Goal: Task Accomplishment & Management: Use online tool/utility

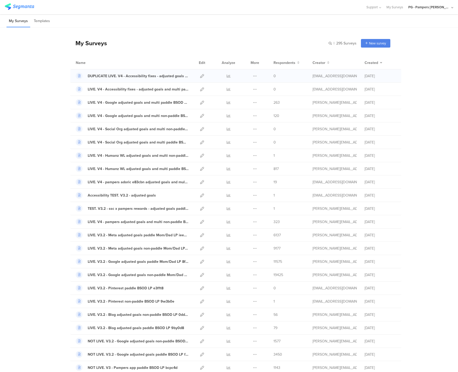
click at [250, 76] on div "Duplicate Export Delete" at bounding box center [254, 75] width 11 height 13
click at [253, 76] on icon at bounding box center [255, 76] width 4 height 4
click at [237, 109] on span at bounding box center [237, 107] width 6 height 5
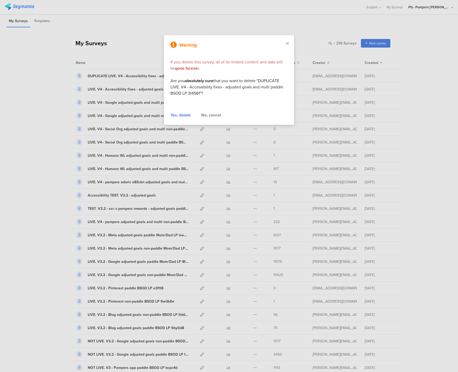
click at [182, 117] on div "Yes, delete" at bounding box center [180, 115] width 20 height 6
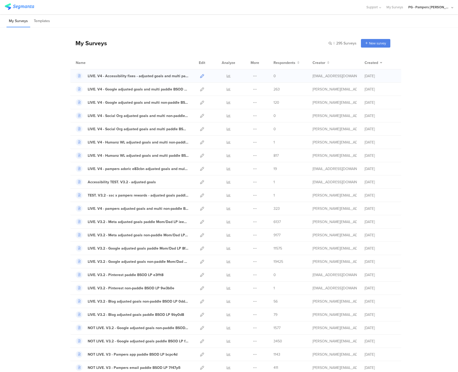
click at [200, 77] on icon at bounding box center [202, 76] width 4 height 4
click at [420, 3] on div "PG - Pampers [PERSON_NAME]" at bounding box center [430, 7] width 45 height 14
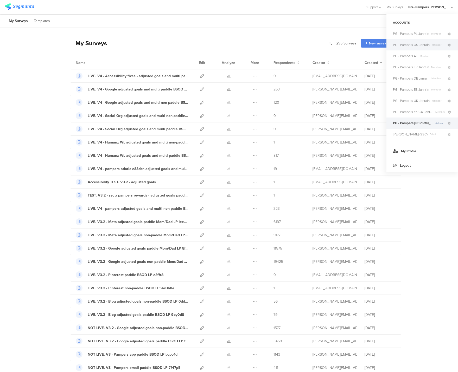
click at [417, 46] on span "PG - Pampers US Janrain" at bounding box center [411, 44] width 37 height 5
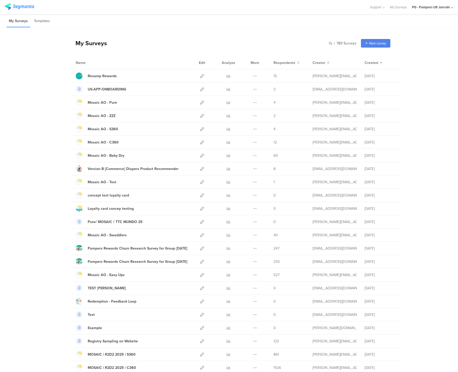
click at [110, 45] on div "My Surveys | 789 Surveys New survey Start from scratch Choose from templates" at bounding box center [230, 43] width 320 height 21
click at [200, 169] on icon at bounding box center [202, 169] width 4 height 4
click at [443, 8] on div "PG - Pampers US Janrain" at bounding box center [431, 7] width 38 height 5
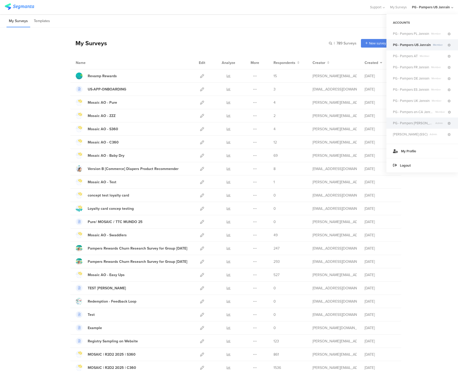
click at [413, 124] on span "PG - Pampers [PERSON_NAME]" at bounding box center [413, 123] width 40 height 5
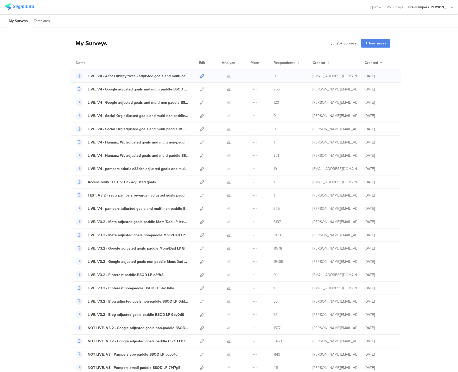
click at [202, 75] on icon at bounding box center [202, 76] width 4 height 4
click at [201, 90] on icon at bounding box center [202, 89] width 4 height 4
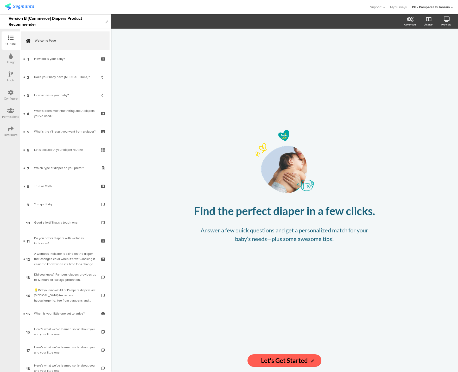
click at [7, 94] on div "Configure" at bounding box center [11, 95] width 18 height 18
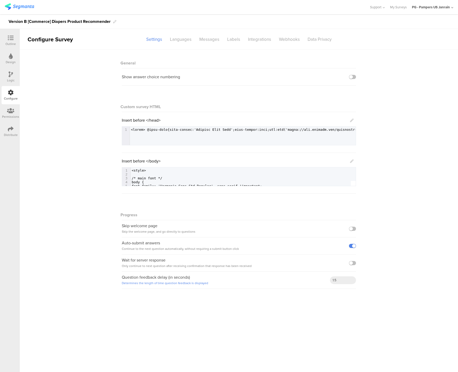
click at [4, 79] on div "Logic" at bounding box center [11, 77] width 18 height 18
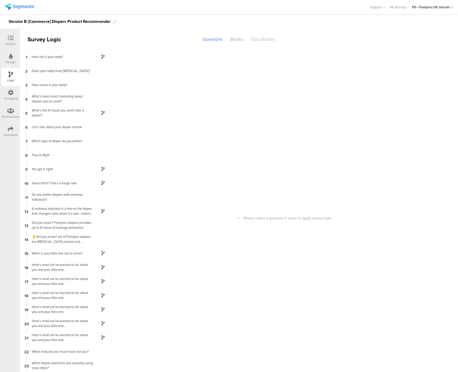
click at [259, 40] on div "Quiz Builder" at bounding box center [263, 39] width 32 height 9
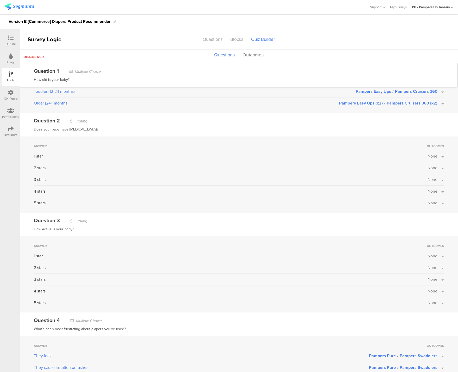
scroll to position [94, 0]
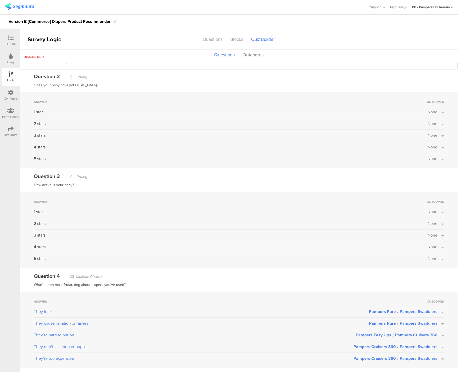
click at [431, 246] on span "None" at bounding box center [433, 247] width 10 height 6
click at [422, 283] on label at bounding box center [425, 282] width 7 height 4
click at [0, 0] on input "checkbox" at bounding box center [0, 0] width 0 height 0
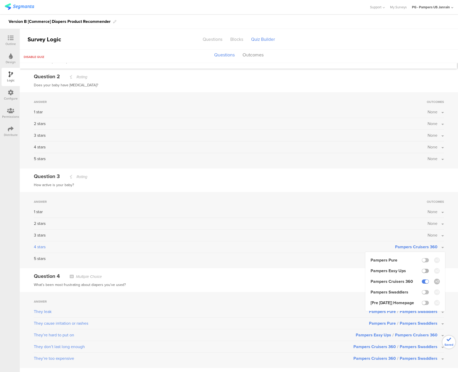
click at [422, 271] on label at bounding box center [425, 271] width 7 height 4
click at [0, 0] on input "checkbox" at bounding box center [0, 0] width 0 height 0
click at [318, 241] on div "3 stars None" at bounding box center [239, 236] width 410 height 9
click at [430, 258] on span "None" at bounding box center [433, 259] width 10 height 6
click at [423, 292] on label at bounding box center [425, 293] width 7 height 4
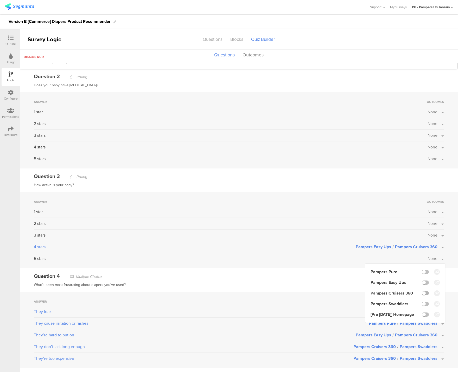
click at [0, 0] on input "checkbox" at bounding box center [0, 0] width 0 height 0
click at [422, 283] on label at bounding box center [425, 283] width 7 height 4
click at [0, 0] on input "checkbox" at bounding box center [0, 0] width 0 height 0
click at [320, 279] on div "Question 4 Multiple Choice What’s been most frustrating about diapers you've us…" at bounding box center [239, 281] width 438 height 24
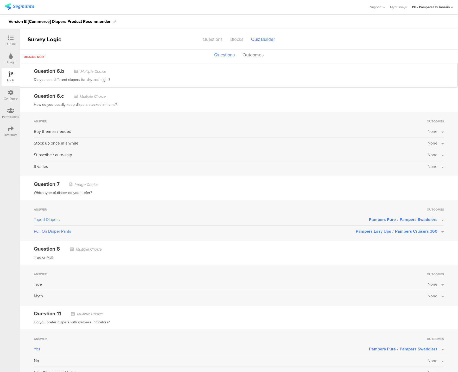
scroll to position [652, 0]
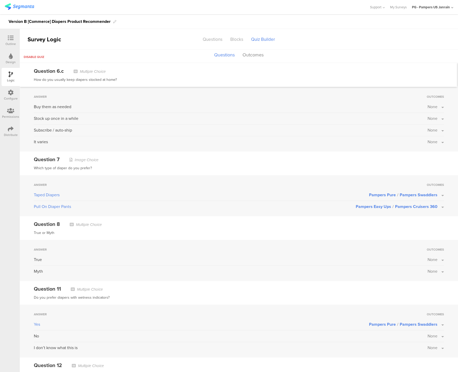
click at [402, 193] on span "Pampers Swaddlers" at bounding box center [419, 195] width 38 height 6
click at [402, 207] on span "Pampers Cruisers 360" at bounding box center [416, 207] width 42 height 6
click at [435, 229] on icon at bounding box center [436, 230] width 3 height 3
click at [0, 0] on input "checkbox" at bounding box center [0, 0] width 0 height 0
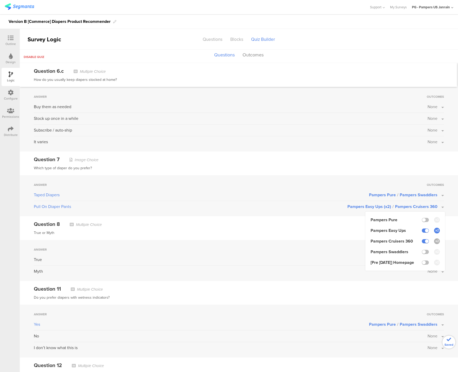
click at [435, 240] on icon at bounding box center [436, 241] width 3 height 3
click at [0, 0] on input "checkbox" at bounding box center [0, 0] width 0 height 0
click at [340, 195] on div "Taped Diapers" at bounding box center [201, 195] width 335 height 6
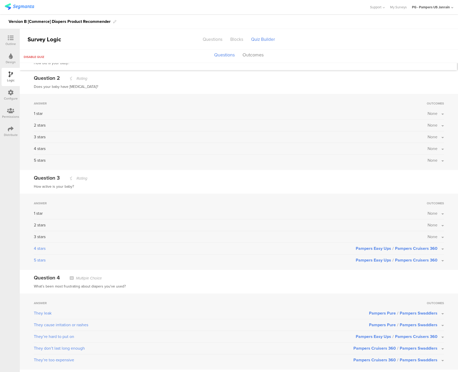
scroll to position [0, 0]
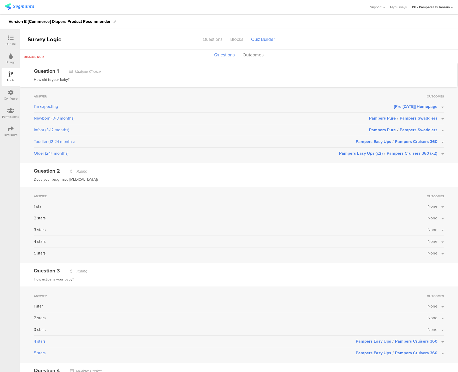
click at [4, 132] on div "Distribute" at bounding box center [11, 132] width 18 height 18
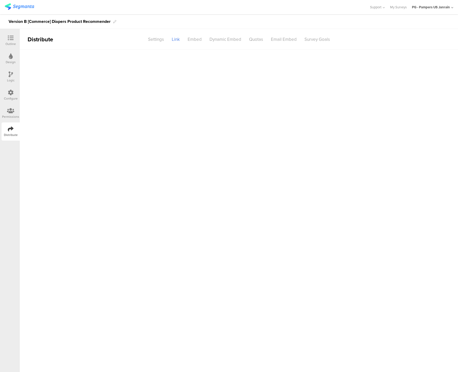
click at [9, 127] on icon at bounding box center [11, 129] width 6 height 6
click at [318, 78] on span "Copy" at bounding box center [322, 80] width 8 height 5
click at [320, 84] on link "Copy" at bounding box center [320, 81] width 21 height 10
click at [131, 136] on main "Survey Link https://pgsurveys.segmanta.com/cz18b3 Copy URL parameters Add URL p…" at bounding box center [239, 211] width 438 height 323
click at [187, 79] on span "https://pgsurveys.segmanta.com/cz18b3" at bounding box center [169, 80] width 36 height 5
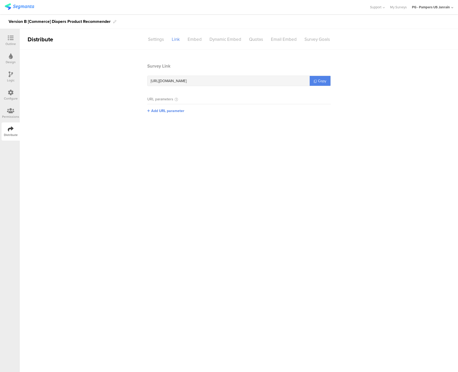
click at [187, 79] on span "https://pgsurveys.segmanta.com/cz18b3" at bounding box center [169, 80] width 36 height 5
copy div "https://pgsurveys.segmanta.com/cz18b3"
click at [17, 41] on div "Outline" at bounding box center [11, 40] width 18 height 18
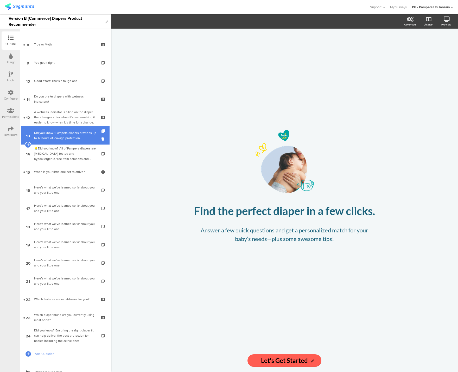
scroll to position [142, 0]
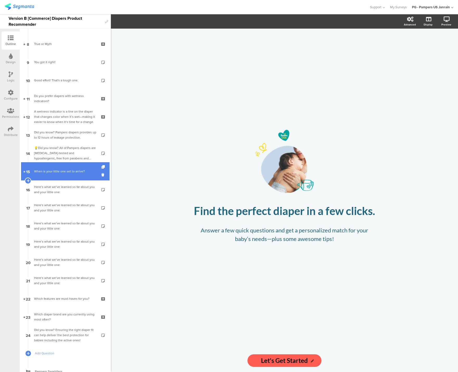
click at [54, 169] on div "When is your little one set to arrive?" at bounding box center [65, 171] width 62 height 5
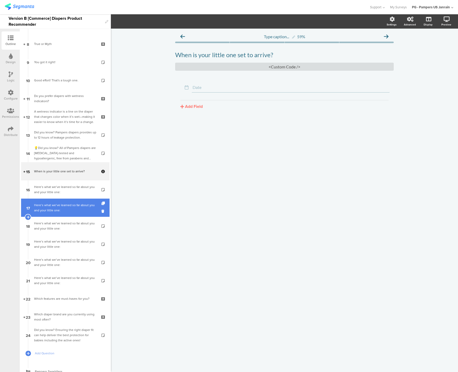
click at [53, 207] on div "Here’s what we’ve learned so far about you and your little one:" at bounding box center [65, 208] width 62 height 10
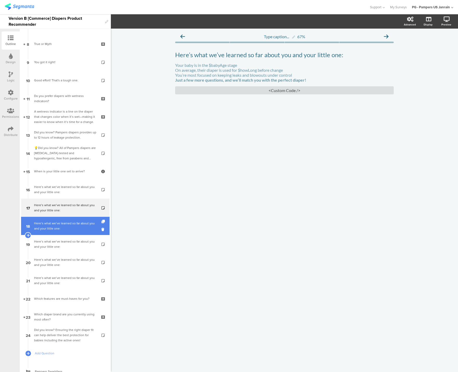
click at [54, 231] on div "Here’s what we’ve learned so far about you and your little one:" at bounding box center [65, 226] width 62 height 10
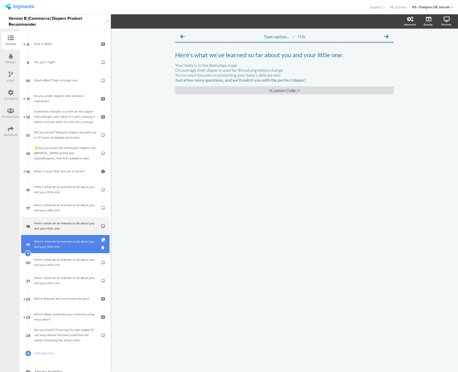
click at [55, 251] on link "19 Here’s what we’ve learned so far about you and your little one:" at bounding box center [65, 244] width 88 height 18
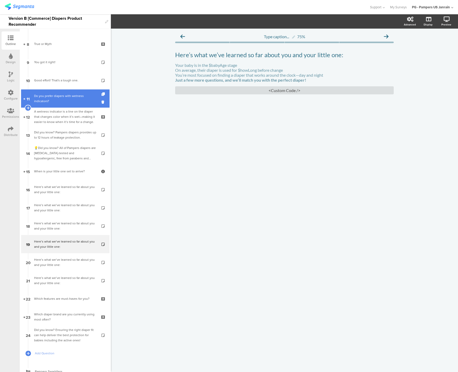
click at [56, 94] on div "Do you prefer diapers with wetness indicators?" at bounding box center [65, 98] width 62 height 10
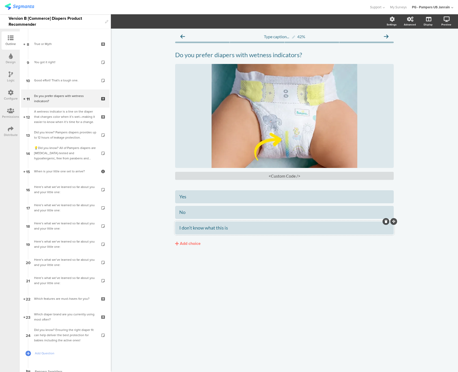
click at [211, 228] on div "I don’t know what this is" at bounding box center [284, 228] width 210 height 6
click at [192, 214] on div "No" at bounding box center [284, 212] width 210 height 6
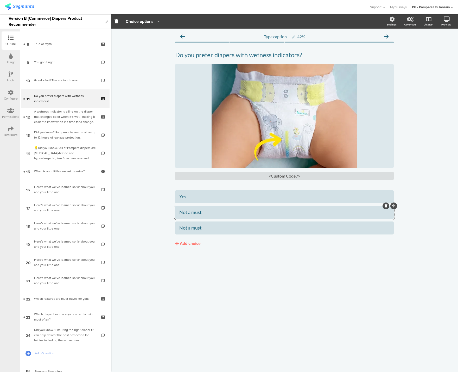
click at [253, 289] on div "Type caption... 42% Do you prefer diapers with wetness indicators? Do you prefe…" at bounding box center [284, 201] width 347 height 344
click at [384, 223] on div at bounding box center [386, 221] width 7 height 7
click at [385, 221] on icon at bounding box center [386, 221] width 3 height 3
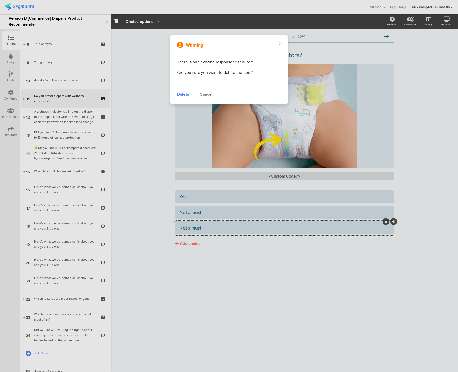
click at [178, 95] on div "Delete" at bounding box center [183, 94] width 12 height 6
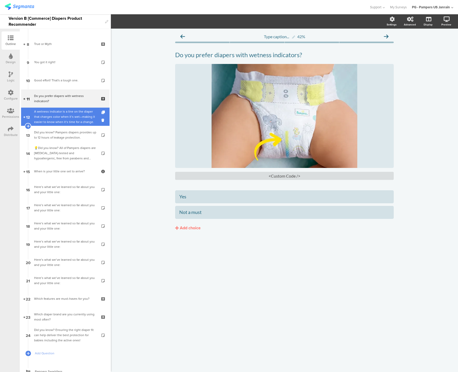
click at [48, 116] on div "A wetness indicator is a line on the diaper that changes color when it’s wet—ma…" at bounding box center [65, 117] width 62 height 16
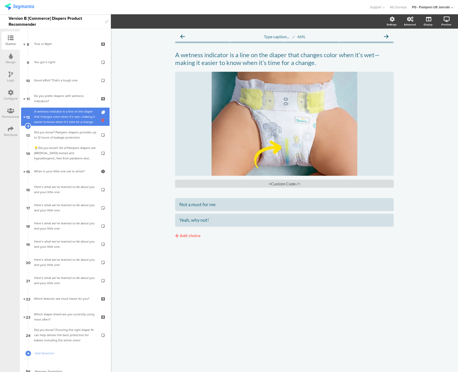
click at [101, 120] on icon at bounding box center [103, 120] width 4 height 5
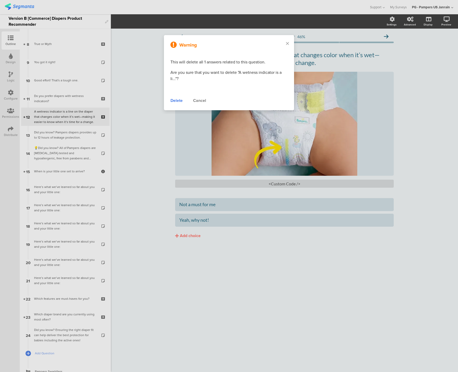
click at [171, 101] on div "Delete" at bounding box center [176, 101] width 12 height 6
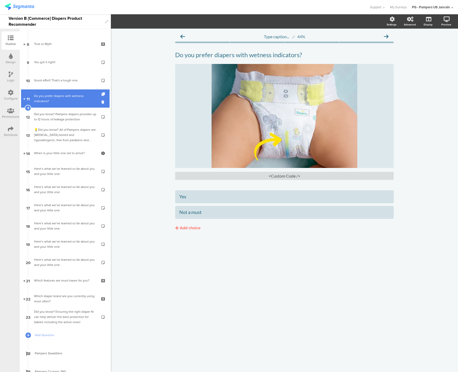
click at [65, 97] on div "Do you prefer diapers with wetness indicators?" at bounding box center [65, 98] width 62 height 10
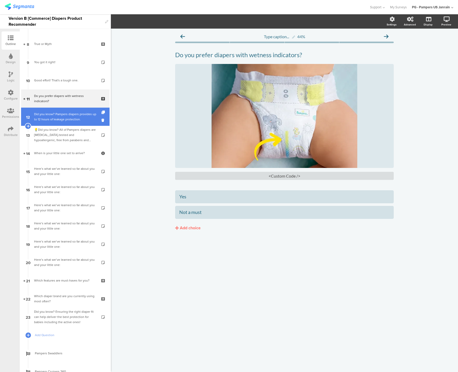
click at [63, 116] on div "Did you know? Pampers diapers provides up to 12 hours of leakage protection." at bounding box center [65, 117] width 62 height 10
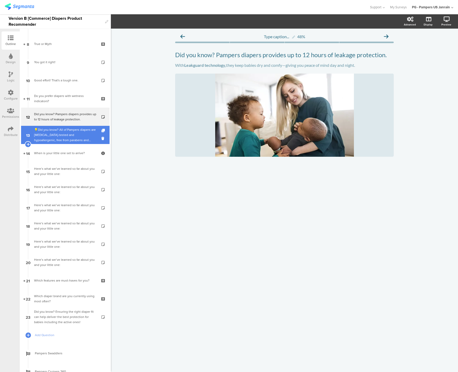
click at [59, 137] on div "💡Did you know? All of Pampers diapers are dermatologist-tested and hypoallergen…" at bounding box center [65, 135] width 62 height 16
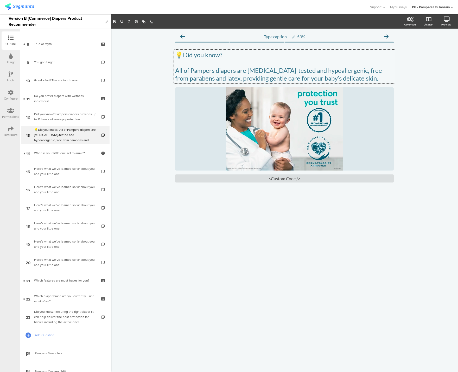
click at [187, 54] on div "💡Did you know? All of Pampers diapers are dermatologist-tested and hypoallergen…" at bounding box center [284, 67] width 221 height 34
click at [149, 136] on div "Type caption... 53% 💡 Did you know? All of Pampers diapers are dermatologist-te…" at bounding box center [284, 201] width 347 height 344
click at [56, 225] on div "Here’s what we’ve learned so far about you and your little one:" at bounding box center [65, 226] width 62 height 10
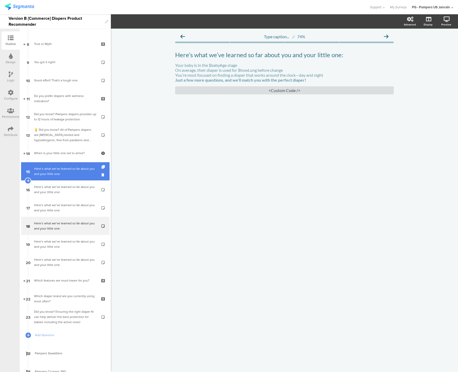
click at [62, 173] on div "Here’s what we’ve learned so far about you and your little one:" at bounding box center [65, 171] width 62 height 10
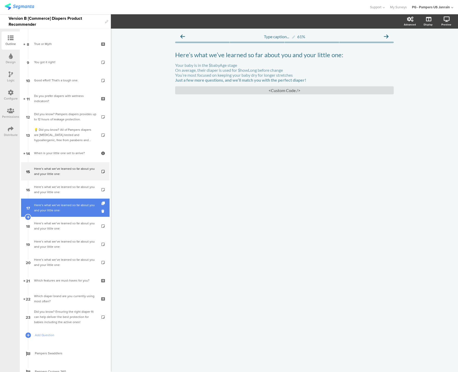
click at [59, 200] on link "17 Here’s what we’ve learned so far about you and your little one:" at bounding box center [65, 208] width 88 height 18
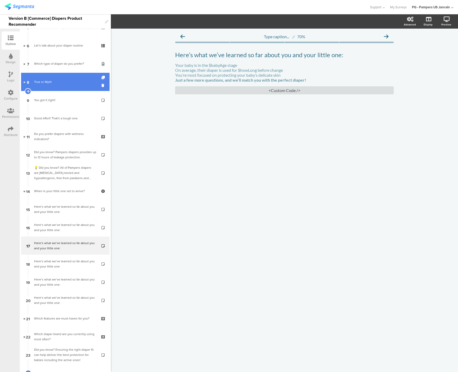
scroll to position [97, 0]
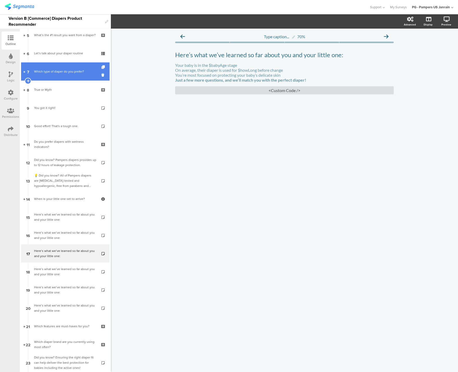
click at [65, 71] on div "Which type of diaper do you prefer?" at bounding box center [65, 71] width 62 height 5
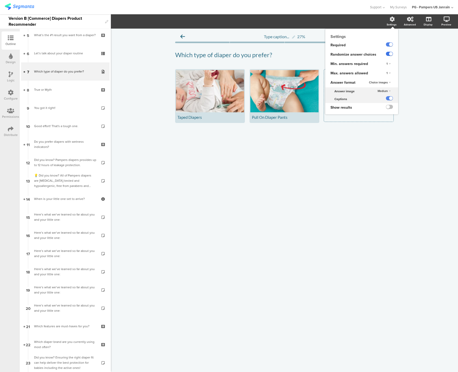
click at [391, 55] on label at bounding box center [389, 54] width 7 height 4
click at [0, 0] on input "checkbox" at bounding box center [0, 0] width 0 height 0
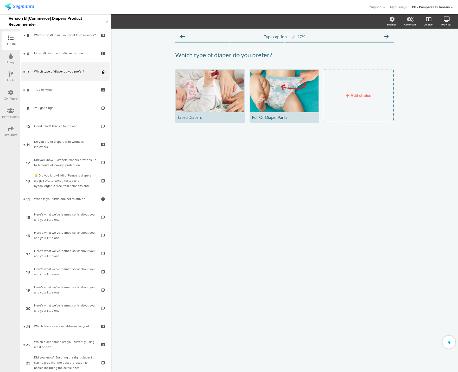
click at [297, 164] on div "Type caption... 27% Which type of diaper do you prefer? Which type of diaper do…" at bounding box center [284, 201] width 347 height 344
click at [79, 59] on link "6 Let’s talk about your diaper routine" at bounding box center [65, 53] width 88 height 18
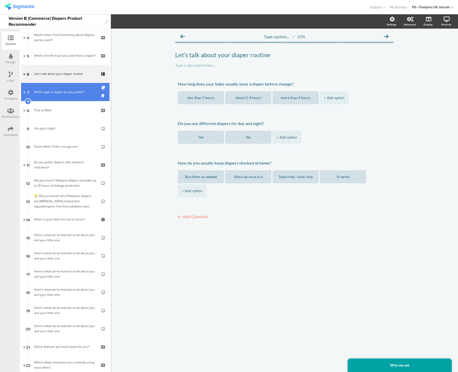
scroll to position [69, 0]
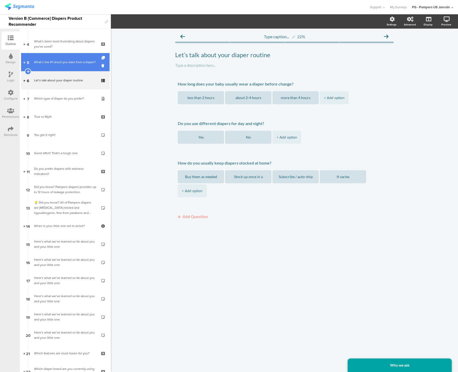
click at [62, 62] on div "What’s the #1 result you want from a diaper?" at bounding box center [65, 62] width 62 height 5
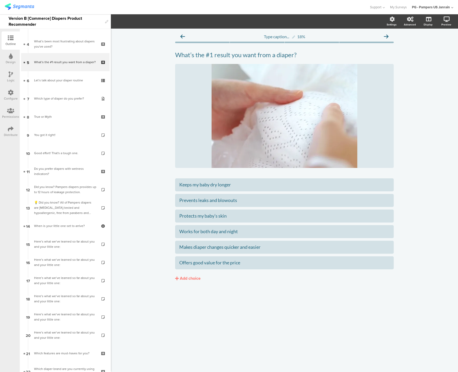
click at [326, 343] on div "Type caption... 18% What’s the #1 result you want from a diaper? What’s the #1 …" at bounding box center [284, 201] width 347 height 344
click at [55, 39] on div "What’s been most frustrating about diapers you've used?" at bounding box center [65, 44] width 62 height 10
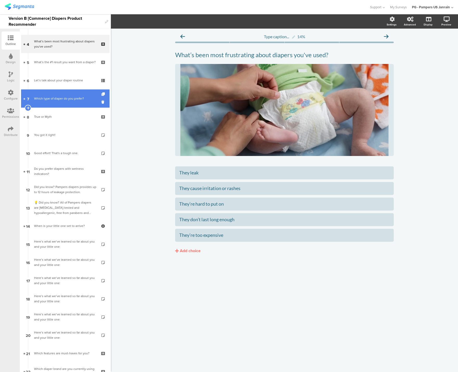
scroll to position [217, 0]
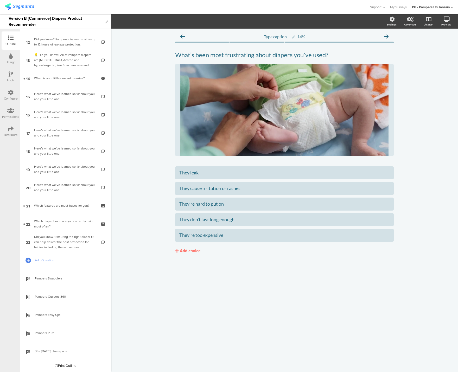
click at [9, 92] on icon at bounding box center [11, 93] width 6 height 6
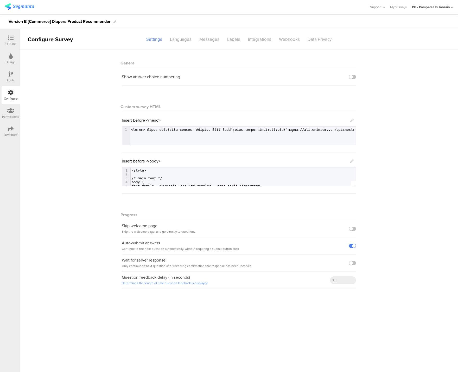
click at [7, 75] on div "Logic" at bounding box center [11, 77] width 18 height 18
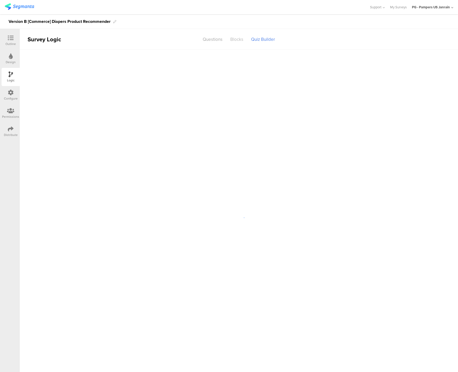
click at [236, 41] on div "Blocks" at bounding box center [236, 39] width 21 height 9
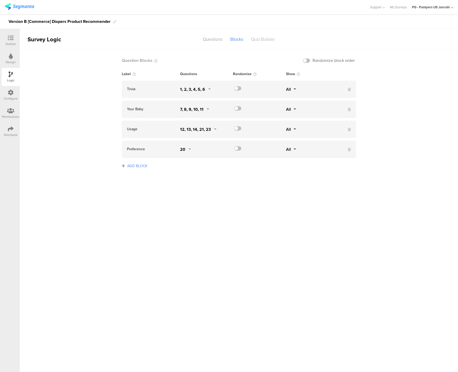
click at [262, 41] on div "Quiz Builder" at bounding box center [263, 39] width 32 height 9
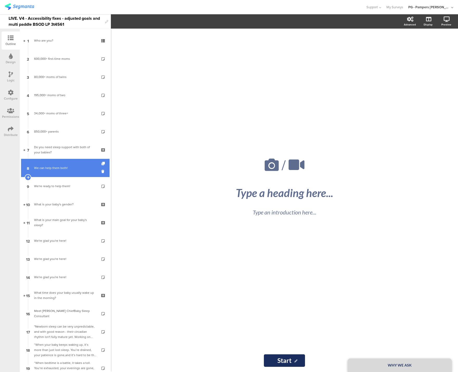
click at [50, 170] on div "We can help them both!" at bounding box center [65, 167] width 62 height 5
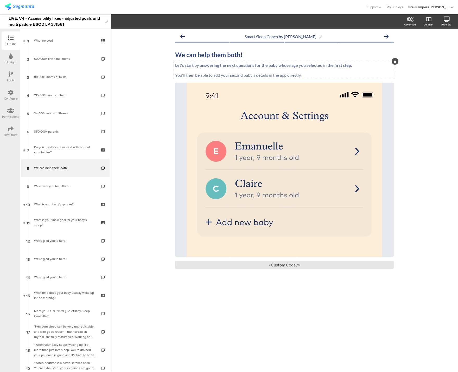
click at [183, 71] on p at bounding box center [284, 70] width 219 height 5
click at [272, 266] on div "<Custom Code />" at bounding box center [284, 265] width 219 height 8
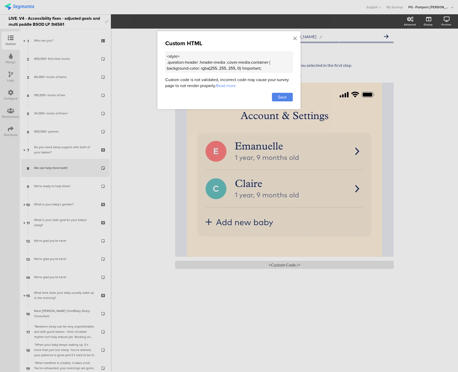
click at [229, 62] on textarea "<style> .question-header .header-media .cover-media-container { background-colo…" at bounding box center [229, 62] width 128 height 21
click at [207, 67] on textarea "<style> .question-header .header-media .cover-media-container { background-colo…" at bounding box center [229, 62] width 128 height 21
click at [195, 72] on textarea "<style> .question-header .header-media .cover-media-container { background-colo…" at bounding box center [229, 62] width 128 height 21
paste textarea "div class="sr-only"> Account & Settings Section on the app. First baby is calle…"
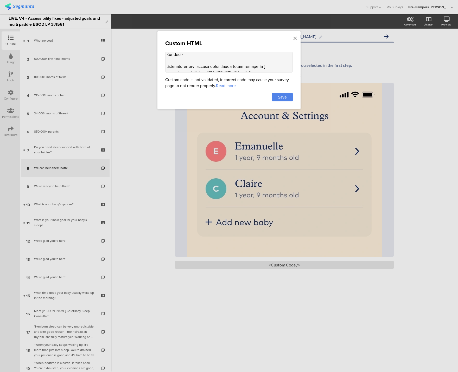
scroll to position [315, 0]
type textarea "<div class="sr-only"> Account & Settings Section on the app. First baby is call…"
click at [287, 99] on div "Save" at bounding box center [282, 97] width 21 height 9
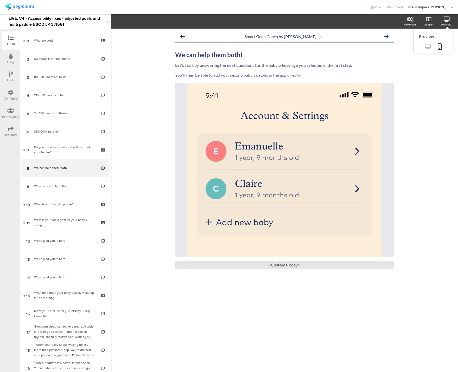
click at [429, 46] on icon at bounding box center [427, 46] width 5 height 5
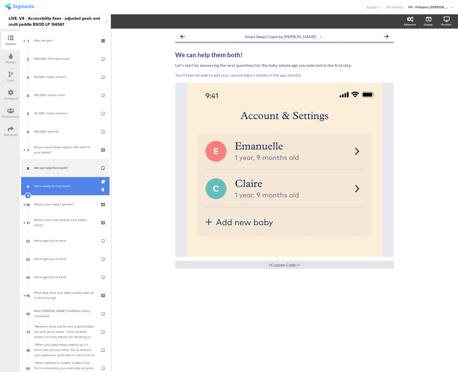
click at [72, 180] on link "9 We're ready to help them!" at bounding box center [65, 186] width 88 height 18
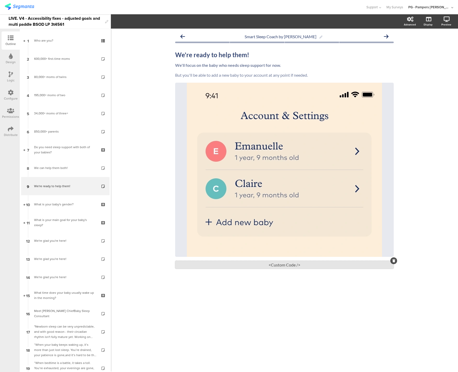
click at [261, 265] on div "<Custom Code />" at bounding box center [284, 265] width 219 height 8
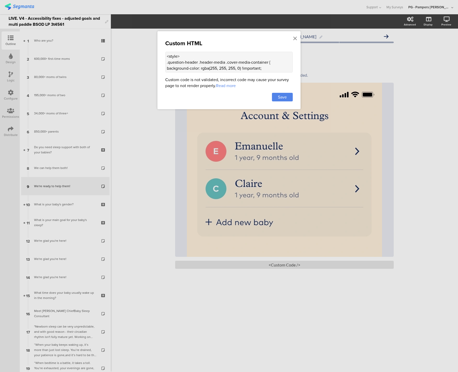
click at [194, 67] on textarea "<style> .question-header .header-media .cover-media-container { background-colo…" at bounding box center [229, 62] width 128 height 21
paste textarea "div class="sr-only"> Account & Settings Section on the app. First baby is calle…"
type textarea "<div class="sr-only"> Account & Settings Section on the app. First baby is call…"
click at [288, 97] on div "Save" at bounding box center [282, 97] width 21 height 9
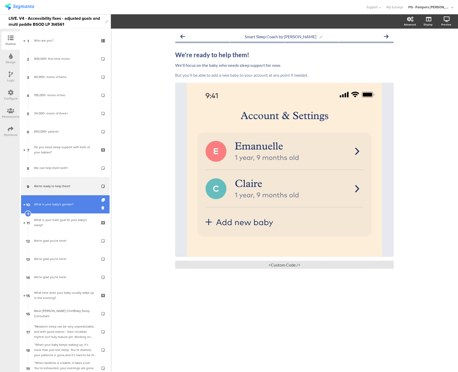
click at [53, 203] on div "What is your baby's gender?" at bounding box center [65, 204] width 62 height 5
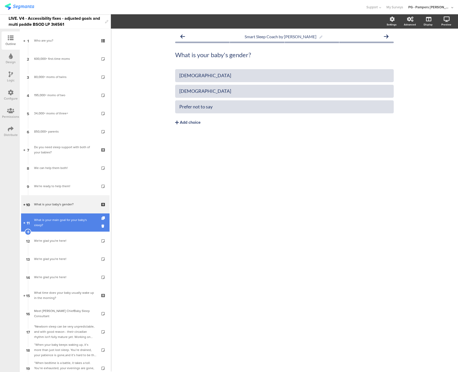
click at [53, 222] on div "What is your main goal for your baby's sleep?" at bounding box center [65, 223] width 62 height 10
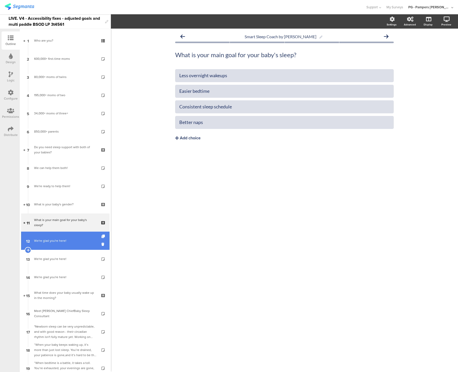
click at [55, 238] on div "We're glad you're here!" at bounding box center [65, 240] width 62 height 5
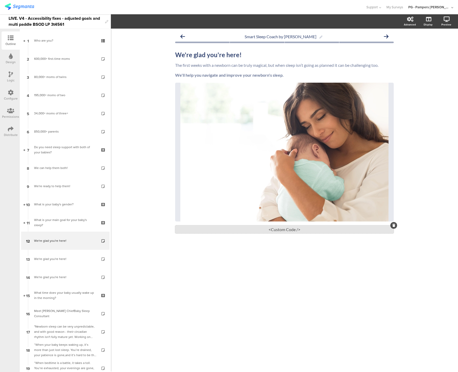
click at [282, 230] on div "<Custom Code />" at bounding box center [284, 230] width 219 height 8
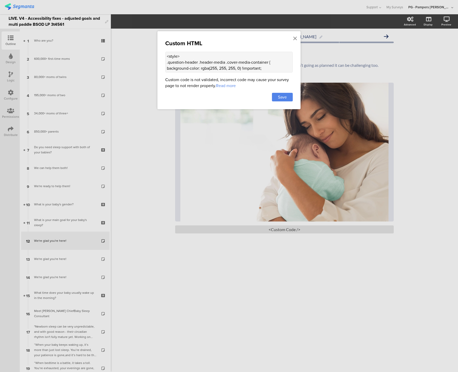
click at [209, 63] on textarea "<style> .question-header .header-media .cover-media-container { background-colo…" at bounding box center [229, 62] width 128 height 21
click at [213, 62] on textarea "<style> .question-header .header-media .cover-media-container { background-colo…" at bounding box center [229, 62] width 128 height 21
paste textarea "div class="sr-only alt-text"> Woman holding her newborn in her arms </div> <sty…"
type textarea "<div class="sr-only alt-text"> Woman holding her newborn in her arms </div> <st…"
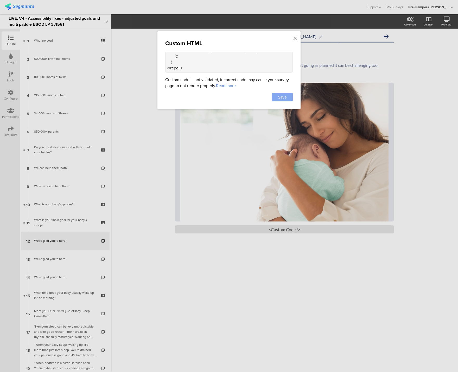
click at [278, 97] on span "Save" at bounding box center [282, 97] width 9 height 6
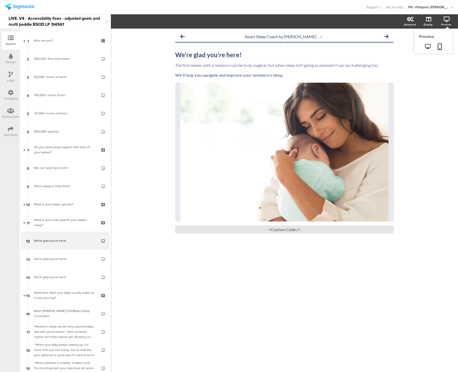
click at [444, 19] on icon at bounding box center [447, 19] width 6 height 5
click at [428, 48] on icon at bounding box center [427, 46] width 5 height 5
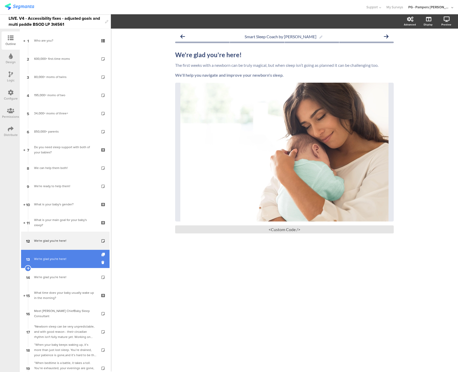
click at [56, 253] on link "13 We're glad you're here!" at bounding box center [65, 259] width 88 height 18
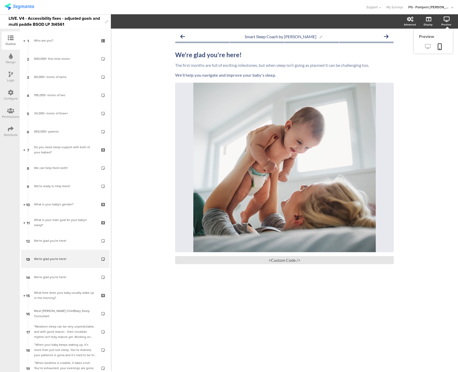
click at [425, 48] on icon at bounding box center [427, 46] width 5 height 5
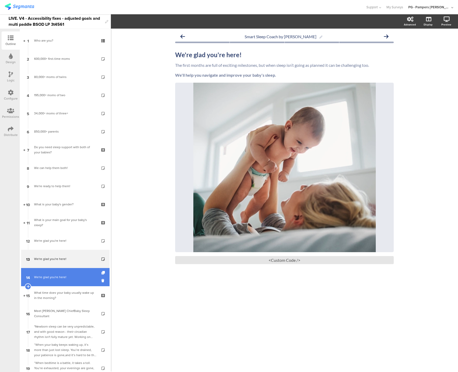
click at [66, 273] on link "14 We're glad you're here!" at bounding box center [65, 277] width 88 height 18
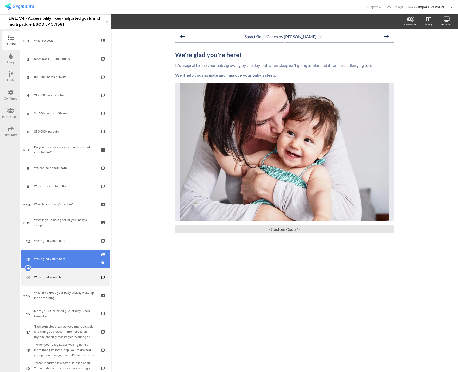
click at [49, 256] on link "13 We're glad you're here!" at bounding box center [65, 259] width 88 height 18
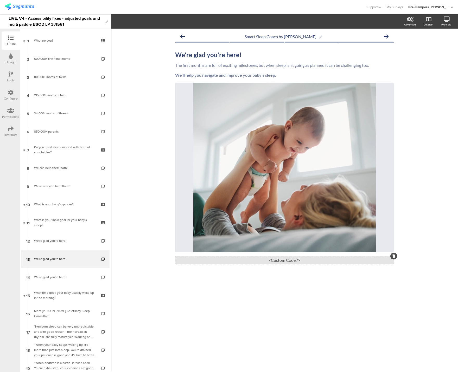
click at [287, 261] on div "<Custom Code />" at bounding box center [284, 260] width 219 height 8
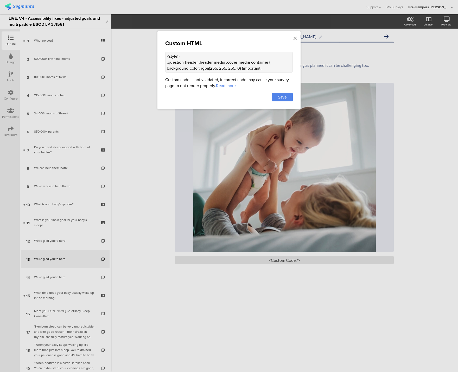
click at [238, 62] on textarea "<style> .question-header .header-media .cover-media-container { background-colo…" at bounding box center [229, 62] width 128 height 21
paste textarea "div class="sr-only alt-text"> Woman holding her baby lovingly </div> <style> .q…"
type textarea "<div class="sr-only alt-text"> Woman holding her baby lovingly </div> <style> .…"
click at [286, 98] on span "Save" at bounding box center [282, 97] width 9 height 6
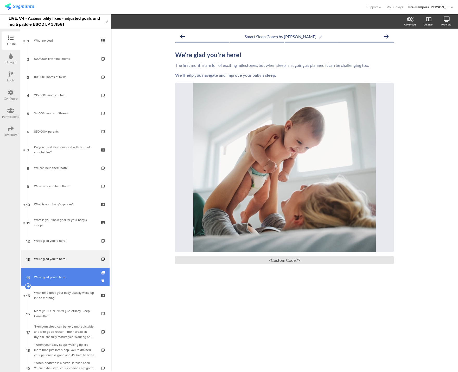
click at [40, 281] on link "14 We're glad you're here!" at bounding box center [65, 277] width 88 height 18
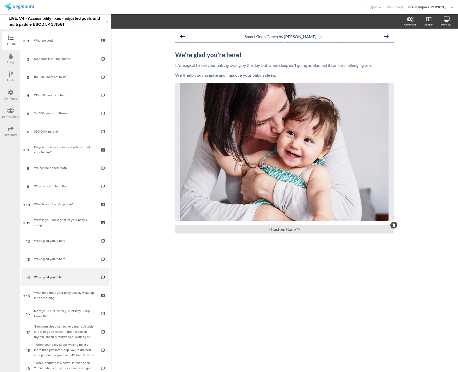
click at [244, 231] on div "<Custom Code />" at bounding box center [284, 229] width 219 height 8
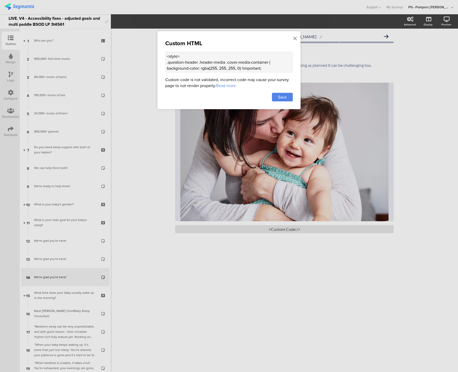
click at [219, 68] on textarea "<style> .question-header .header-media .cover-media-container { background-colo…" at bounding box center [229, 62] width 128 height 21
paste textarea "div class="sr-only alt-text"> Woman holding her baby lovingly </div> <style> .q…"
type textarea "<div class="sr-only alt-text"> Woman holding her baby lovingly </div> <style> .…"
click at [284, 98] on span "Save" at bounding box center [282, 97] width 9 height 6
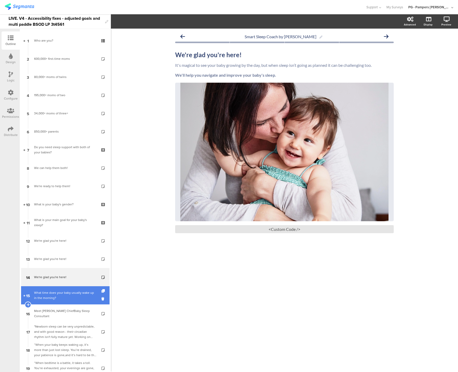
click at [73, 300] on div "What time does your baby usually wake up in the morning?​" at bounding box center [65, 295] width 62 height 10
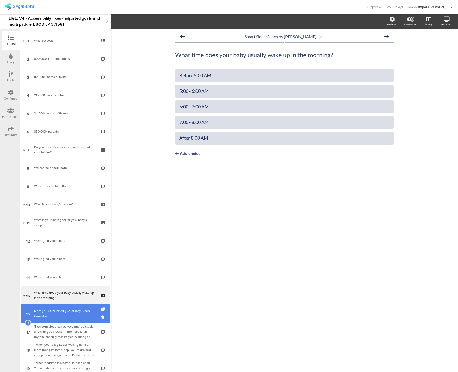
click at [69, 313] on div "Meet Pampers ChiefBaby Sleep Consultant" at bounding box center [65, 314] width 62 height 10
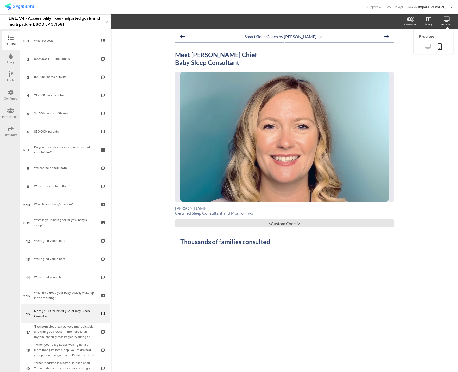
click at [428, 47] on icon at bounding box center [427, 46] width 5 height 5
click at [240, 222] on div "<Custom Code />" at bounding box center [284, 224] width 219 height 8
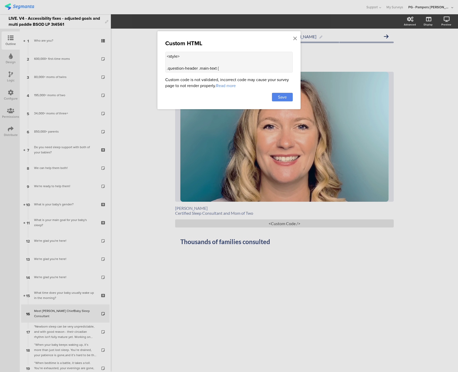
click at [200, 57] on textarea "<style> .question-header .main-text { text-align: center !important; } .questio…" at bounding box center [229, 62] width 128 height 21
paste textarea "div class="sr-only alt-text"> Woman holding her baby lovingly </div> <style> .q…"
type textarea "<div class="sr-only alt-text"> Woman holding her baby lovingly </div> <style> .…"
click at [287, 97] on span "Save" at bounding box center [282, 97] width 9 height 6
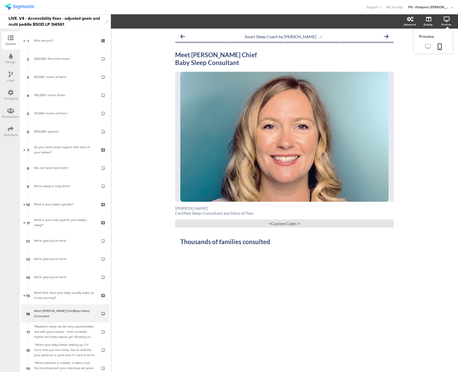
click at [426, 45] on icon at bounding box center [427, 46] width 5 height 5
click at [213, 226] on div "<Custom Code />" at bounding box center [284, 224] width 219 height 8
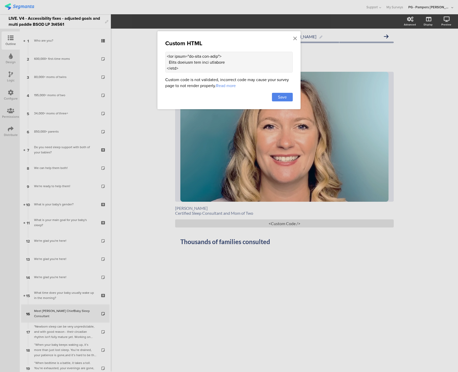
click at [200, 57] on textarea at bounding box center [229, 62] width 128 height 21
paste textarea "Profile photo of Mandy Treeby Pediatric Sleep Consultant </div> <style> .questi…"
type textarea "<div class="sr-only alt-text"> Profile photo of Mandy Treeby Pediatric Sleep Co…"
click at [287, 98] on span "Save" at bounding box center [282, 97] width 9 height 6
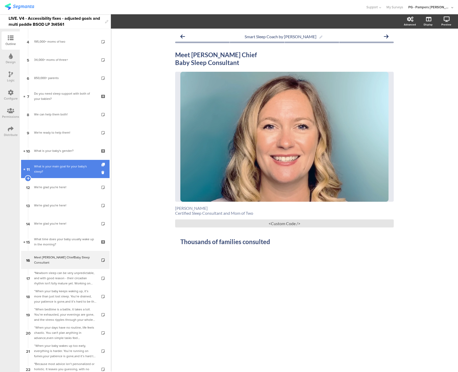
scroll to position [84, 0]
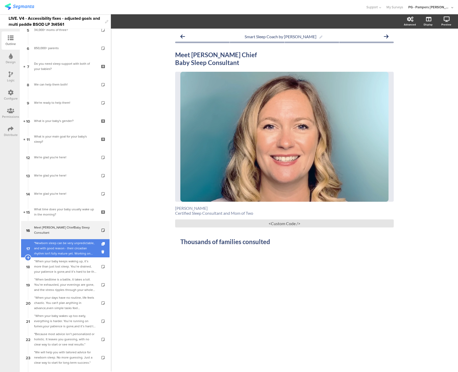
click at [57, 257] on link "17 "Newborn sleep can be very unpredictable, and with good reason - their circa…" at bounding box center [65, 248] width 88 height 18
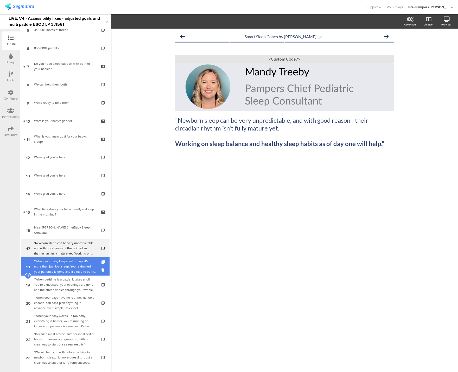
click at [56, 268] on div "“When your baby keeps waking up, it’s more than just lost sleep. You’re drained…" at bounding box center [65, 267] width 62 height 16
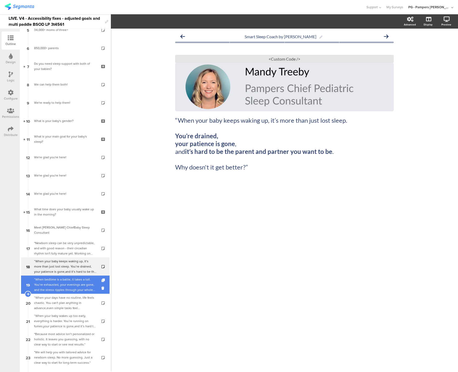
click at [59, 281] on div "“When bedtime is a battle, it takes a toll. You’re exhausted, your evenings are…" at bounding box center [65, 285] width 62 height 16
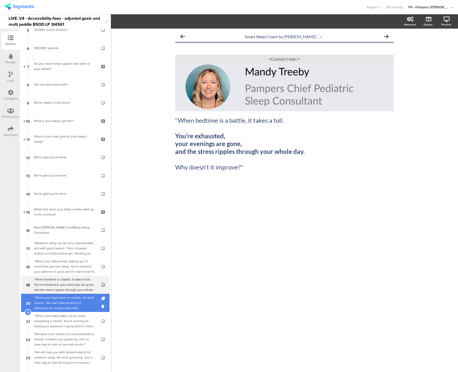
click at [56, 298] on div "“When your days have no routine, life feels chaotic. You can't plan anything in…" at bounding box center [65, 303] width 62 height 16
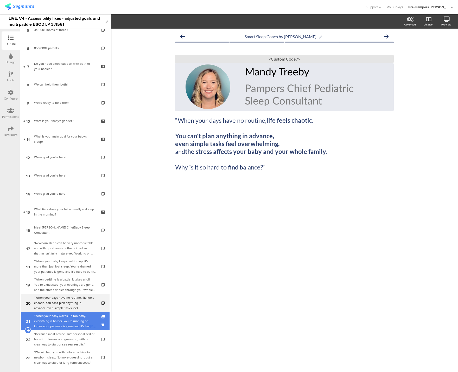
click at [55, 320] on div "“When your baby wakes up too early, everything is harder. You’re running on fum…" at bounding box center [65, 322] width 62 height 16
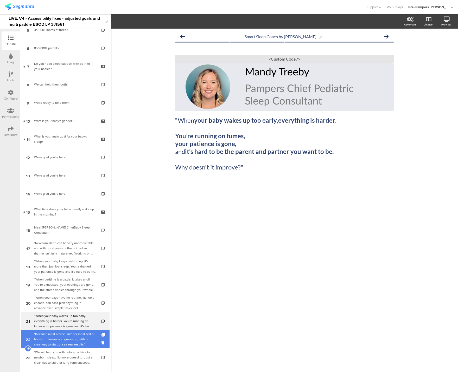
click at [55, 338] on div ""Because most advice isn’t personalized or holistic. It leaves you guessing, wi…" at bounding box center [65, 340] width 62 height 16
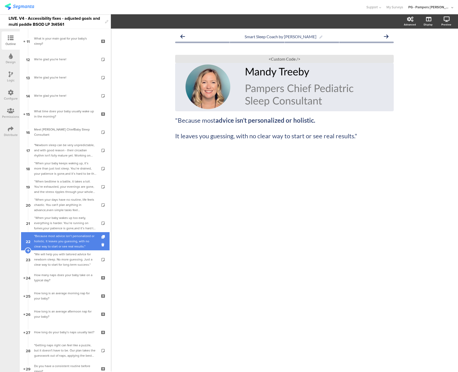
scroll to position [186, 0]
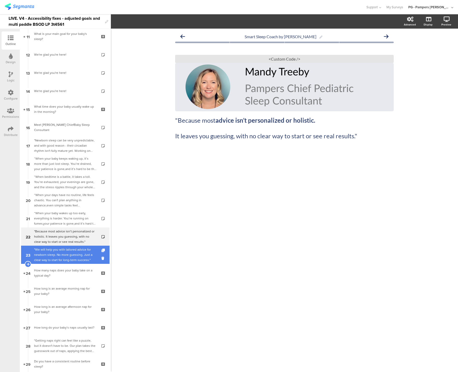
click at [59, 256] on div ""We will help you with tailored advice for newborn sleep. No more guessing. Jus…" at bounding box center [65, 255] width 62 height 16
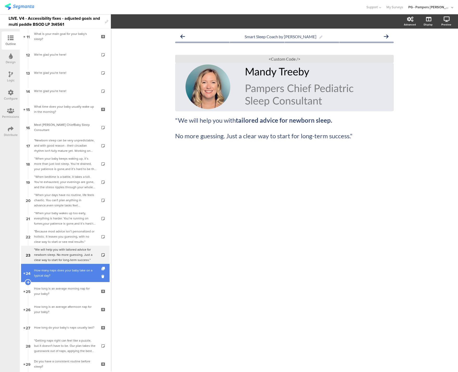
click at [54, 281] on link "24 How many naps does your baby take on a typical day?" at bounding box center [65, 273] width 88 height 18
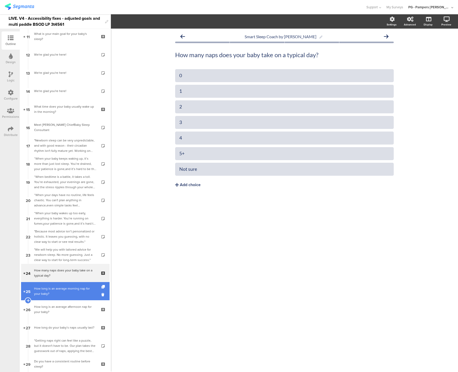
click at [56, 299] on link "25 How long is an average morning nap for your baby?" at bounding box center [65, 291] width 88 height 18
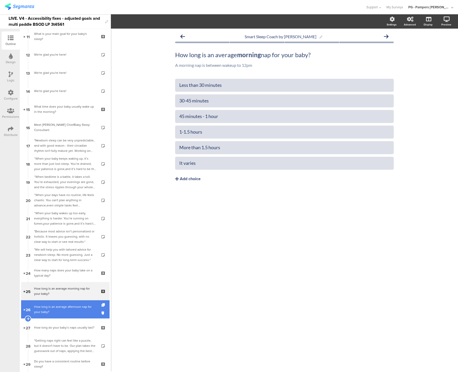
click at [56, 314] on div "How long is an average afternoon nap for your baby?" at bounding box center [65, 309] width 62 height 10
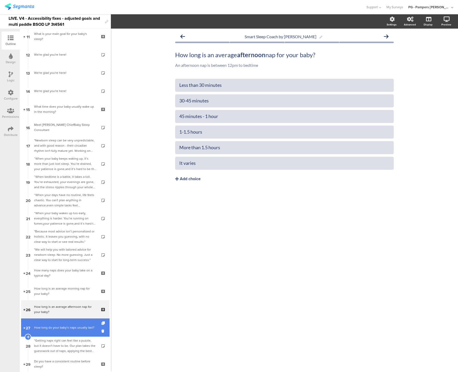
click at [58, 324] on link "27 How long do your baby’s naps usually last?" at bounding box center [65, 328] width 88 height 18
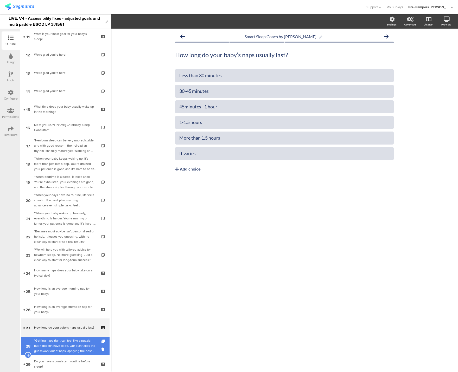
click at [58, 345] on div ""Getting naps right can feel like a puzzle, but it doesn't have to be. Our plan…" at bounding box center [65, 346] width 62 height 16
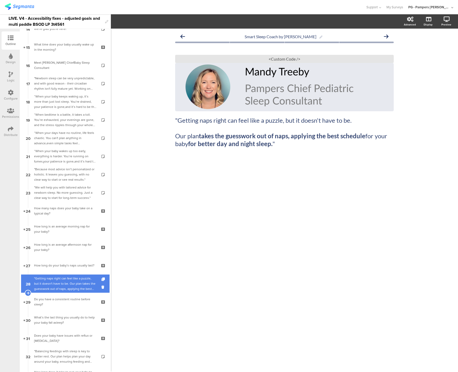
scroll to position [273, 0]
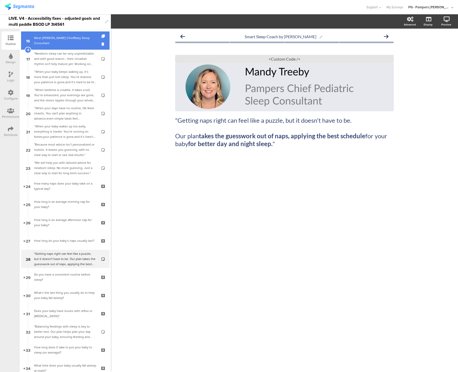
click at [71, 48] on link "16 Meet Pampers ChiefBaby Sleep Consultant" at bounding box center [65, 40] width 88 height 18
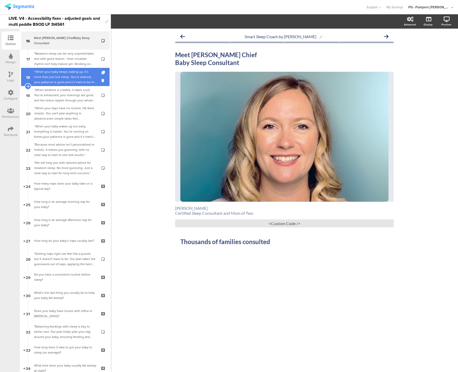
click at [74, 79] on div "“When your baby keeps waking up, it’s more than just lost sleep. You’re drained…" at bounding box center [65, 77] width 62 height 16
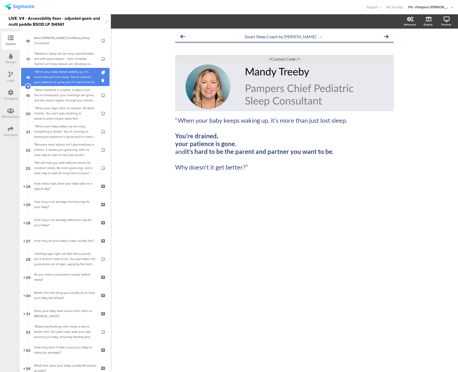
click at [74, 69] on div "“When your baby keeps waking up, it’s more than just lost sleep. You’re drained…" at bounding box center [65, 77] width 62 height 16
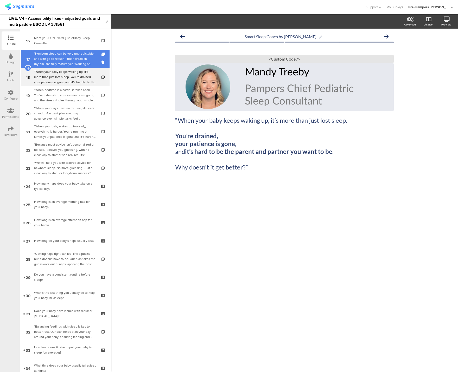
click at [74, 58] on div ""Newborn sleep can be very unpredictable, and with good reason - their circadia…" at bounding box center [65, 59] width 62 height 16
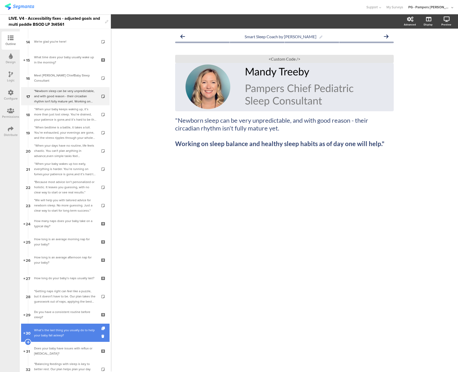
scroll to position [209, 0]
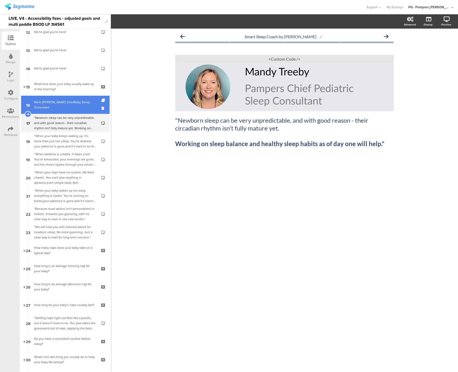
click at [65, 96] on link "16 Meet Pampers ChiefBaby Sleep Consultant" at bounding box center [65, 105] width 88 height 18
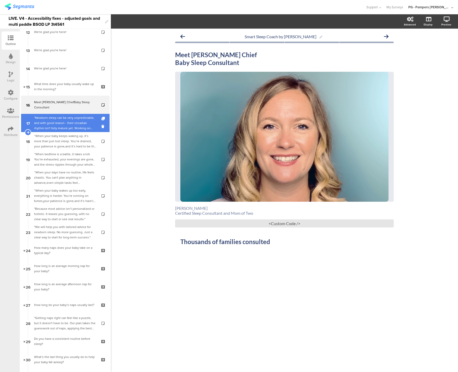
click at [61, 118] on div ""Newborn sleep can be very unpredictable, and with good reason - their circadia…" at bounding box center [65, 123] width 62 height 16
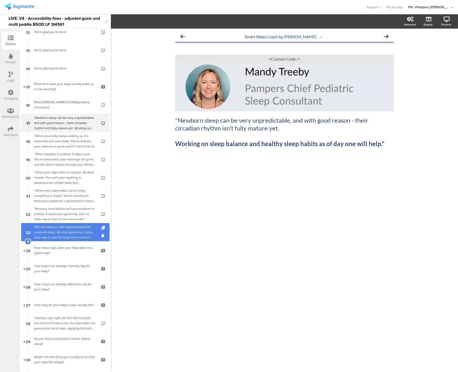
click at [40, 233] on div ""We will help you with tailored advice for newborn sleep. No more guessing. Jus…" at bounding box center [65, 233] width 62 height 16
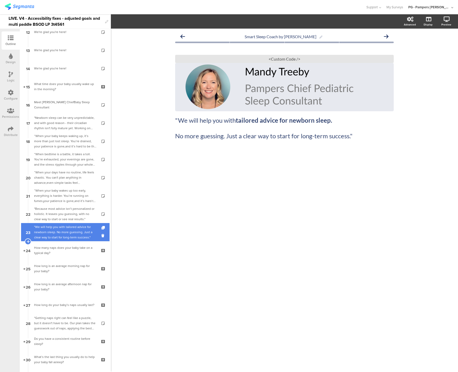
scroll to position [335, 0]
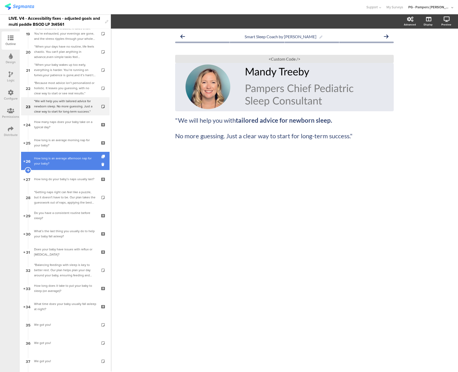
click at [66, 167] on link "26 How long is an average afternoon nap for your baby?" at bounding box center [65, 161] width 88 height 18
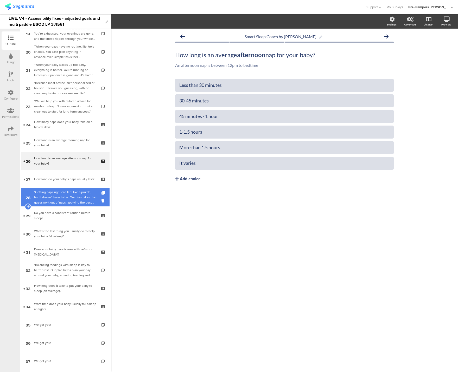
click at [60, 194] on div ""Getting naps right can feel like a puzzle, but it doesn't have to be. Our plan…" at bounding box center [65, 198] width 62 height 16
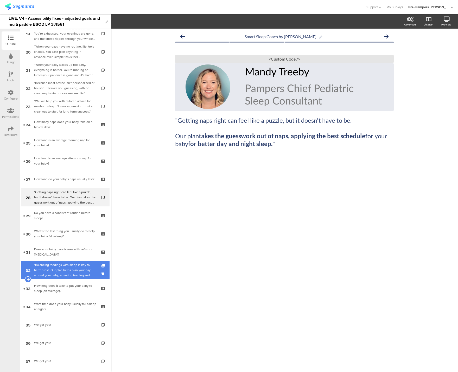
click at [61, 269] on div ""Balancing feedings with sleep is key to better rest. Our plan helps plan your …" at bounding box center [65, 271] width 62 height 16
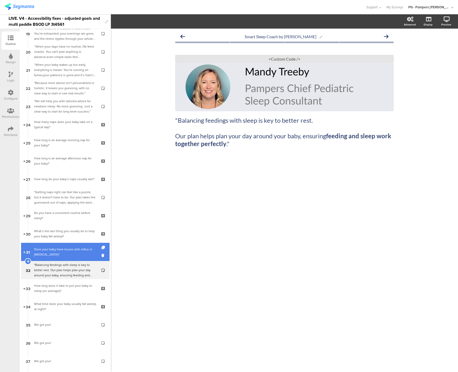
click at [62, 248] on div "Does your baby have issues with reflux or colic?" at bounding box center [65, 252] width 62 height 10
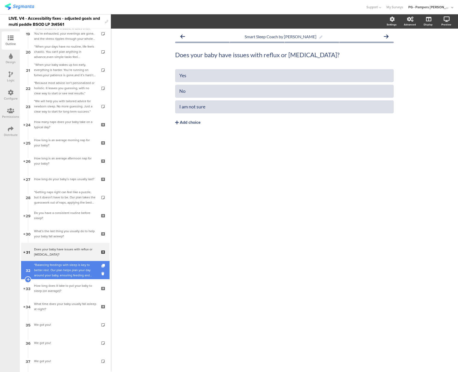
click at [56, 264] on div ""Balancing feedings with sleep is key to better rest. Our plan helps plan your …" at bounding box center [65, 271] width 62 height 16
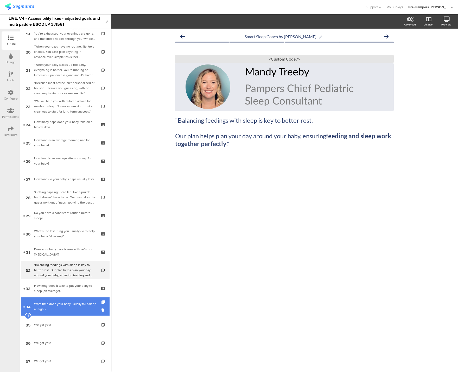
click at [54, 306] on div "What time does your baby usually fall asleep at night?" at bounding box center [65, 307] width 62 height 10
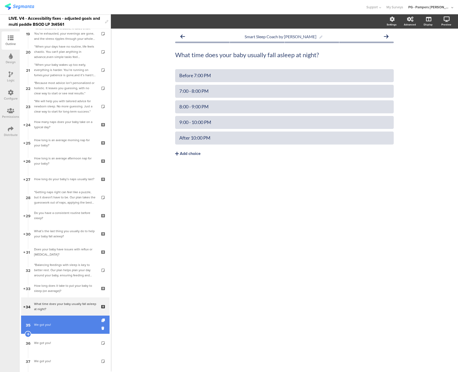
click at [54, 321] on link "35 We got you!" at bounding box center [65, 325] width 88 height 18
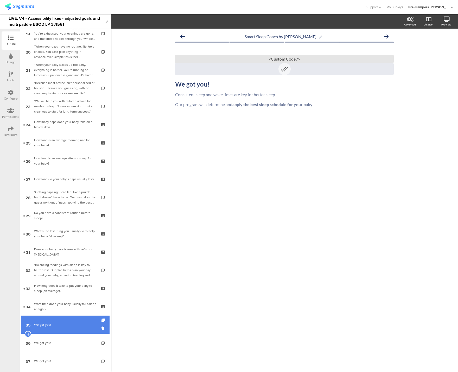
scroll to position [413, 0]
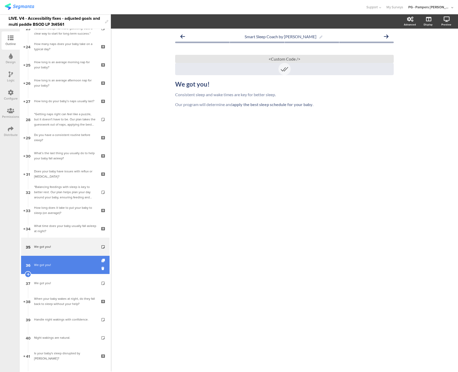
click at [54, 261] on link "36 We got you!" at bounding box center [65, 265] width 88 height 18
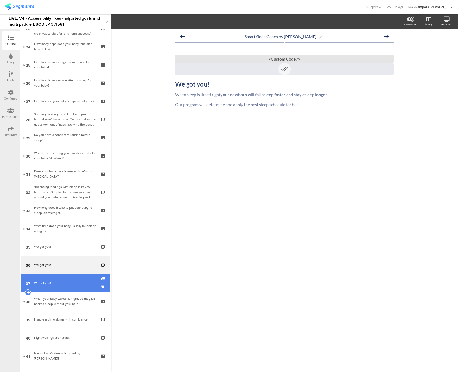
click at [57, 278] on link "37 We got you!" at bounding box center [65, 283] width 88 height 18
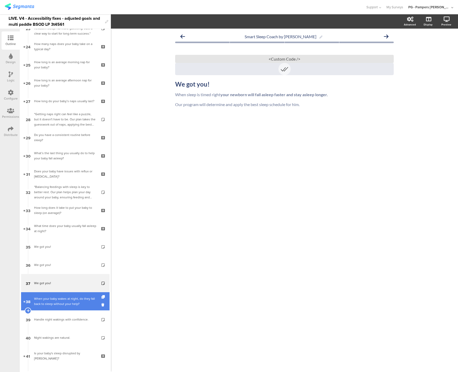
click at [57, 303] on div "When your baby wakes at night, do they fall back to sleep without your help?​" at bounding box center [65, 301] width 62 height 10
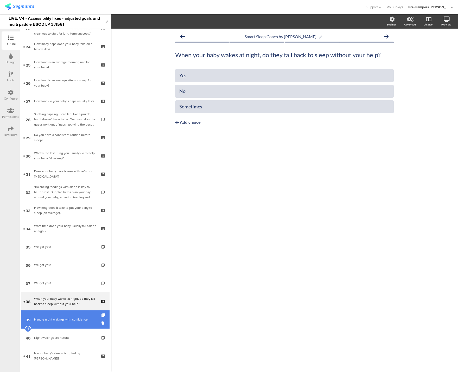
click at [62, 323] on link "39 Handle night wakings with confidence." at bounding box center [65, 320] width 88 height 18
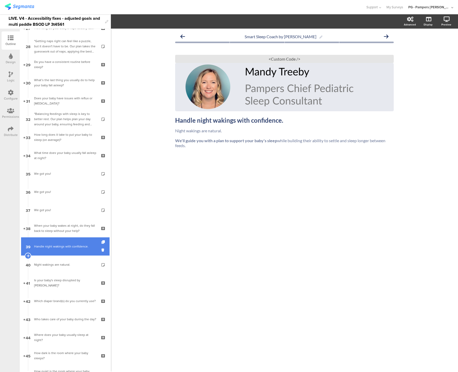
scroll to position [491, 0]
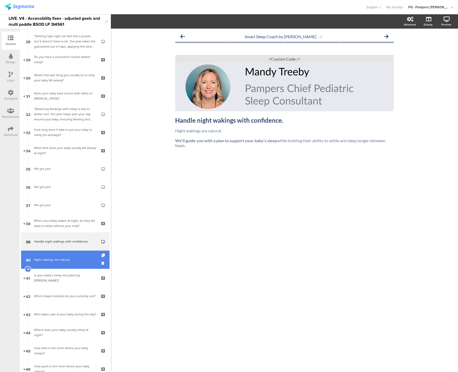
click at [46, 268] on link "40 Night wakings are natural." at bounding box center [65, 260] width 88 height 18
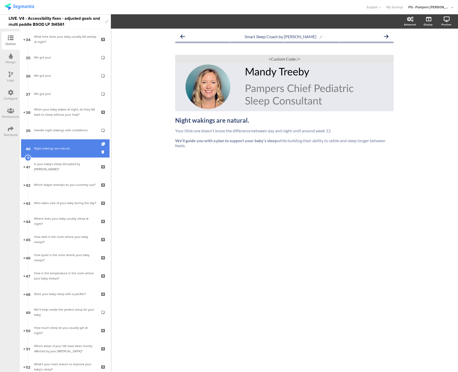
scroll to position [607, 0]
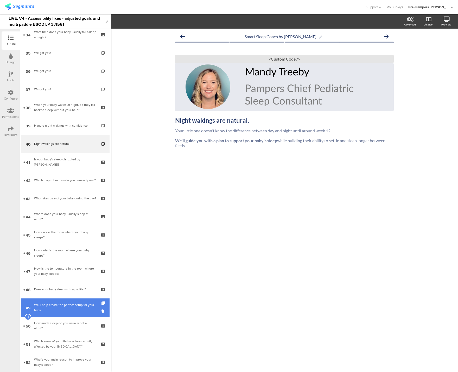
click at [50, 301] on link "49 We’ll help create the perfect setup for your baby" at bounding box center [65, 308] width 88 height 18
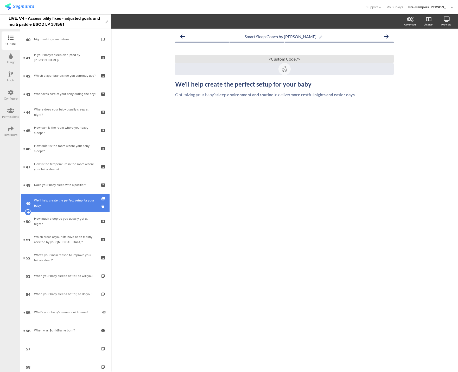
scroll to position [719, 0]
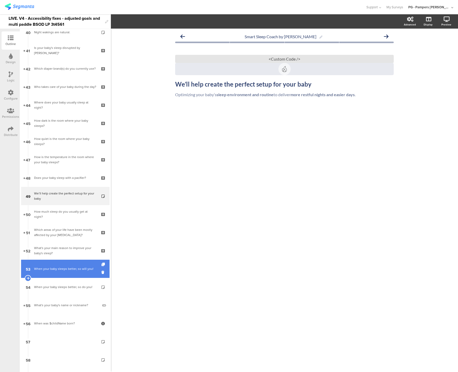
click at [39, 272] on div "When your baby sleeps better, so will you!" at bounding box center [65, 268] width 62 height 5
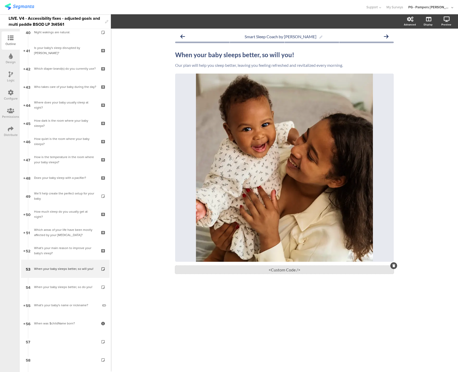
click at [282, 271] on div "<Custom Code />" at bounding box center [284, 270] width 219 height 8
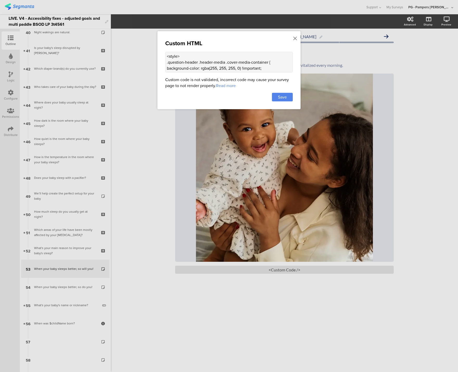
click at [178, 64] on textarea "<style> .question-header .header-media .cover-media-container { background-colo…" at bounding box center [229, 62] width 128 height 21
click at [272, 99] on div "Save" at bounding box center [282, 97] width 21 height 9
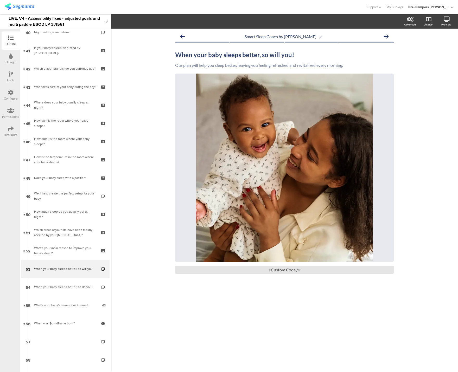
click at [279, 275] on div "When your baby sleeps better, so will you! When your baby sleeps better, so wil…" at bounding box center [284, 162] width 219 height 233
click at [280, 272] on div "<Custom Code />" at bounding box center [284, 270] width 219 height 8
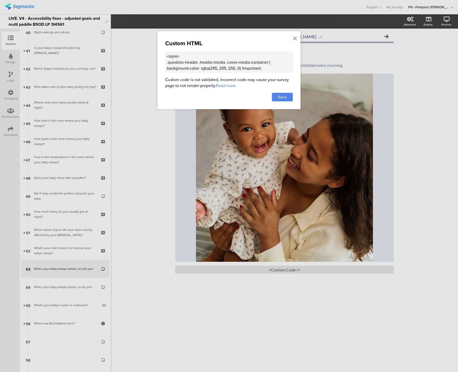
click at [215, 62] on textarea "<style> .question-header .header-media .cover-media-container { background-colo…" at bounding box center [229, 62] width 128 height 21
paste textarea "div class="sr-only alt-text"> Woman holding her baby lovingly </div> <style> .q…"
type textarea "<div class="sr-only alt-text"> Woman holding her baby lovingly </div> <style> .…"
click at [284, 97] on span "Save" at bounding box center [282, 97] width 9 height 6
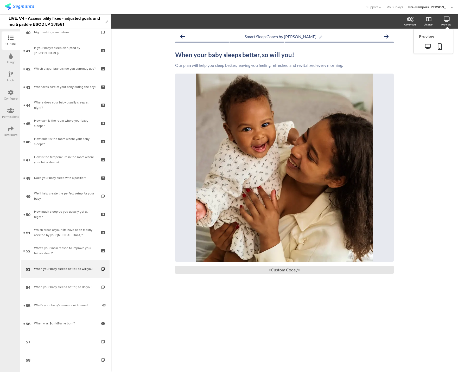
click at [447, 20] on icon at bounding box center [447, 19] width 6 height 5
click at [428, 47] on icon at bounding box center [427, 46] width 5 height 5
click at [132, 277] on div "Smart Sleep Coach by Pampers When your baby sleeps better, so will you! When yo…" at bounding box center [284, 201] width 347 height 344
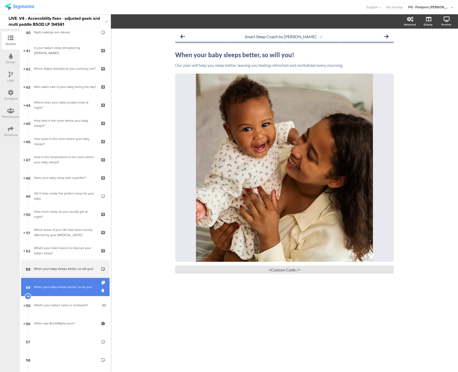
click at [58, 279] on link "54 When your baby sleeps better, so do you!" at bounding box center [65, 287] width 88 height 18
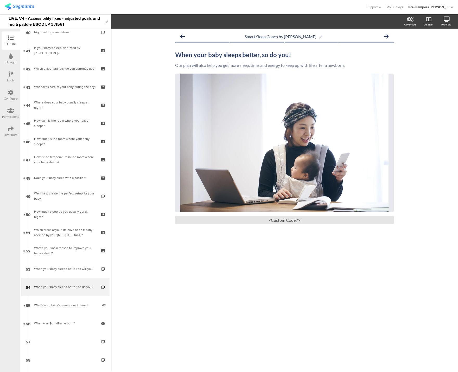
click at [252, 225] on div "When your baby sleeps better, so do you! When your baby sleeps better, so do yo…" at bounding box center [284, 138] width 219 height 184
click at [254, 222] on div "<Custom Code />" at bounding box center [284, 220] width 219 height 8
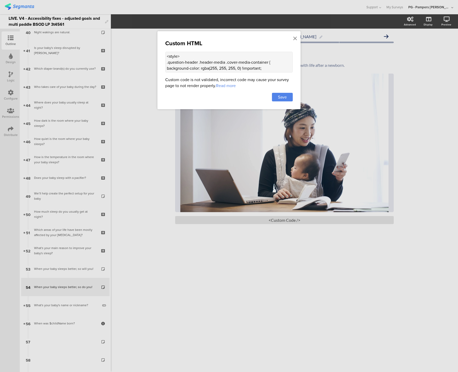
click at [195, 64] on textarea "<style> .question-header .header-media .cover-media-container { background-colo…" at bounding box center [229, 62] width 128 height 21
paste textarea "div class="sr-only alt-text"> Woman holding her baby lovingly </div> <style> .q…"
click at [193, 62] on textarea at bounding box center [229, 62] width 128 height 21
click at [209, 63] on textarea at bounding box center [229, 62] width 128 height 21
click at [188, 63] on textarea at bounding box center [229, 62] width 128 height 21
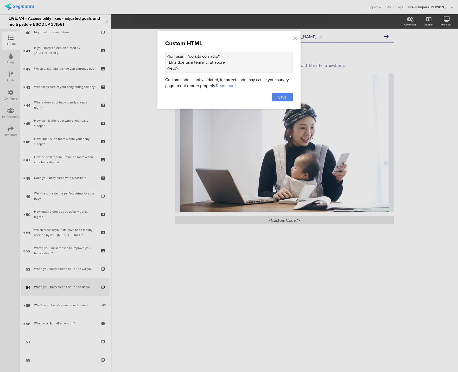
click at [222, 62] on textarea at bounding box center [229, 62] width 128 height 21
type textarea "<div class="sr-only alt-text"> Woman holding her baby while working </div> <sty…"
click at [285, 99] on span "Save" at bounding box center [282, 97] width 9 height 6
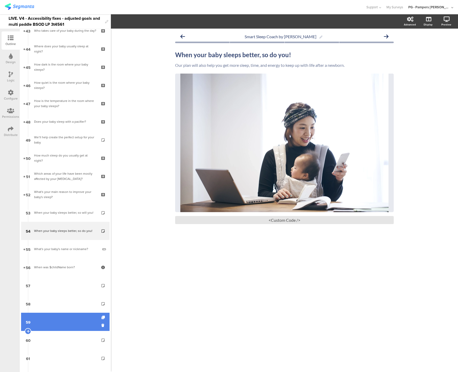
scroll to position [684, 0]
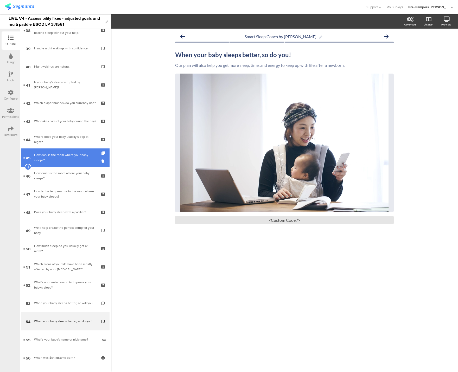
click at [53, 151] on link "45 How dark is the room where your baby sleeps?" at bounding box center [65, 158] width 88 height 18
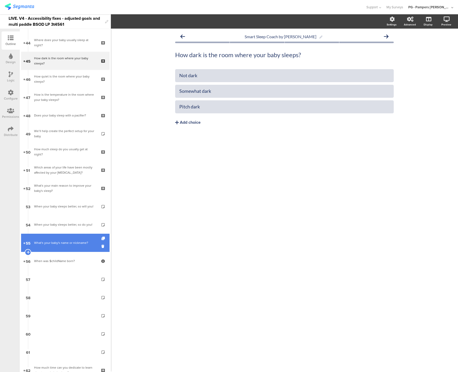
scroll to position [781, 0]
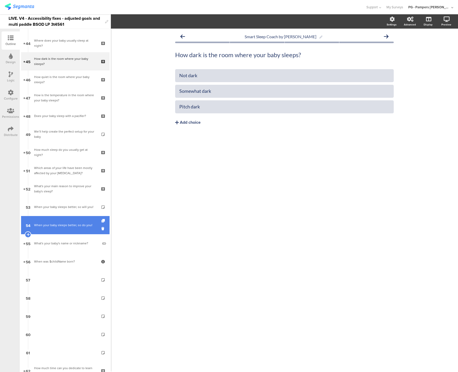
click at [68, 226] on div "When your baby sleeps better, so do you!" at bounding box center [65, 225] width 62 height 5
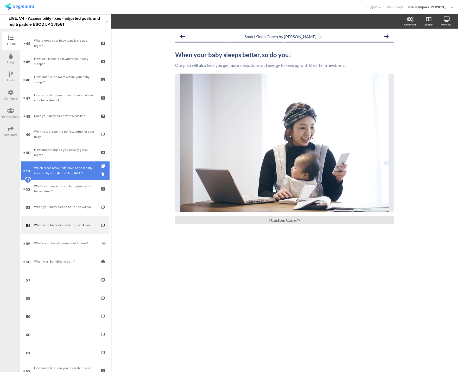
click at [57, 177] on link "51 Which areas of your life have been mostly affected by your sleep deprivation?" at bounding box center [65, 171] width 88 height 18
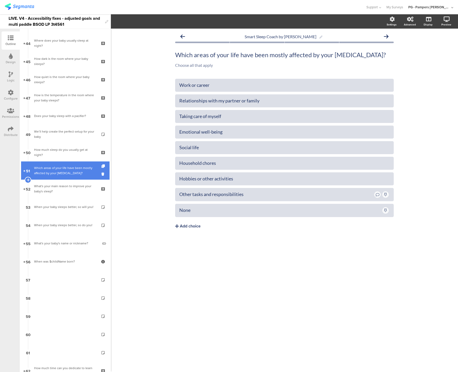
scroll to position [655, 0]
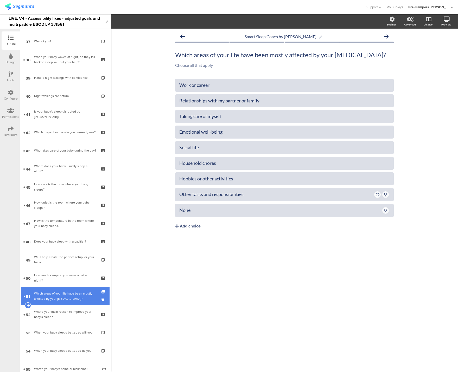
click at [57, 177] on link "44 Where does your baby usually sleep at night?" at bounding box center [65, 169] width 88 height 18
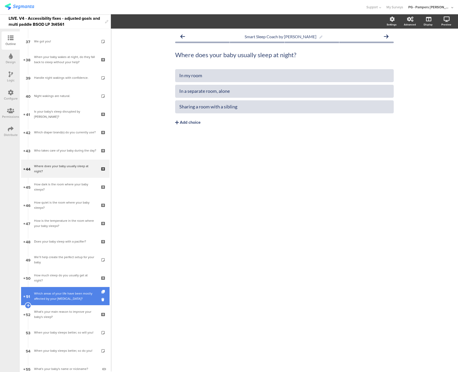
scroll to position [530, 0]
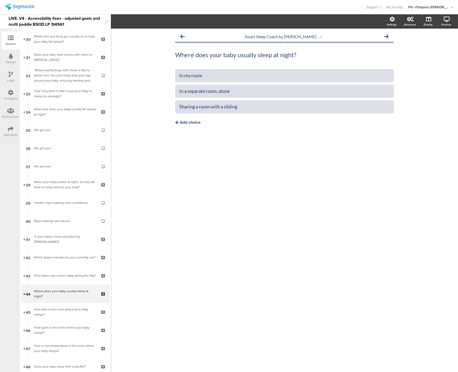
click at [57, 177] on link "38 When your baby wakes at night, do they fall back to sleep without your help?​" at bounding box center [65, 185] width 88 height 18
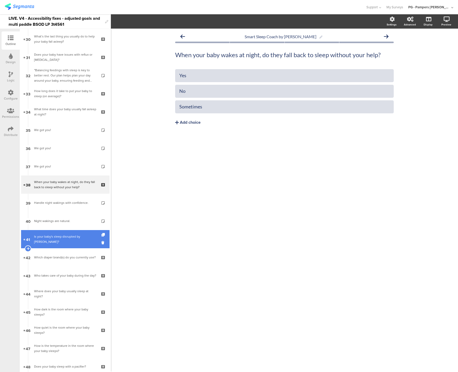
click at [69, 233] on link "41 Is your baby's sleep disrupted by diaper leaks?" at bounding box center [65, 239] width 88 height 18
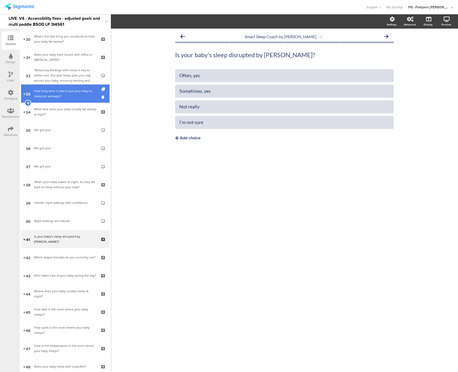
click at [35, 102] on link "33 How long does it take to put your baby to sleep (on average)?" at bounding box center [65, 94] width 88 height 18
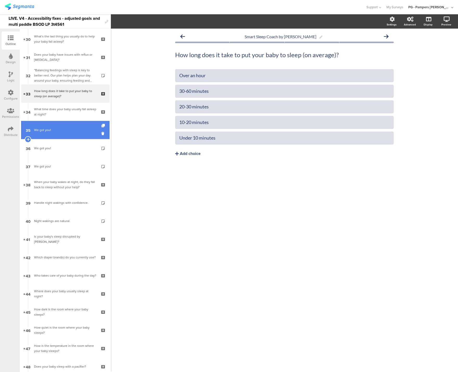
click at [64, 139] on link "35 We got you!" at bounding box center [65, 130] width 88 height 18
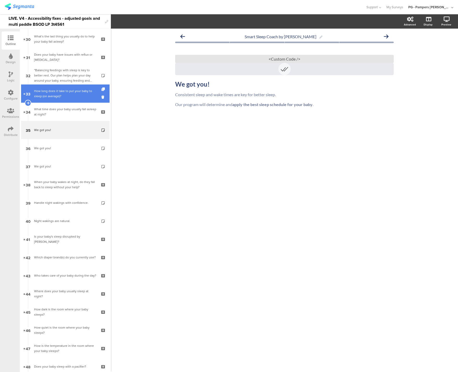
click at [64, 97] on div "How long does it take to put your baby to sleep (on average)?" at bounding box center [65, 93] width 62 height 10
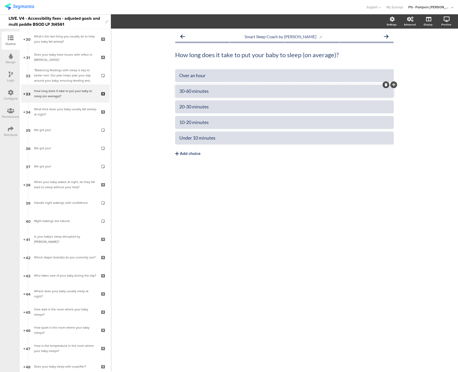
click at [186, 92] on div "30-60 minutes" at bounding box center [284, 91] width 210 height 6
click at [187, 108] on div "20-30 minutes" at bounding box center [284, 107] width 210 height 6
click at [186, 123] on div "10-20 minutes" at bounding box center [284, 122] width 210 height 6
click at [132, 141] on div "Smart Sleep Coach by Pampers How long does it take to put your baby to sleep (o…" at bounding box center [284, 201] width 347 height 344
click at [189, 315] on div "Smart Sleep Coach by Pampers How long does it take to put your baby to sleep (o…" at bounding box center [284, 201] width 347 height 344
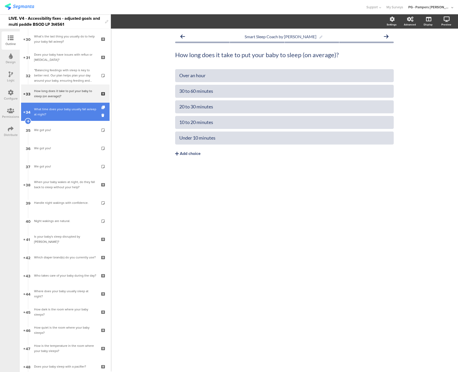
click at [48, 107] on div "What time does your baby usually fall asleep at night?" at bounding box center [65, 112] width 62 height 10
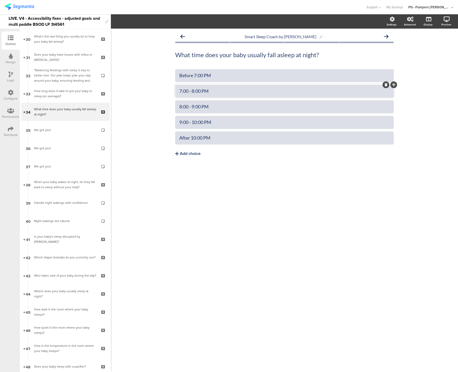
click at [192, 92] on div "7:00 - 8:00 PM" at bounding box center [284, 91] width 210 height 6
click at [191, 93] on div "7:00 - 8:00 PM" at bounding box center [284, 91] width 210 height 6
click at [191, 107] on div "8:00 - 9:00 PM" at bounding box center [284, 107] width 210 height 6
click at [188, 107] on div "8:00 to 9:00 PM" at bounding box center [284, 107] width 210 height 6
click at [197, 107] on div "8 to 9:00 PM" at bounding box center [284, 107] width 210 height 6
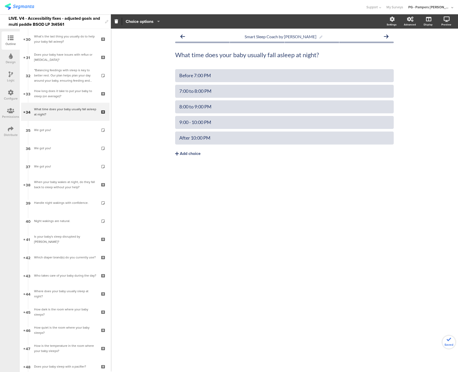
click at [158, 126] on div "Smart Sleep Coach by Pampers What time does your baby usually fall asleep at ni…" at bounding box center [284, 201] width 347 height 344
click at [190, 123] on div "9:00 - 10:00 PM" at bounding box center [284, 122] width 210 height 6
click at [174, 187] on div "Smart Sleep Coach by Pampers What time does your baby usually fall asleep at ni…" at bounding box center [284, 201] width 347 height 344
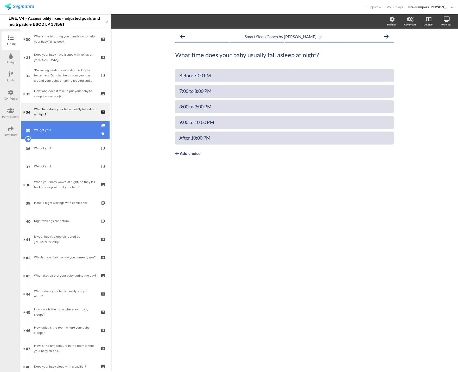
click at [58, 132] on div "We got you!" at bounding box center [65, 130] width 62 height 5
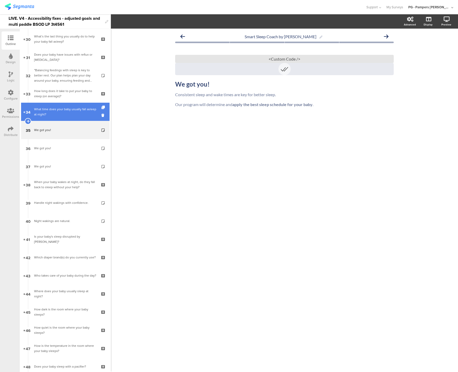
click at [55, 119] on link "34 What time does your baby usually fall asleep at night?" at bounding box center [65, 112] width 88 height 18
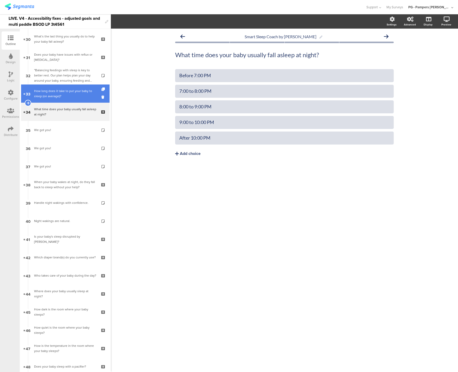
click at [55, 101] on link "33 How long does it take to put your baby to sleep (on average)?" at bounding box center [65, 94] width 88 height 18
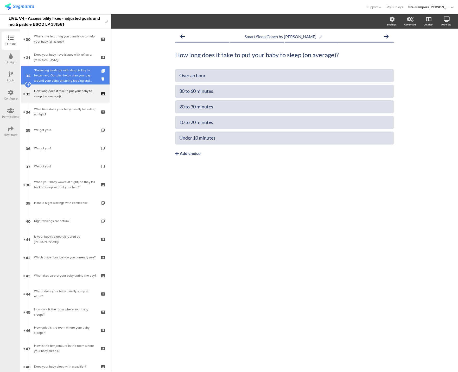
click at [54, 81] on div ""Balancing feedings with sleep is key to better rest. Our plan helps plan your …" at bounding box center [65, 76] width 62 height 16
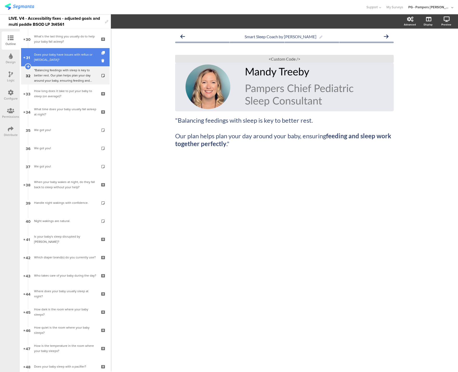
click at [54, 58] on div "Does your baby have issues with reflux or colic?" at bounding box center [65, 57] width 62 height 10
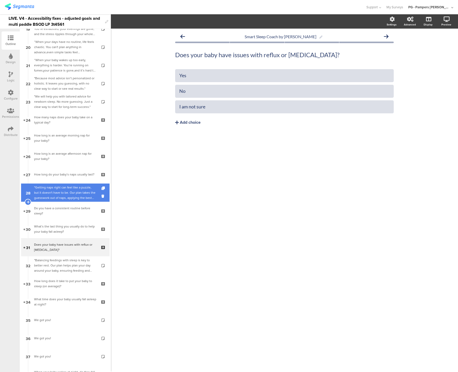
scroll to position [339, 0]
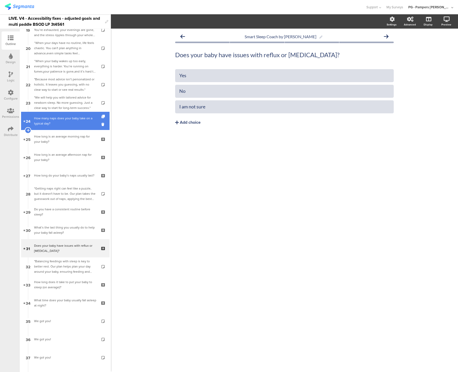
click at [55, 114] on link "24 How many naps does your baby take on a typical day?" at bounding box center [65, 121] width 88 height 18
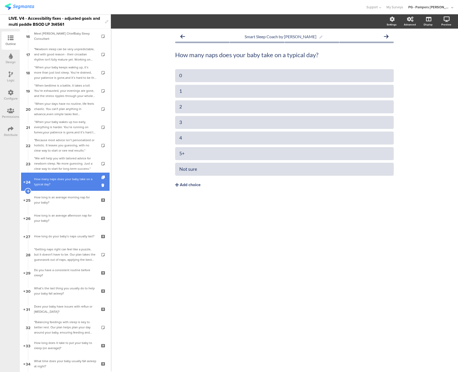
scroll to position [271, 0]
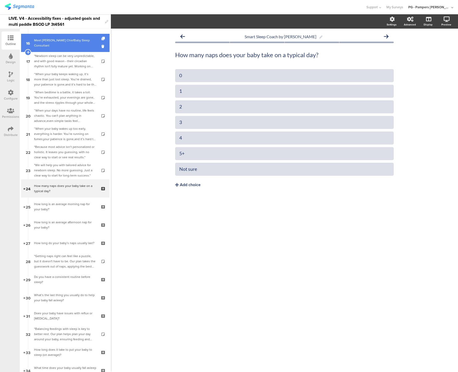
click at [58, 48] on link "16 Meet Pampers ChiefBaby Sleep Consultant" at bounding box center [65, 43] width 88 height 18
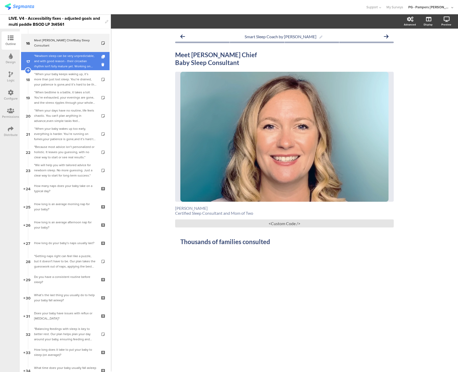
click at [57, 62] on div ""Newborn sleep can be very unpredictable, and with good reason - their circadia…" at bounding box center [65, 61] width 62 height 16
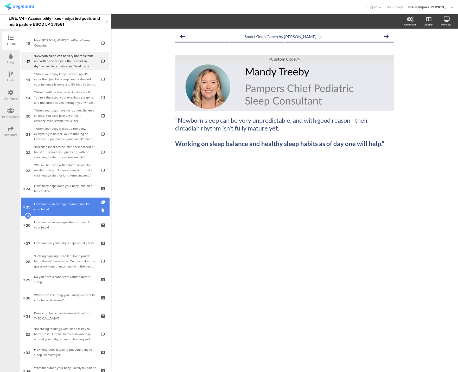
click at [52, 206] on div "How long is an average morning nap for your baby?" at bounding box center [65, 207] width 62 height 10
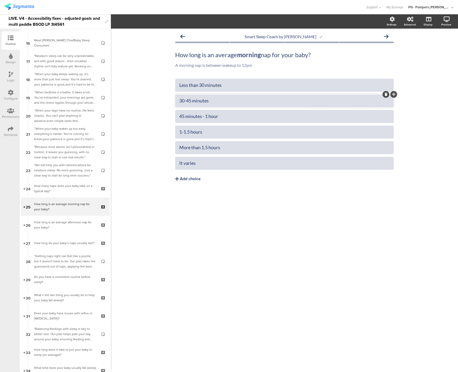
click at [187, 101] on div "30-45 minutes" at bounding box center [284, 101] width 210 height 6
click at [185, 100] on div "30-45 minutes" at bounding box center [284, 101] width 210 height 6
click at [205, 101] on div "30 to 45 minutes" at bounding box center [284, 101] width 210 height 6
click at [205, 117] on div "45 minutes - 1 hour" at bounding box center [284, 116] width 210 height 6
click at [183, 132] on div "1-1.5 hours" at bounding box center [284, 132] width 210 height 6
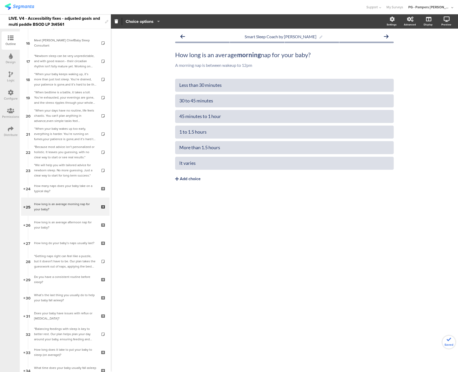
click at [231, 203] on div "Less than 30 minutes 30 to 45 minutes 45 minutes to 1 hour" at bounding box center [284, 141] width 219 height 125
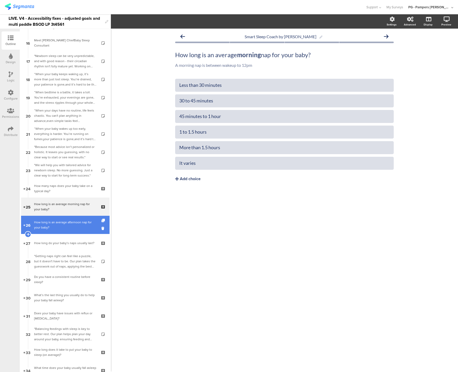
click at [60, 224] on div "How long is an average afternoon nap for your baby?" at bounding box center [65, 225] width 62 height 10
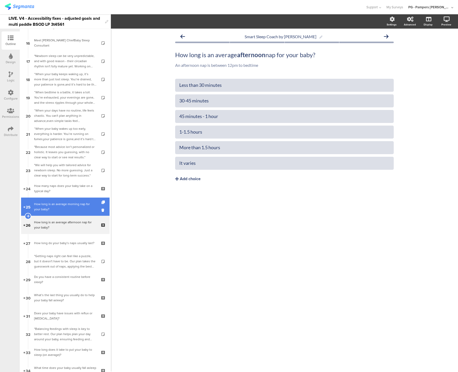
click at [66, 208] on div "How long is an average morning nap for your baby?" at bounding box center [65, 207] width 62 height 10
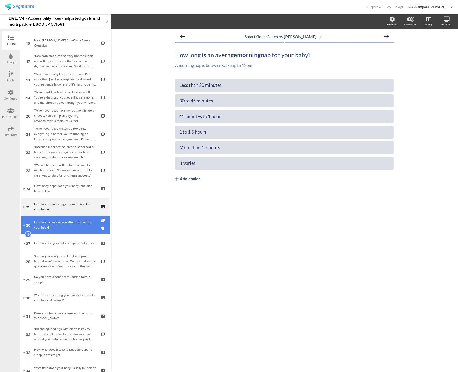
click at [45, 225] on div "How long is an average afternoon nap for your baby?" at bounding box center [65, 225] width 62 height 10
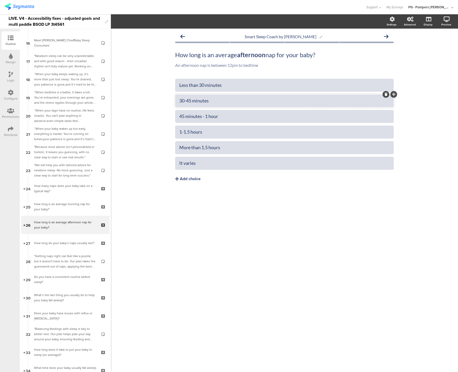
click at [188, 102] on div "30-45 minutes" at bounding box center [284, 101] width 210 height 6
click at [206, 117] on div "45 minutes - 1 hour" at bounding box center [284, 116] width 210 height 6
click at [184, 133] on div "1-1.5 hours" at bounding box center [284, 132] width 210 height 6
click at [203, 215] on div "Smart Sleep Coach by Pampers How long is an average afternoon nap for your baby…" at bounding box center [284, 201] width 347 height 344
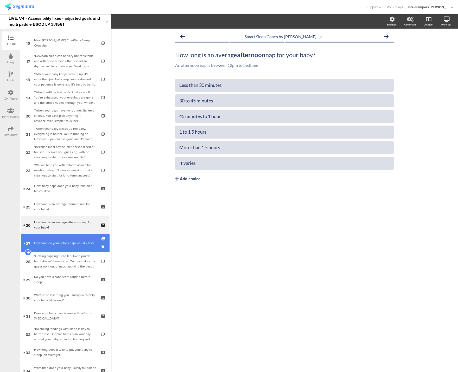
click at [43, 244] on div "How long do your baby’s naps usually last?" at bounding box center [65, 243] width 62 height 5
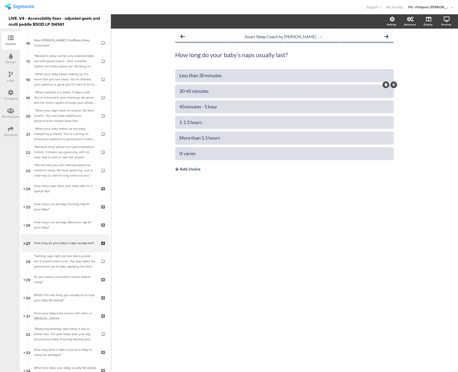
click at [187, 92] on div "30-45 minutes" at bounding box center [284, 91] width 210 height 6
click at [204, 108] on div "45minutes - 1 hour" at bounding box center [284, 107] width 210 height 6
click at [184, 123] on div "1-1.5 hours" at bounding box center [284, 122] width 210 height 6
click at [219, 195] on div "Smart Sleep Coach by Pampers How long do your baby’s naps usually last? How lon…" at bounding box center [284, 113] width 229 height 168
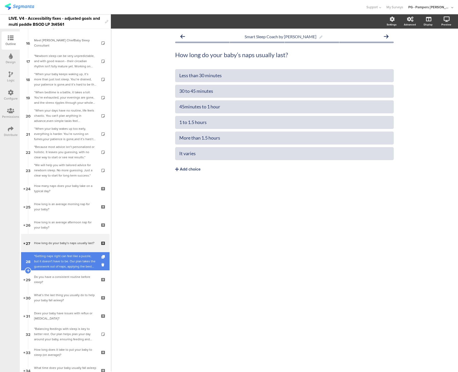
click at [60, 258] on div ""Getting naps right can feel like a puzzle, but it doesn't have to be. Our plan…" at bounding box center [65, 262] width 62 height 16
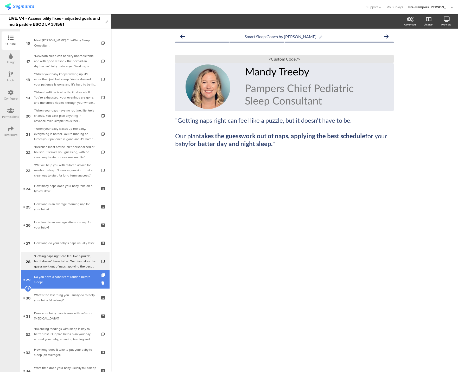
click at [54, 281] on div "Do you have a consistent routine before sleep?" at bounding box center [65, 280] width 62 height 10
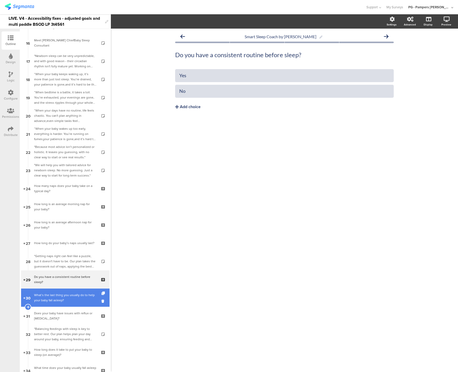
click at [54, 300] on div "What’s the last thing you usually do to help your baby fall asleep?" at bounding box center [65, 298] width 62 height 10
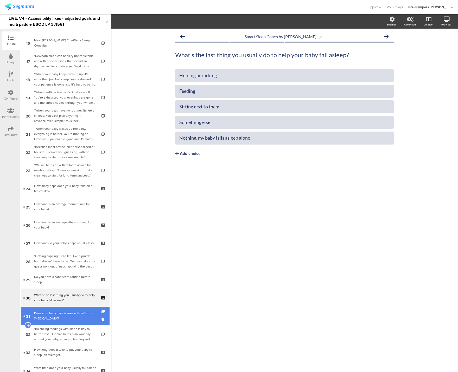
click at [54, 322] on link "31 Does your baby have issues with reflux or colic?" at bounding box center [65, 316] width 88 height 18
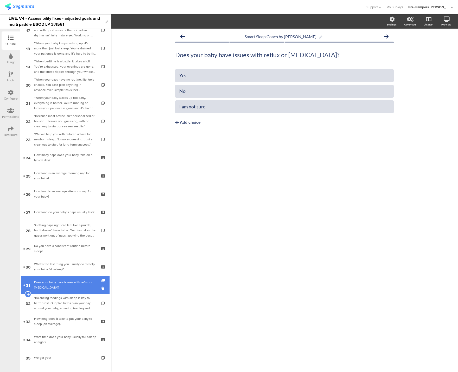
scroll to position [303, 0]
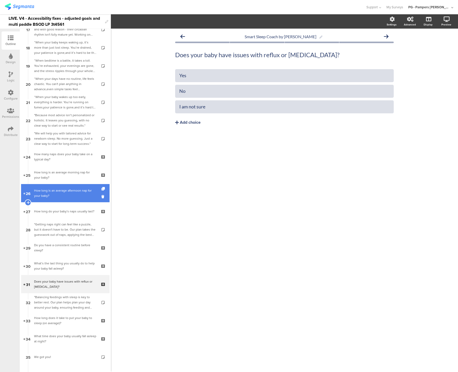
click at [65, 194] on div "How long is an average afternoon nap for your baby?" at bounding box center [65, 193] width 62 height 10
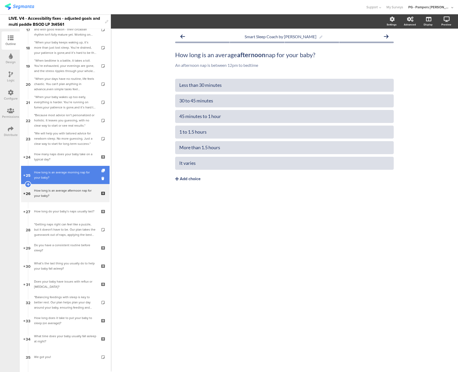
click at [68, 180] on div "How long is an average morning nap for your baby?" at bounding box center [65, 175] width 62 height 10
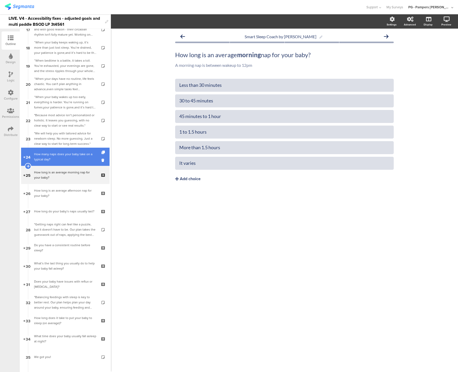
click at [58, 157] on div "How many naps does your baby take on a typical day?" at bounding box center [65, 157] width 62 height 10
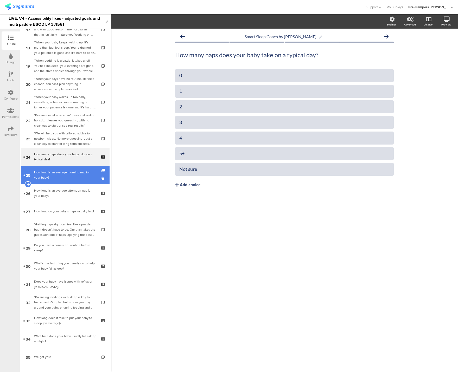
click at [47, 174] on div "How long is an average morning nap for your baby?" at bounding box center [65, 175] width 62 height 10
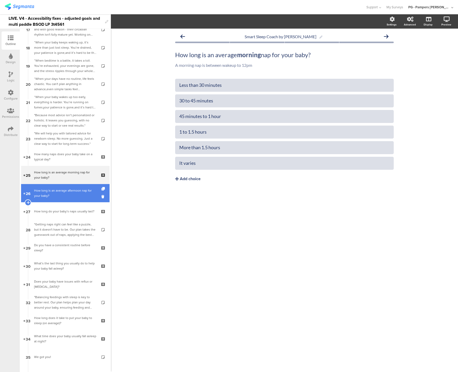
click at [47, 191] on div "How long is an average afternoon nap for your baby?" at bounding box center [65, 193] width 62 height 10
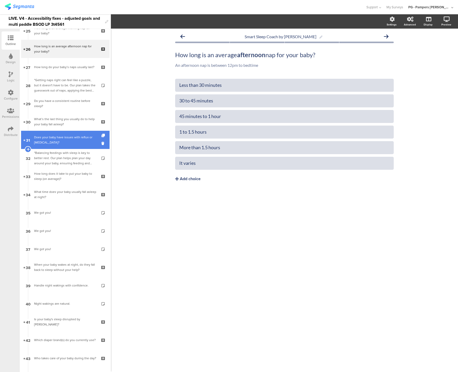
scroll to position [457, 0]
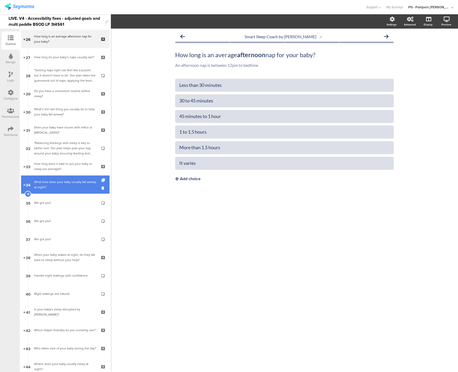
click at [60, 187] on div "What time does your baby usually fall asleep at night?" at bounding box center [65, 185] width 62 height 10
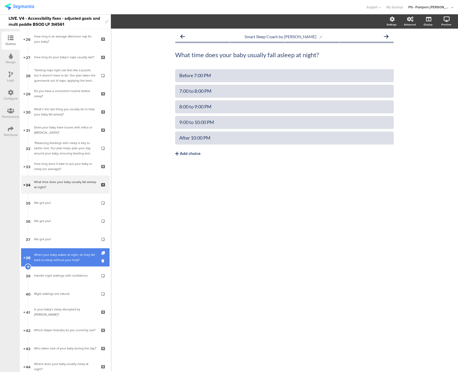
click at [56, 257] on div "When your baby wakes at night, do they fall back to sleep without your help?​" at bounding box center [65, 257] width 62 height 10
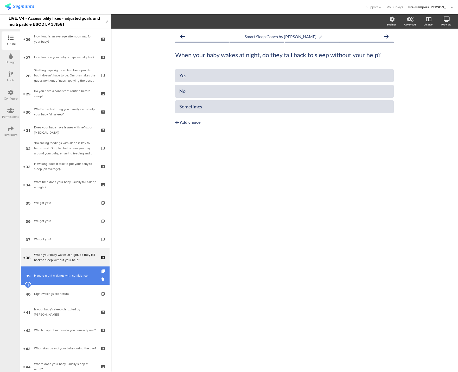
click at [56, 275] on div "Handle night wakings with confidence." at bounding box center [65, 275] width 62 height 5
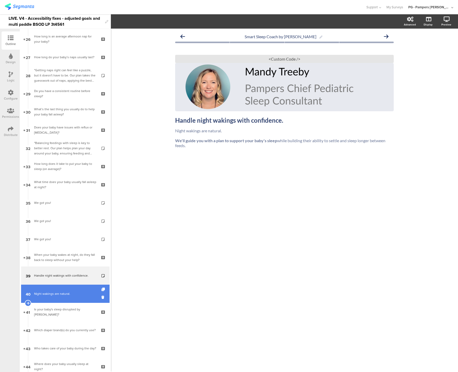
click at [51, 298] on link "40 Night wakings are natural." at bounding box center [65, 294] width 88 height 18
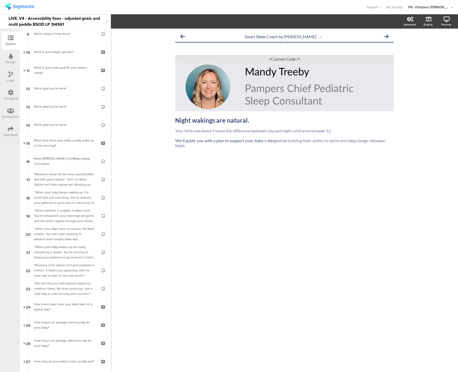
scroll to position [117, 0]
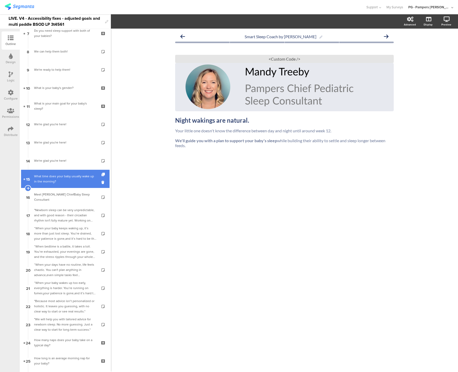
click at [55, 179] on div "What time does your baby usually wake up in the morning?​" at bounding box center [65, 179] width 62 height 10
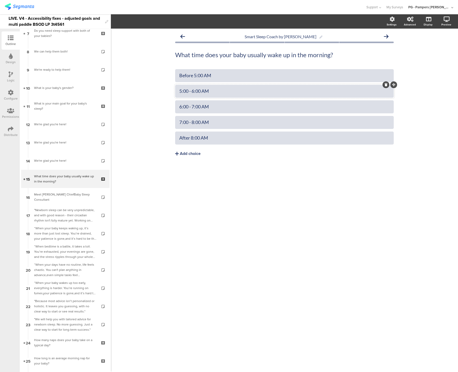
click at [191, 92] on div "5:00 - 6:00 AM" at bounding box center [284, 91] width 210 height 6
click at [191, 106] on div "6:00 - 7:00 AM" at bounding box center [284, 107] width 210 height 6
click at [190, 122] on div "7:00 - 8:00 AM" at bounding box center [284, 122] width 210 height 6
click at [207, 199] on div "Smart Sleep Coach by Pampers What time does your baby usually wake up in the mo…" at bounding box center [284, 201] width 347 height 344
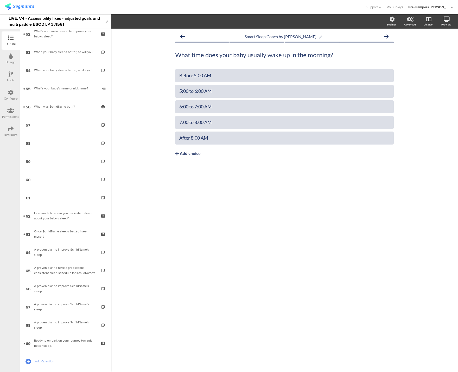
scroll to position [964, 0]
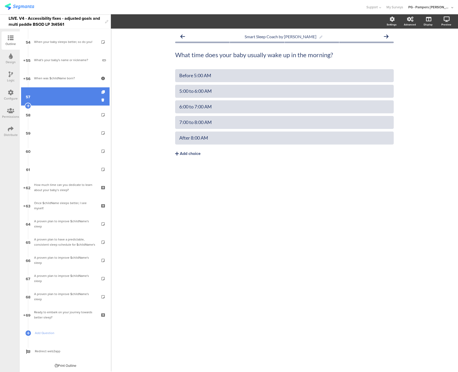
click at [54, 89] on link "57" at bounding box center [65, 96] width 88 height 18
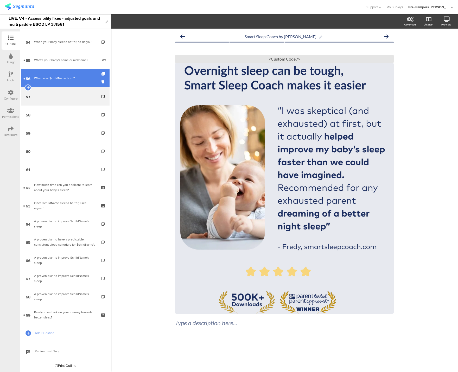
click at [55, 77] on div "When was $childName born?" at bounding box center [65, 78] width 62 height 5
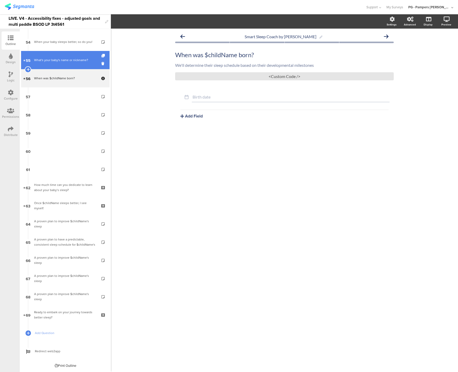
click at [59, 62] on div "What's your baby's name or nickname?​" at bounding box center [66, 60] width 64 height 5
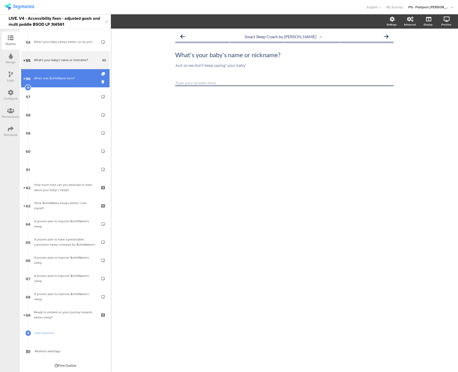
click at [60, 78] on div "When was $childName born?" at bounding box center [65, 78] width 62 height 5
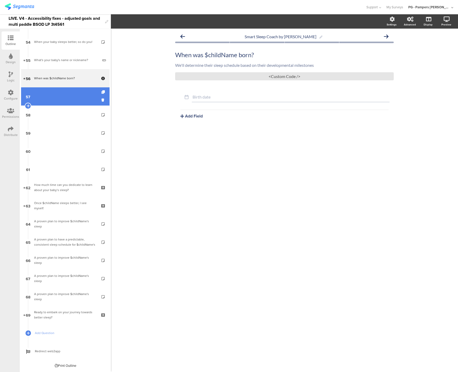
click at [61, 89] on link "57" at bounding box center [65, 96] width 88 height 18
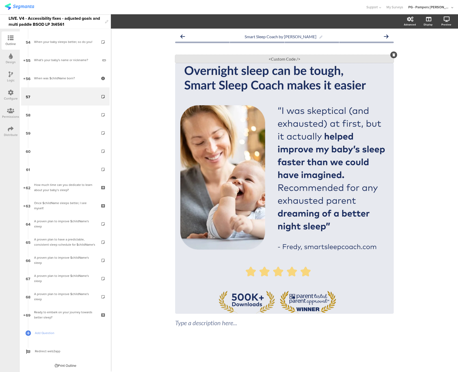
click at [264, 57] on div "<Custom Code />" at bounding box center [284, 59] width 219 height 8
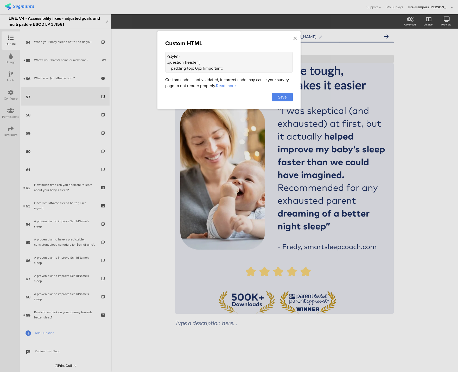
click at [233, 59] on textarea "<style> .question-header { padding-top: 0px !important; } .question-header .hea…" at bounding box center [229, 62] width 128 height 21
click at [295, 39] on icon at bounding box center [295, 39] width 4 height 6
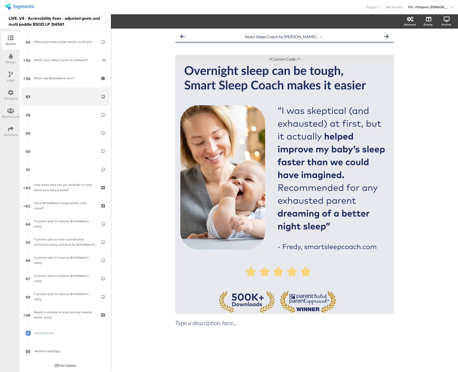
drag, startPoint x: 172, startPoint y: 63, endPoint x: 391, endPoint y: 284, distance: 311.3
click at [303, 59] on div "<Custom Code />" at bounding box center [284, 59] width 219 height 8
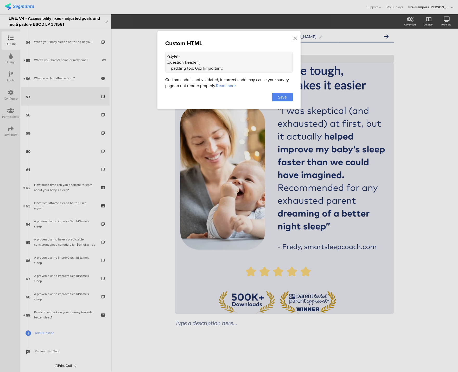
click at [262, 63] on textarea "<style> .question-header { padding-top: 0px !important; } .question-header .hea…" at bounding box center [229, 62] width 128 height 21
paste textarea "div class="sr-only"> "I was skeptical (and exhausted) at first, but it actually…"
type textarea "<div class="sr-only"> "I was skeptical (and exhausted) at first, but it actuall…"
click at [283, 97] on span "Save" at bounding box center [282, 97] width 9 height 6
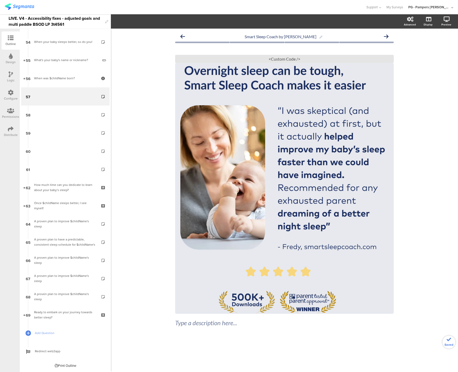
click at [428, 47] on icon at bounding box center [427, 46] width 5 height 5
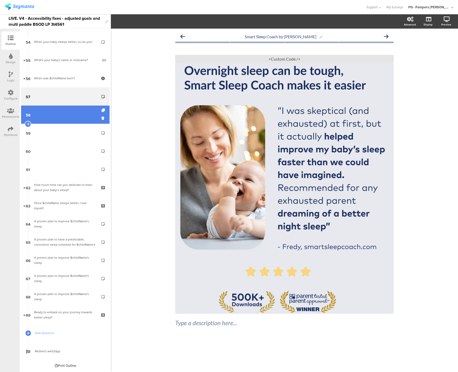
click at [45, 116] on link "58" at bounding box center [65, 115] width 88 height 18
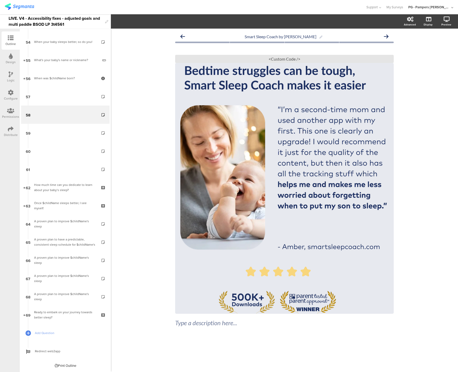
drag, startPoint x: 266, startPoint y: 102, endPoint x: 391, endPoint y: 216, distance: 169.5
click at [289, 59] on div "<Custom Code />" at bounding box center [284, 59] width 219 height 8
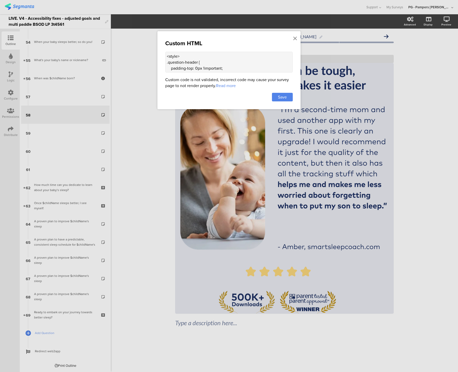
click at [250, 66] on textarea "<style> .question-header { padding-top: 0px !important; } .question-header .hea…" at bounding box center [229, 62] width 128 height 21
paste textarea "<div class="sr-only"> "I'm a second-time mom and used another app with my first…"
type textarea "<div class="sr-only"> "I'm a second-time mom and used another app with my first…"
click at [283, 95] on span "Save" at bounding box center [282, 97] width 9 height 6
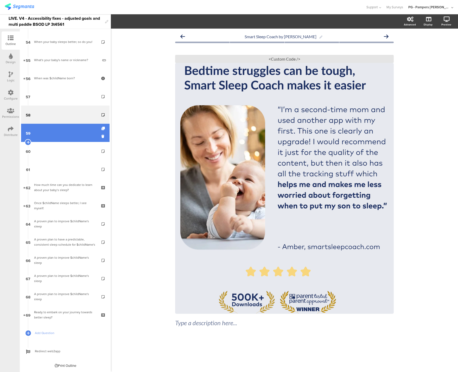
click at [55, 132] on link "59" at bounding box center [65, 133] width 88 height 18
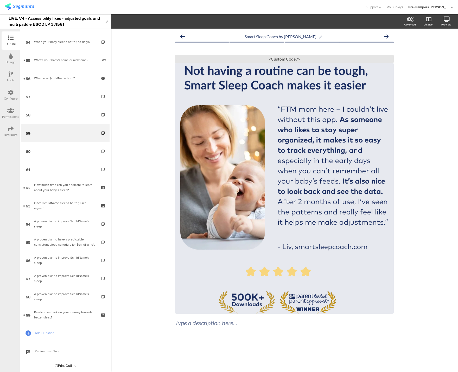
drag, startPoint x: 270, startPoint y: 102, endPoint x: 391, endPoint y: 230, distance: 176.5
click at [441, 242] on div "Smart Sleep Coach by Pampers Type a description here... / <Custom Code />" at bounding box center [284, 201] width 347 height 344
click at [299, 61] on div "<Custom Code />" at bounding box center [284, 59] width 219 height 8
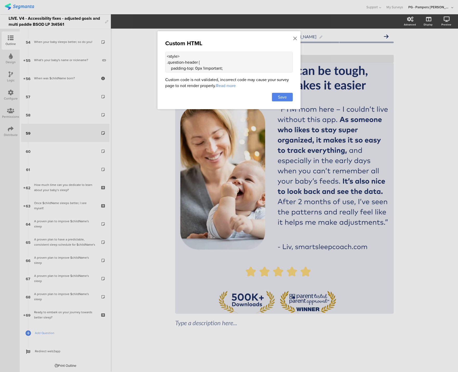
click at [239, 59] on textarea "<style> .question-header { padding-top: 0px !important; } .question-header .hea…" at bounding box center [229, 62] width 128 height 21
paste textarea "<div class="sr-only"> "FTM mom here - I couldn't live without this app. As some…"
type textarea "<div class="sr-only"> "FTM mom here - I couldn't live without this app. As some…"
click at [288, 99] on div "Save" at bounding box center [282, 97] width 21 height 9
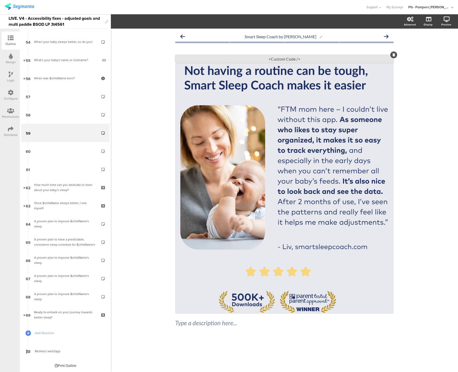
click at [273, 56] on div "<Custom Code />" at bounding box center [284, 59] width 219 height 8
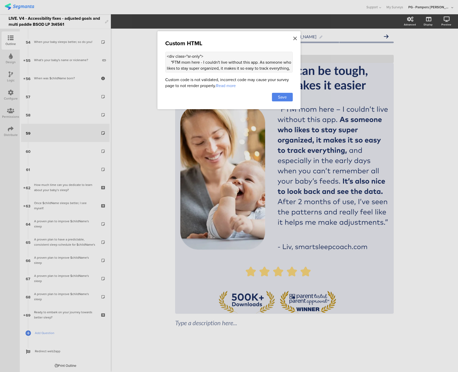
click at [296, 37] on icon at bounding box center [295, 39] width 4 height 6
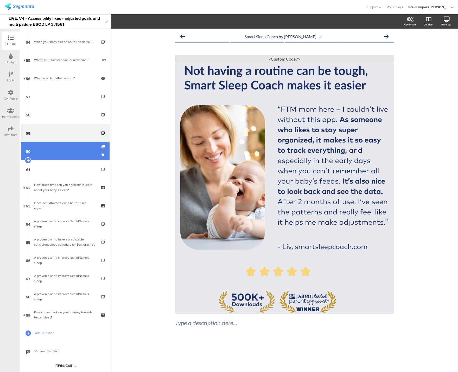
click at [63, 155] on link "60" at bounding box center [65, 151] width 88 height 18
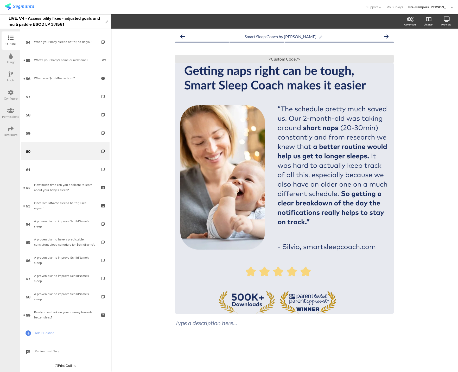
drag, startPoint x: 275, startPoint y: 104, endPoint x: 388, endPoint y: 231, distance: 170.5
drag, startPoint x: 271, startPoint y: 101, endPoint x: 391, endPoint y: 235, distance: 180.4
drag, startPoint x: 276, startPoint y: 103, endPoint x: 391, endPoint y: 228, distance: 170.6
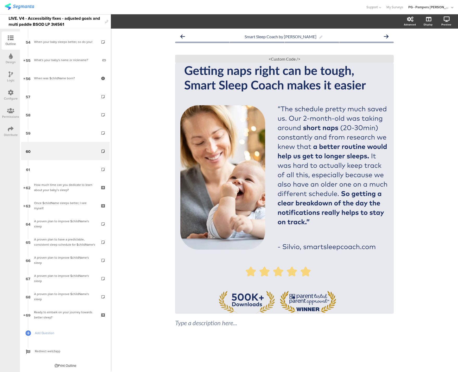
drag, startPoint x: 272, startPoint y: 96, endPoint x: 392, endPoint y: 232, distance: 181.4
select select "eng"
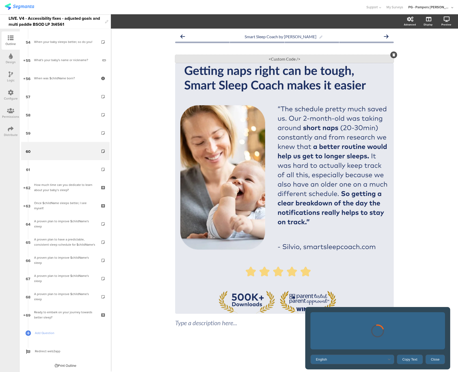
click at [292, 56] on div "<Custom Code />" at bounding box center [284, 59] width 219 height 8
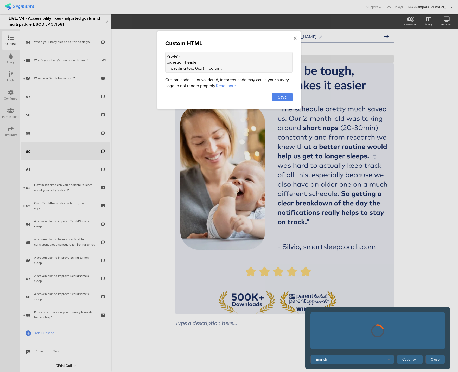
click at [218, 69] on textarea "<style> .question-header { padding-top: 0px !important; } .question-header .hea…" at bounding box center [229, 62] width 128 height 21
paste textarea "div class="sr-only"> "The schedule pretty much saved us. Our 2-month-old was ta…"
type textarea "<div class="sr-only"> "The schedule pretty much saved us. Our 2-month-old was t…"
click at [289, 98] on div "Save" at bounding box center [282, 97] width 21 height 9
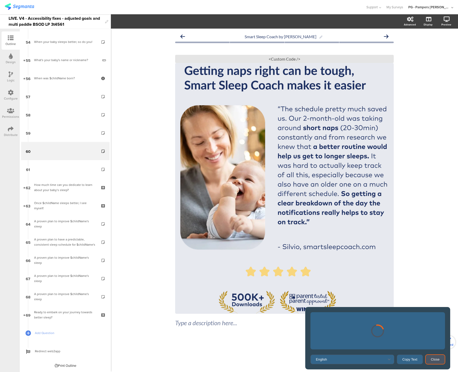
click at [437, 360] on button "Close" at bounding box center [435, 360] width 20 height 10
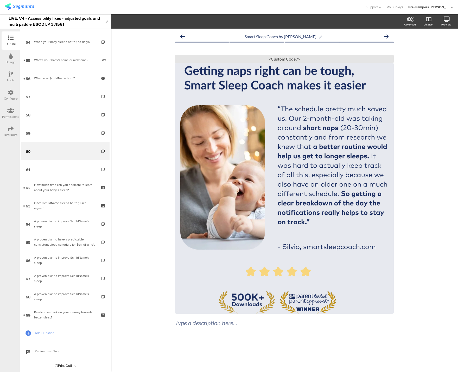
click at [412, 247] on div "Smart Sleep Coach by Pampers Type a description here... / <Custom Code />" at bounding box center [284, 201] width 347 height 344
click at [80, 168] on link "61" at bounding box center [65, 169] width 88 height 18
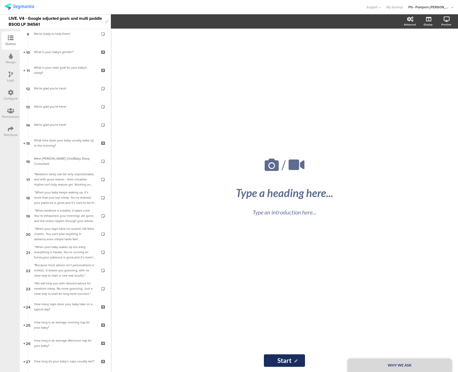
scroll to position [113, 0]
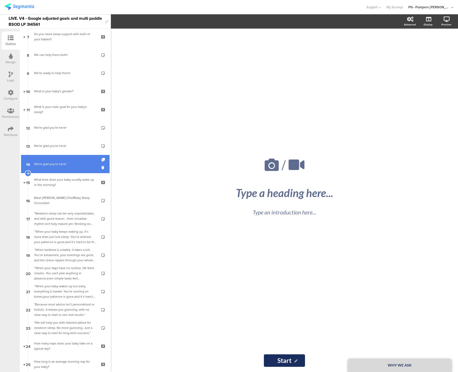
click at [65, 169] on link "14 We're glad you're here!" at bounding box center [65, 164] width 88 height 18
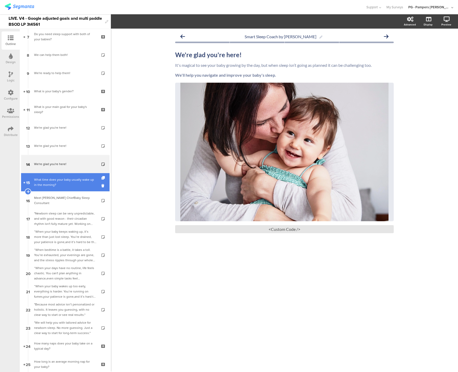
click at [61, 191] on link "15 What time does your baby usually wake up in the morning?​" at bounding box center [65, 182] width 88 height 18
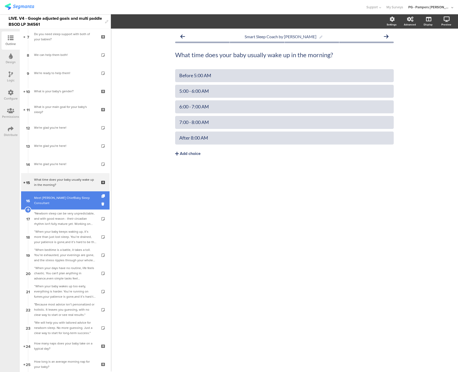
click at [60, 206] on link "16 Meet [PERSON_NAME] ChiefBaby Sleep Consultant" at bounding box center [65, 201] width 88 height 18
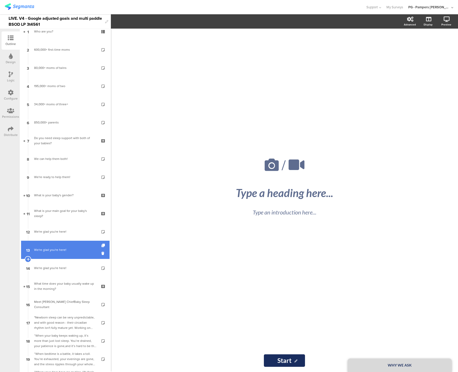
scroll to position [10, 0]
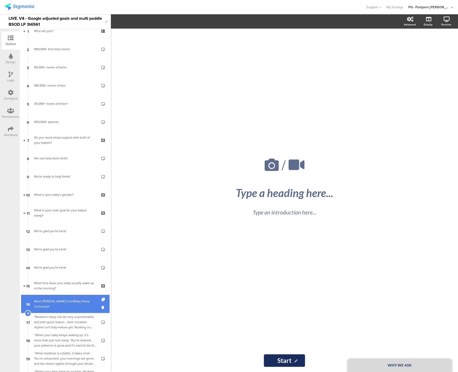
click at [59, 296] on link "16 Meet [PERSON_NAME] ChiefBaby Sleep Consultant" at bounding box center [65, 304] width 88 height 18
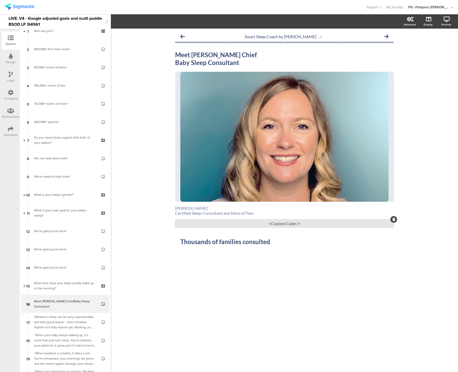
click at [222, 225] on div "<Custom Code />" at bounding box center [284, 224] width 219 height 8
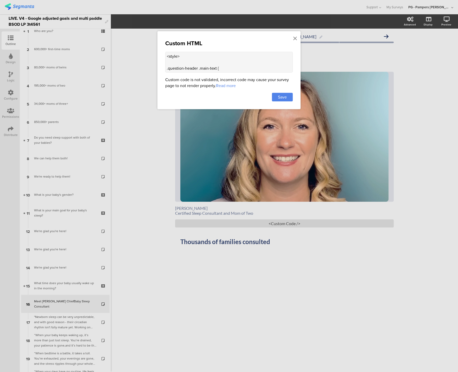
click at [182, 59] on textarea "<style> .question-header .main-text { text-align: center !important; } .questio…" at bounding box center [229, 62] width 128 height 21
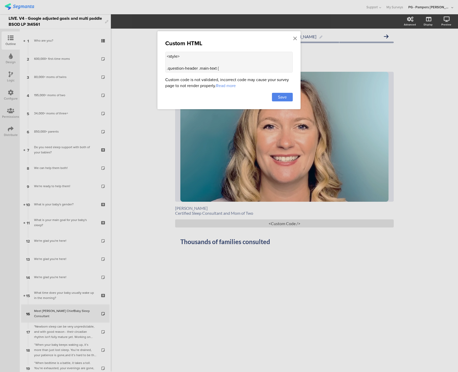
scroll to position [10, 0]
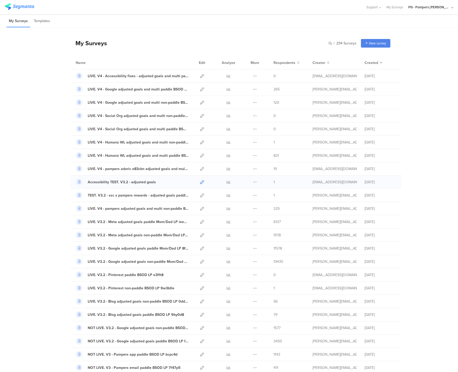
click at [204, 181] on icon at bounding box center [202, 182] width 4 height 4
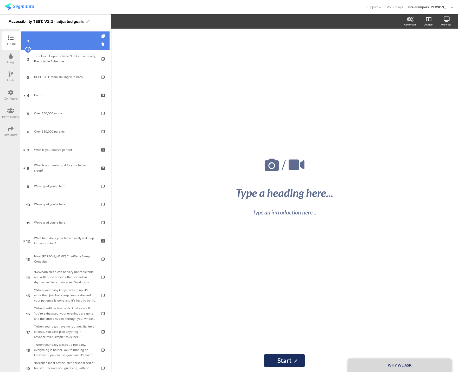
click at [57, 44] on link "1" at bounding box center [65, 40] width 88 height 18
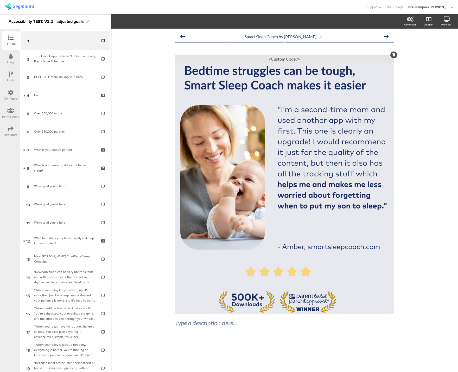
click at [252, 59] on div "<Custom Code />" at bounding box center [284, 59] width 219 height 8
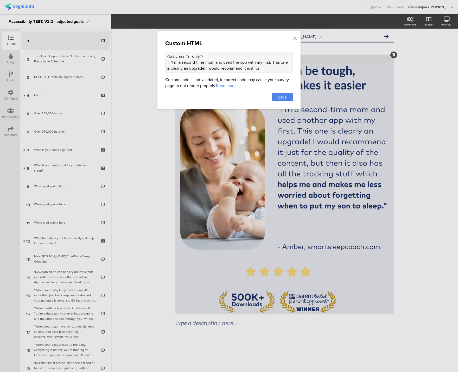
click at [252, 59] on textarea "<div class="sr-only"> "I'm a second-time mom and used the app with my first. Th…" at bounding box center [229, 62] width 128 height 21
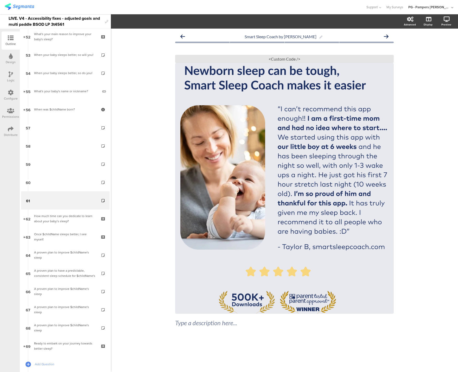
drag, startPoint x: 272, startPoint y: 101, endPoint x: 391, endPoint y: 240, distance: 182.9
click at [438, 243] on div "Smart Sleep Coach by Pampers Type a description here... / <Custom Code />" at bounding box center [284, 201] width 347 height 344
click at [296, 59] on div "<Custom Code />" at bounding box center [284, 59] width 219 height 8
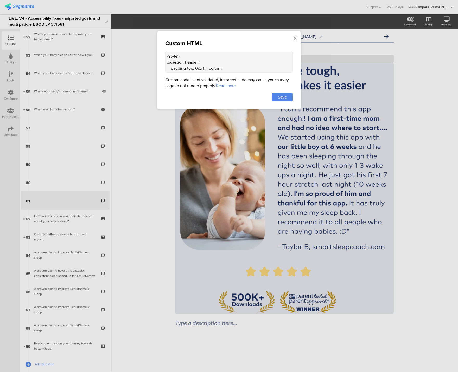
click at [225, 64] on textarea "<style> .question-header { padding-top: 0px !important; } .question-header .hea…" at bounding box center [229, 62] width 128 height 21
paste textarea "div class="sr-only"> "I can't recommend this app enough!! I am a first-time mom…"
type textarea "<div class="sr-only"> "I can't recommend this app enough!! I am a first-time mo…"
click at [284, 97] on span "Save" at bounding box center [282, 97] width 9 height 6
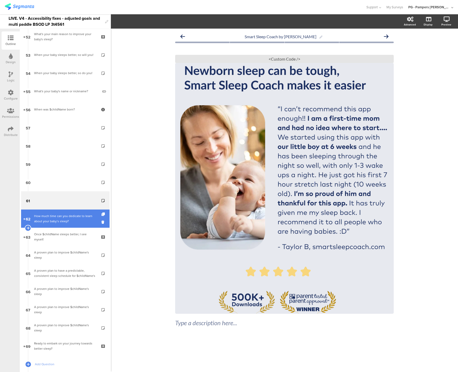
click at [51, 224] on link "62 How much time can you dedicate to learn about your baby’s sleep?" at bounding box center [65, 219] width 88 height 18
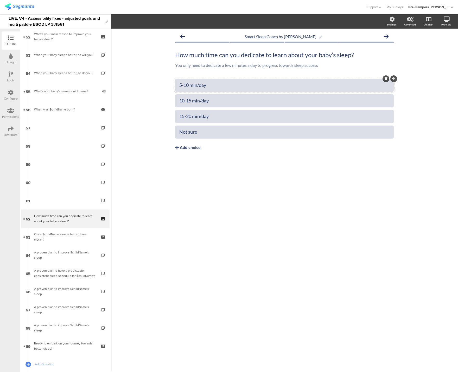
click at [184, 85] on div "5-10 min/day" at bounding box center [284, 85] width 210 height 6
click at [184, 84] on div "5-10 min/day" at bounding box center [284, 85] width 210 height 6
click at [187, 101] on div "10-15 min/day" at bounding box center [284, 101] width 210 height 6
click at [186, 116] on div "15-20 min/day" at bounding box center [284, 116] width 210 height 6
click at [231, 185] on div "Smart Sleep Coach by Pampers How much time can you dedicate to learn about your…" at bounding box center [284, 201] width 347 height 344
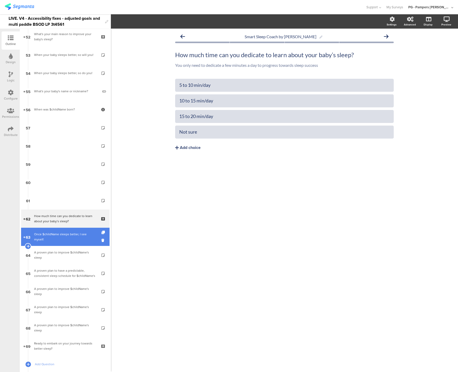
click at [69, 234] on div "Once $childName sleeps better, I see myself:" at bounding box center [65, 237] width 62 height 10
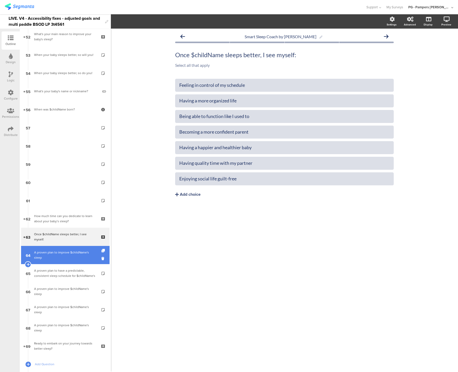
click at [65, 253] on div "A proven plan to improve $childName's sleep" at bounding box center [65, 255] width 62 height 10
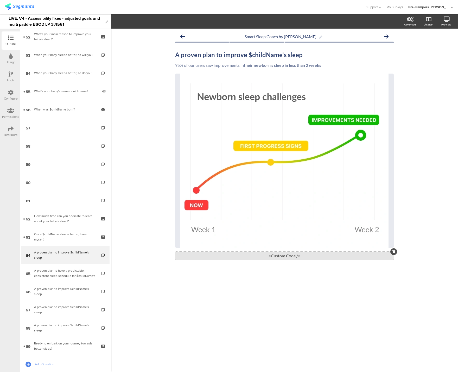
click at [278, 256] on div "<Custom Code />" at bounding box center [284, 256] width 219 height 8
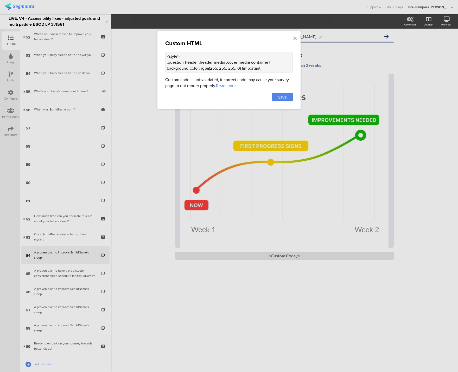
click at [195, 65] on textarea "<style> .question-header .header-media .cover-media-container { background-colo…" at bounding box center [229, 62] width 128 height 21
click at [210, 67] on textarea "<style> .question-header .header-media .cover-media-container { background-colo…" at bounding box center [229, 62] width 128 height 21
click at [293, 38] on icon at bounding box center [295, 39] width 4 height 6
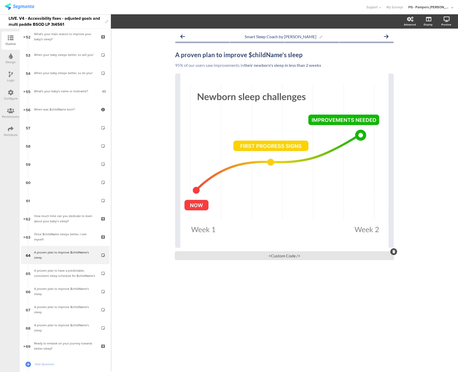
click at [246, 258] on div "<Custom Code />" at bounding box center [284, 256] width 219 height 8
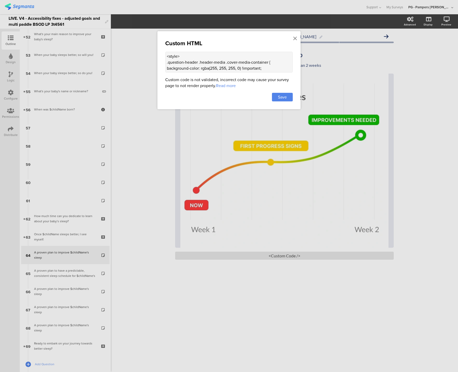
click at [196, 70] on textarea "<style> .question-header .header-media .cover-media-container { background-colo…" at bounding box center [229, 62] width 128 height 21
paste textarea "div class="sr-only alt-text"> A graph displaying progress toward better sleep f…"
type textarea "<div class="sr-only alt-text"> A graph displaying progress toward better sleep …"
click at [285, 99] on span "Save" at bounding box center [282, 97] width 9 height 6
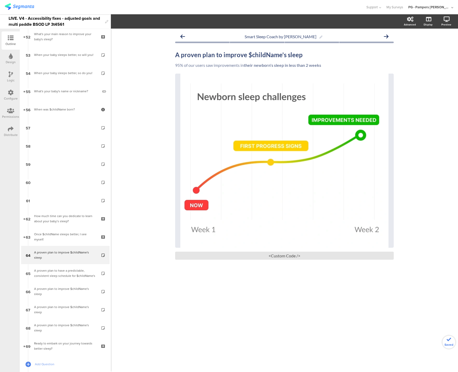
click at [265, 328] on div "Smart Sleep Coach by Pampers A proven plan to improve $childName's sleep A prov…" at bounding box center [284, 201] width 347 height 344
click at [56, 272] on div "A proven plan to have a predictable, consistent sleep schedule for $childName's" at bounding box center [65, 273] width 62 height 10
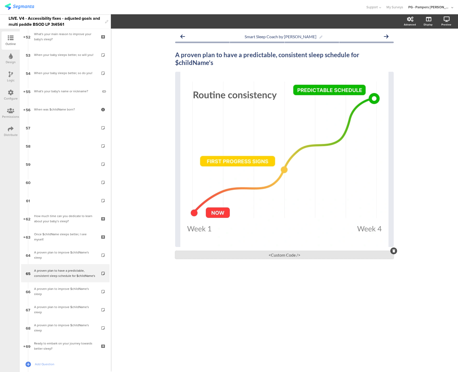
click at [280, 254] on div "<Custom Code />" at bounding box center [284, 255] width 219 height 8
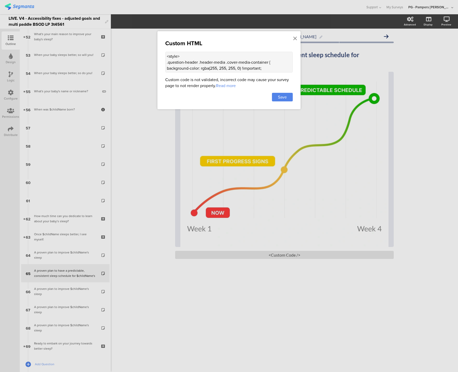
click at [181, 69] on textarea "<style> .question-header .header-media .cover-media-container { background-colo…" at bounding box center [229, 62] width 128 height 21
paste textarea "div class="sr-only alt-text"> A graph displaying progress toward better sleep f…"
click at [189, 64] on textarea at bounding box center [229, 62] width 128 height 21
click at [209, 64] on textarea at bounding box center [229, 62] width 128 height 21
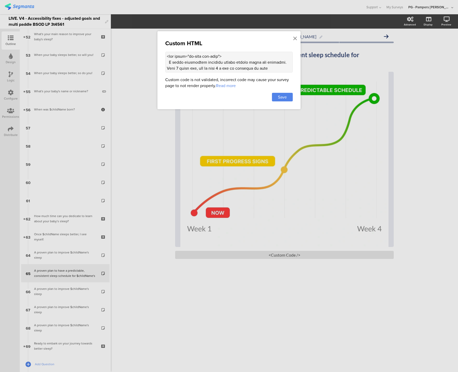
click at [241, 63] on textarea at bounding box center [229, 62] width 128 height 21
click at [239, 63] on textarea at bounding box center [229, 62] width 128 height 21
click at [286, 63] on textarea at bounding box center [229, 62] width 128 height 21
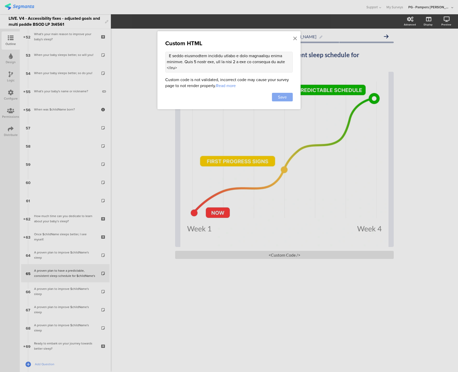
type textarea "<div class="sr-only alt-text"> A graph displaying progress toward a more consis…"
click at [281, 98] on span "Save" at bounding box center [282, 97] width 9 height 6
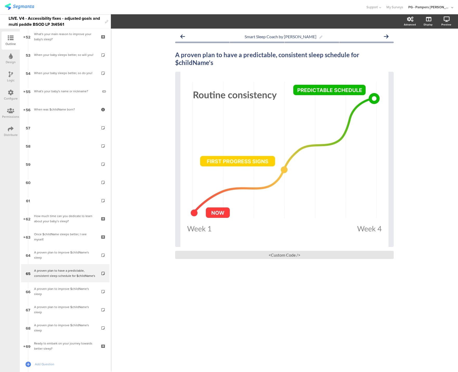
click at [128, 131] on div "Smart Sleep Coach by Pampers A proven plan to have a predictable, consistent sl…" at bounding box center [284, 201] width 347 height 344
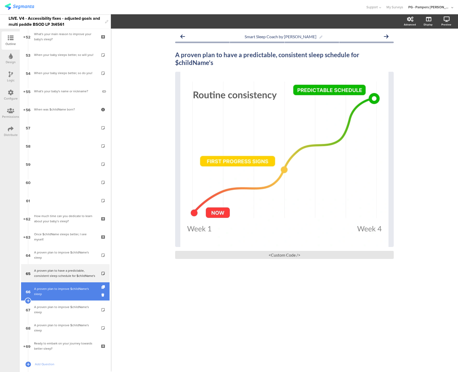
click at [61, 292] on div "A proven plan to improve $childName's sleep" at bounding box center [65, 292] width 62 height 10
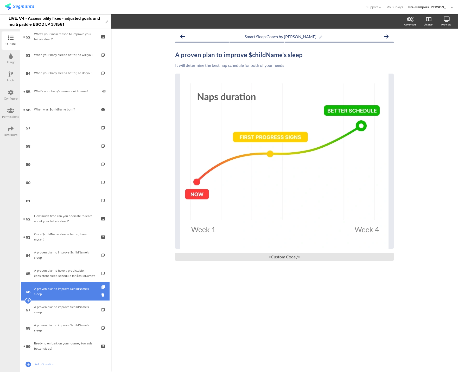
click at [46, 290] on div "A proven plan to improve $childName's sleep" at bounding box center [65, 292] width 62 height 10
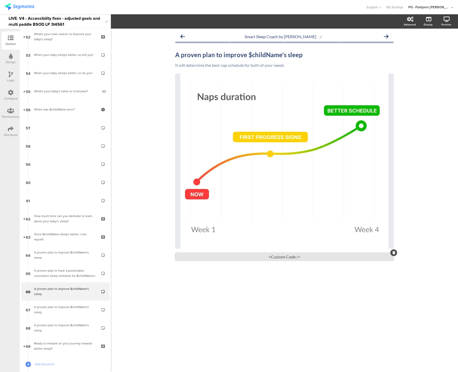
click at [288, 258] on div "<Custom Code />" at bounding box center [284, 257] width 219 height 8
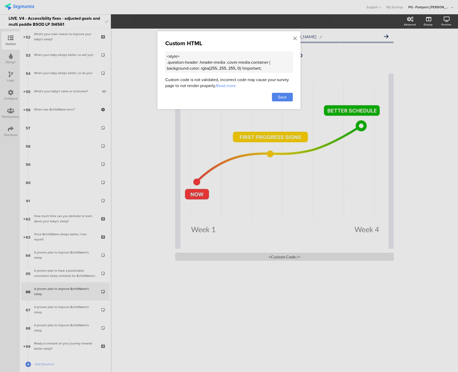
click at [205, 66] on textarea "<style> .question-header .header-media .cover-media-container { background-colo…" at bounding box center [229, 62] width 128 height 21
paste textarea "div class="sr-only alt-text"> A graph displaying progress toward better sleep f…"
click at [234, 63] on textarea at bounding box center [229, 62] width 128 height 21
drag, startPoint x: 261, startPoint y: 63, endPoint x: 199, endPoint y: 61, distance: 62.0
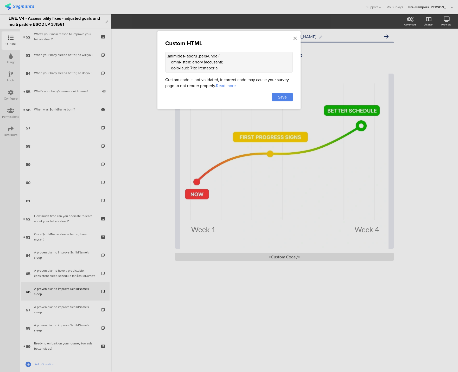
click at [199, 61] on textarea at bounding box center [229, 62] width 128 height 21
click at [184, 69] on textarea at bounding box center [229, 62] width 128 height 21
click at [263, 63] on textarea at bounding box center [229, 62] width 128 height 21
click at [274, 63] on textarea at bounding box center [229, 62] width 128 height 21
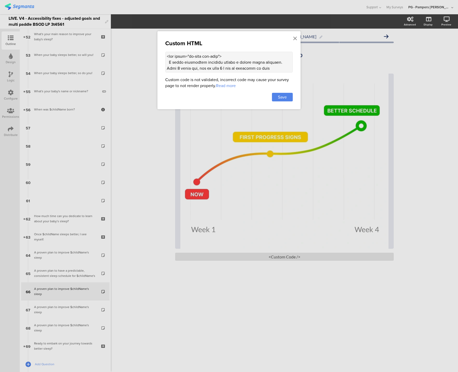
click at [225, 69] on textarea at bounding box center [229, 62] width 128 height 21
type textarea "<div class="sr-only alt-text"> A graph displaying progress toward a better slee…"
click at [280, 96] on span "Save" at bounding box center [282, 97] width 9 height 6
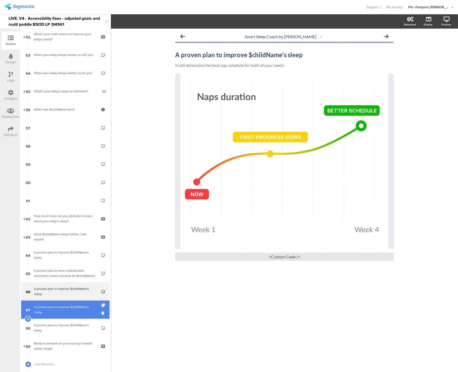
click at [53, 307] on div "A proven plan to improve $childName's sleep" at bounding box center [65, 310] width 62 height 10
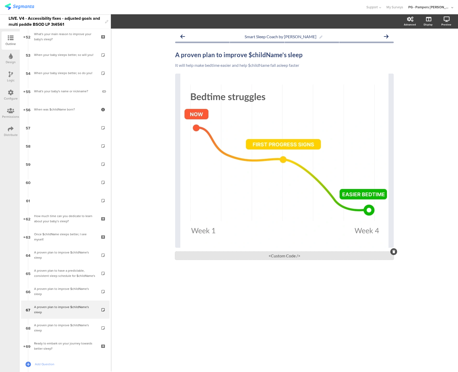
click at [275, 256] on div "<Custom Code />" at bounding box center [284, 256] width 219 height 8
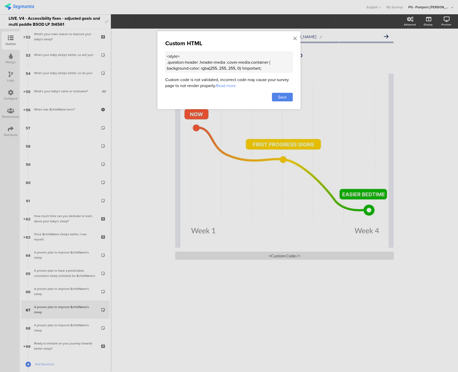
click at [194, 67] on textarea "<style> .question-header .header-media .cover-media-container { background-colo…" at bounding box center [229, 62] width 128 height 21
paste textarea "div class="sr-only alt-text"> A graph displaying progress toward better sleep f…"
click at [211, 63] on textarea at bounding box center [229, 62] width 128 height 21
click at [284, 64] on textarea at bounding box center [229, 62] width 128 height 21
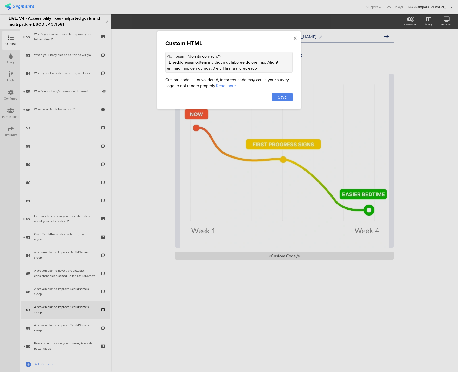
click at [171, 69] on textarea at bounding box center [229, 62] width 128 height 21
click at [204, 70] on textarea at bounding box center [229, 62] width 128 height 21
drag, startPoint x: 205, startPoint y: 69, endPoint x: 248, endPoint y: 66, distance: 43.3
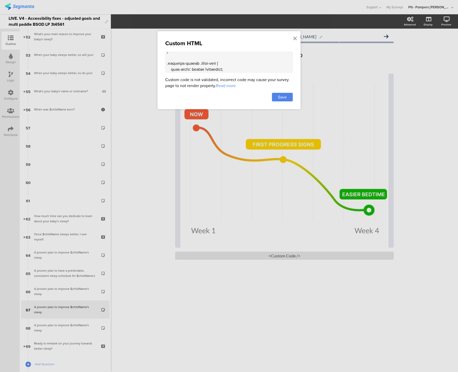
click at [248, 66] on textarea at bounding box center [229, 62] width 128 height 21
type textarea "<div class="sr-only alt-text"> A graph displaying reduction in bedtime struggle…"
click at [286, 98] on span "Save" at bounding box center [282, 97] width 9 height 6
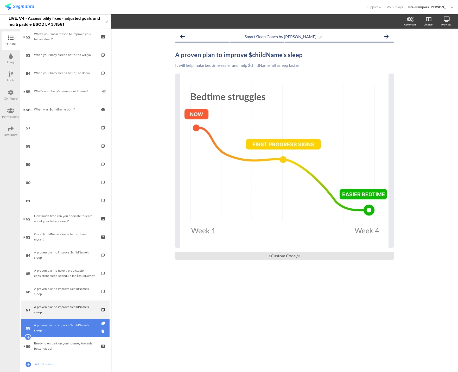
click at [58, 322] on link "68 A proven plan to improve $childName's sleep" at bounding box center [65, 328] width 88 height 18
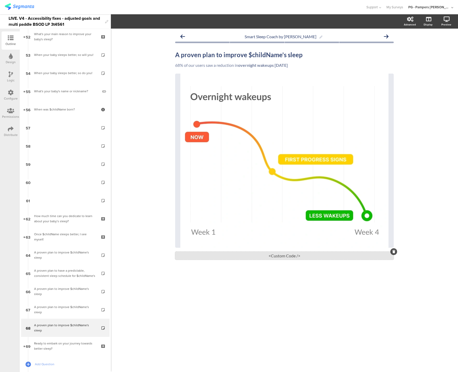
click at [273, 255] on div "<Custom Code />" at bounding box center [284, 256] width 219 height 8
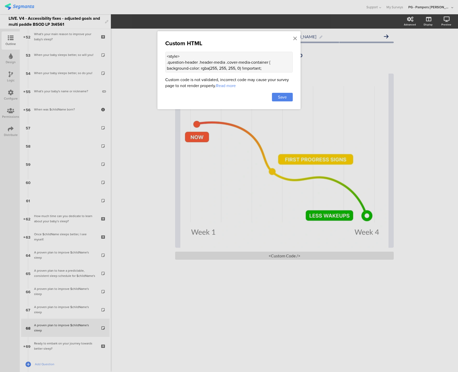
click at [205, 67] on textarea "<style> .question-header .header-media .cover-media-container { background-colo…" at bounding box center [229, 62] width 128 height 21
paste textarea "div class="sr-only alt-text"> A graph displaying progress toward better sleep f…"
click at [233, 63] on textarea at bounding box center [229, 62] width 128 height 21
drag, startPoint x: 237, startPoint y: 63, endPoint x: 249, endPoint y: 63, distance: 12.2
click at [249, 63] on textarea at bounding box center [229, 62] width 128 height 21
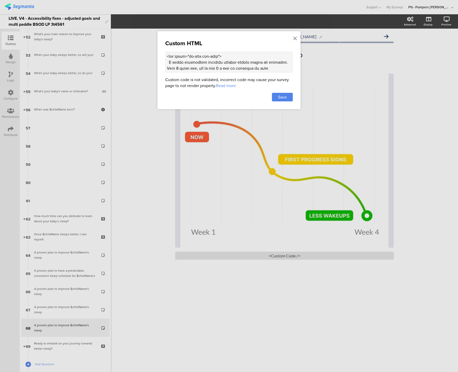
drag, startPoint x: 203, startPoint y: 63, endPoint x: 284, endPoint y: 63, distance: 80.7
click at [284, 63] on textarea at bounding box center [229, 62] width 128 height 21
click at [238, 62] on textarea at bounding box center [229, 62] width 128 height 21
click at [284, 63] on textarea at bounding box center [229, 62] width 128 height 21
click at [215, 69] on textarea at bounding box center [229, 62] width 128 height 21
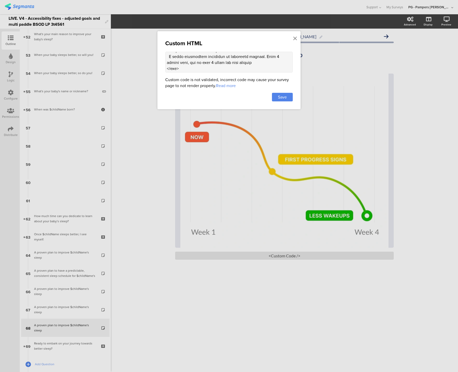
scroll to position [12, 0]
type textarea "<div class="sr-only alt-text"> A graph displaying reduction in overnight wakeup…"
click at [283, 97] on span "Save" at bounding box center [282, 97] width 9 height 6
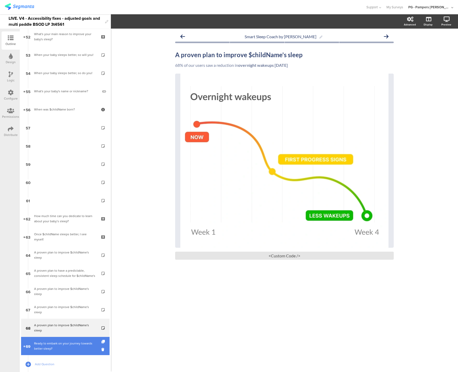
click at [62, 351] on div "Ready to embark on your journey towards better sleep?" at bounding box center [65, 346] width 62 height 10
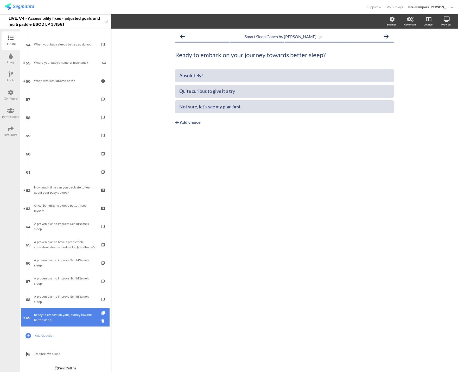
scroll to position [964, 0]
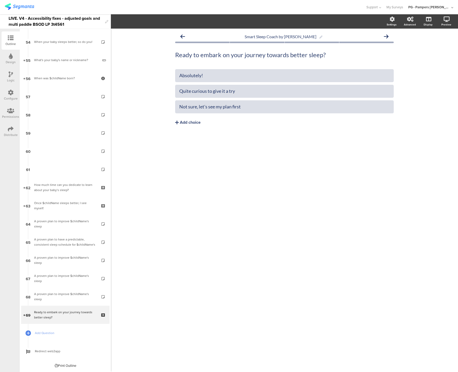
click at [179, 289] on div "Smart Sleep Coach by Pampers Ready to embark on your journey towards better sle…" at bounding box center [284, 201] width 347 height 344
click at [43, 354] on span "Redirect web2app" at bounding box center [68, 351] width 67 height 5
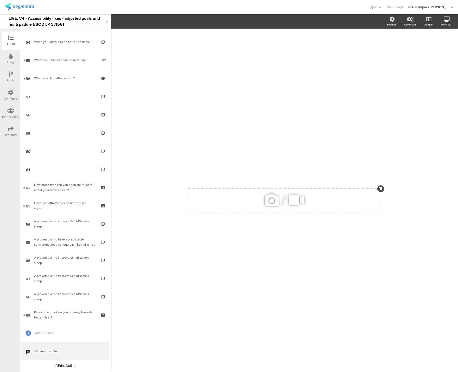
click at [275, 189] on div "/" at bounding box center [284, 200] width 193 height 23
click at [12, 134] on div "Distribute" at bounding box center [11, 135] width 14 height 5
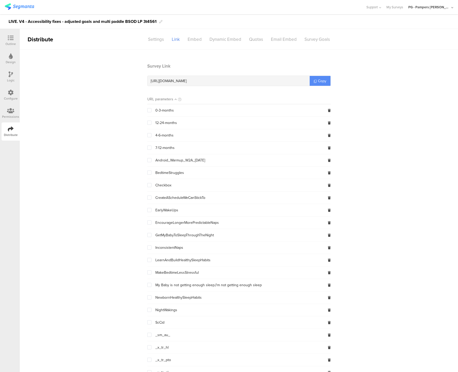
click at [318, 82] on span "Copy" at bounding box center [322, 80] width 8 height 5
click at [13, 39] on icon at bounding box center [11, 38] width 6 height 6
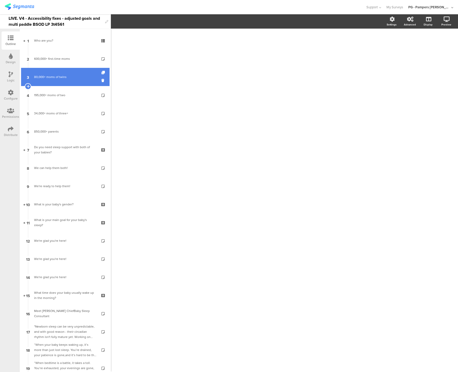
click at [48, 82] on link "3 80,000+ moms of twins" at bounding box center [65, 77] width 88 height 18
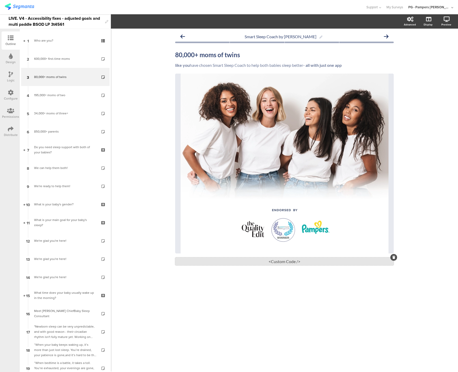
click at [269, 264] on div "<Custom Code />" at bounding box center [284, 262] width 219 height 8
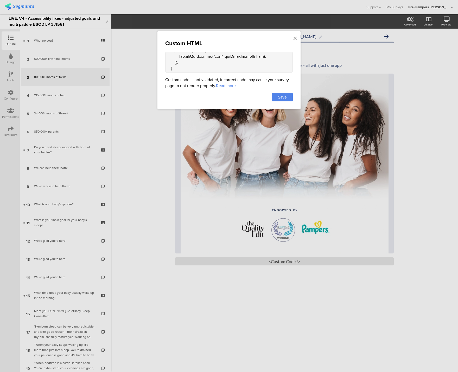
scroll to position [285, 0]
click at [140, 157] on div at bounding box center [229, 186] width 458 height 372
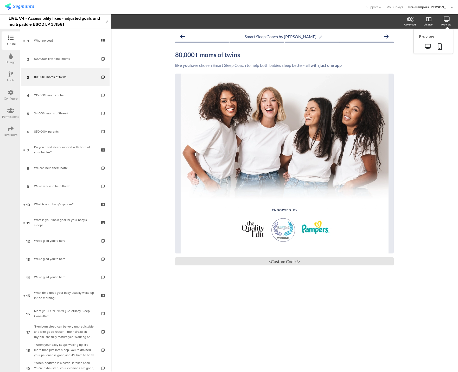
click at [444, 19] on icon at bounding box center [447, 19] width 6 height 5
click at [428, 47] on icon at bounding box center [427, 46] width 5 height 5
click at [278, 264] on div "<Custom Code />" at bounding box center [284, 262] width 219 height 8
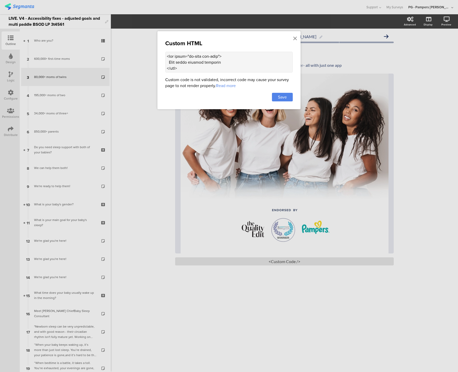
click at [196, 67] on textarea at bounding box center [229, 62] width 128 height 21
click at [347, 194] on div at bounding box center [229, 186] width 458 height 372
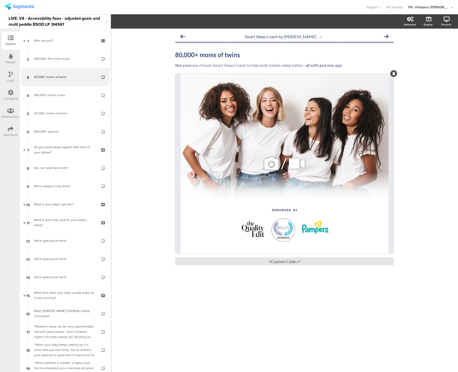
click at [277, 164] on icon at bounding box center [272, 164] width 18 height 18
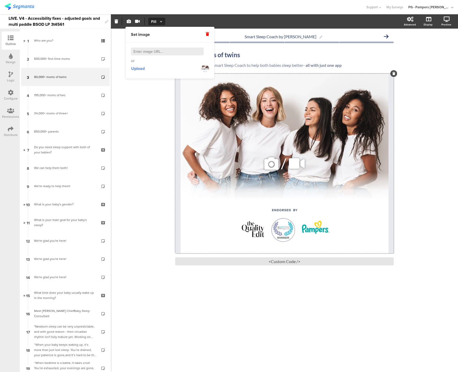
click at [199, 156] on div "/" at bounding box center [284, 164] width 219 height 180
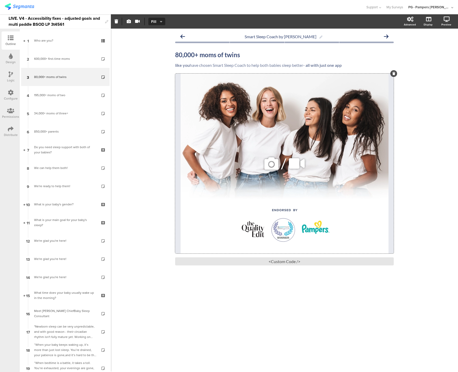
click at [212, 100] on div "/" at bounding box center [284, 164] width 219 height 180
click at [290, 257] on sg-custom-html-editor "<Custom Code />" at bounding box center [284, 260] width 219 height 12
click at [289, 262] on div "<Custom Code />" at bounding box center [284, 262] width 219 height 8
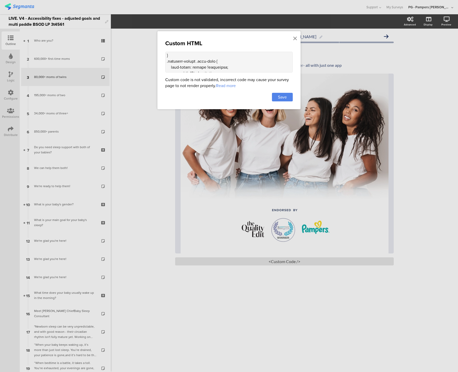
scroll to position [108, 0]
click at [212, 62] on textarea at bounding box center [229, 62] width 128 height 21
click at [213, 69] on textarea at bounding box center [229, 62] width 128 height 21
click at [153, 165] on div at bounding box center [229, 186] width 458 height 372
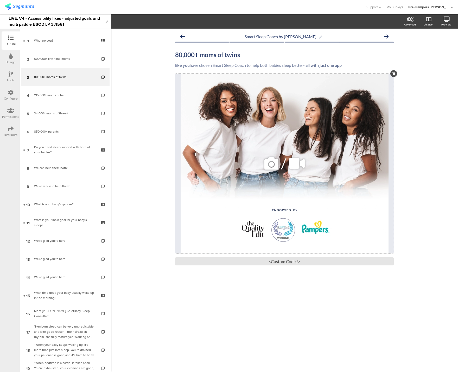
click at [332, 104] on div "/" at bounding box center [284, 164] width 219 height 180
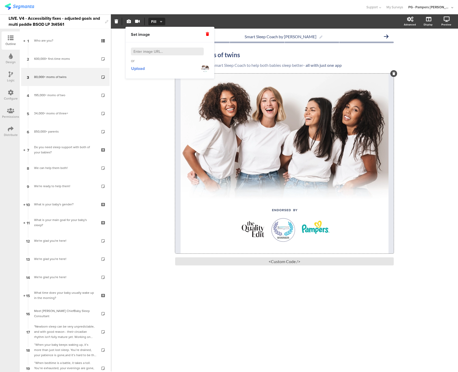
click at [163, 119] on div "Smart Sleep Coach by Pampers 80,000+ moms of twins 80,000+ moms of twins like y…" at bounding box center [284, 201] width 347 height 344
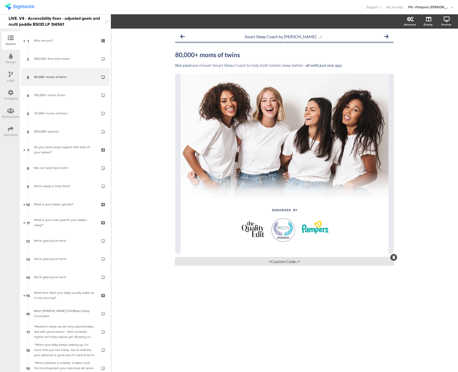
click at [292, 263] on div "<Custom Code />" at bounding box center [284, 262] width 219 height 8
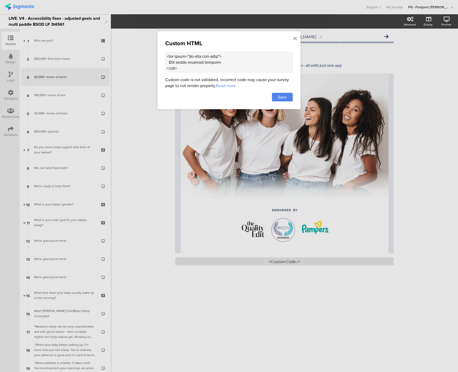
click at [183, 62] on textarea at bounding box center [229, 62] width 128 height 21
click at [366, 78] on div at bounding box center [229, 186] width 458 height 372
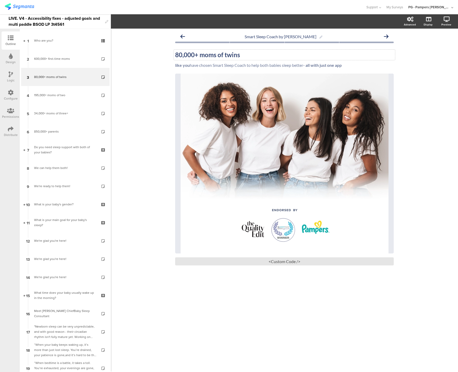
click at [192, 52] on strong "80,000+ moms of twins" at bounding box center [207, 55] width 65 height 8
click at [429, 46] on icon at bounding box center [427, 46] width 5 height 5
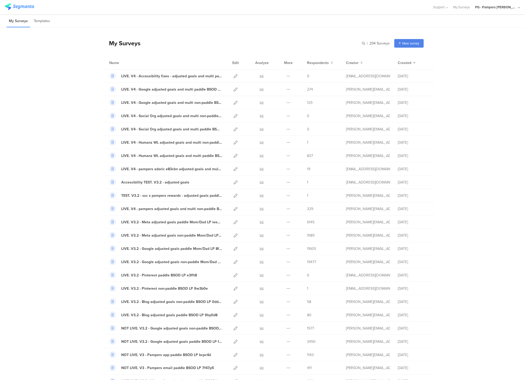
click at [501, 6] on div "PG - Pampers [PERSON_NAME]" at bounding box center [496, 7] width 42 height 5
click at [484, 48] on div "PG - Pampers US Janrain Member" at bounding box center [490, 44] width 72 height 11
click at [496, 9] on div "PG - Pampers [PERSON_NAME]" at bounding box center [496, 7] width 42 height 5
click at [490, 41] on div "PG - Pampers US Janrain Member" at bounding box center [490, 44] width 72 height 11
click at [500, 3] on div "PG - Pampers [PERSON_NAME]" at bounding box center [497, 7] width 45 height 14
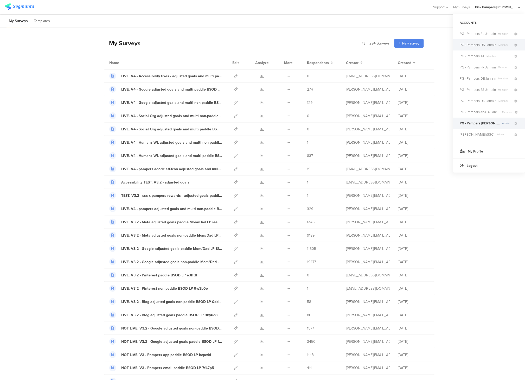
click at [493, 45] on span "PG - Pampers US Janrain" at bounding box center [478, 44] width 37 height 5
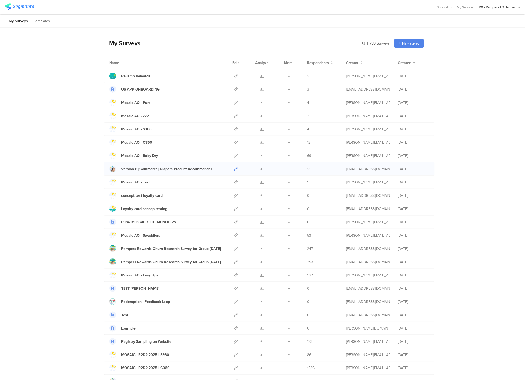
click at [236, 170] on icon at bounding box center [236, 169] width 4 height 4
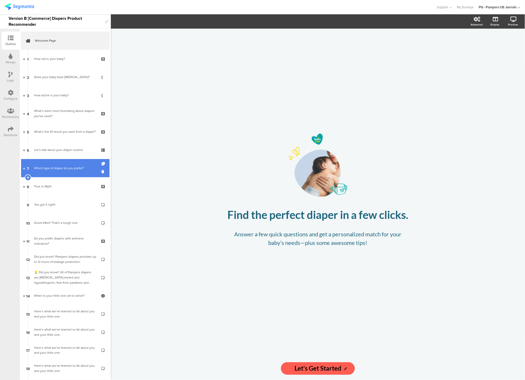
scroll to position [210, 0]
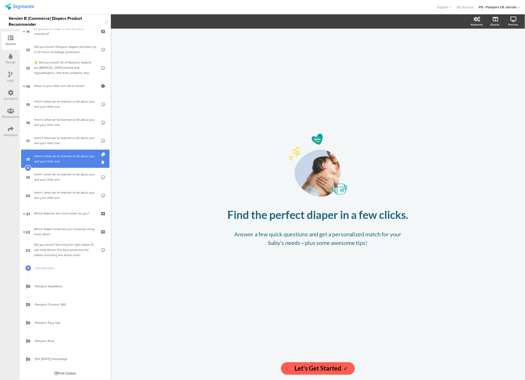
click at [78, 155] on div "Here’s what we’ve learned so far about you and your little one:" at bounding box center [65, 159] width 62 height 10
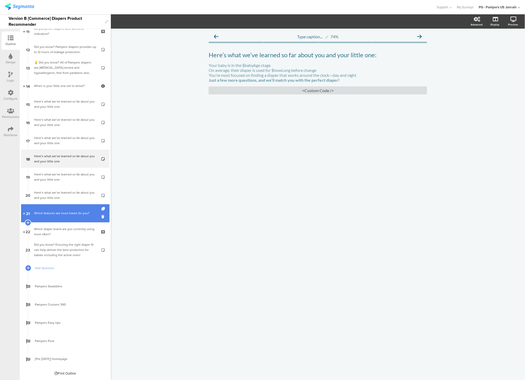
click at [54, 208] on link "21 Which features are must-haves for you?" at bounding box center [65, 213] width 88 height 18
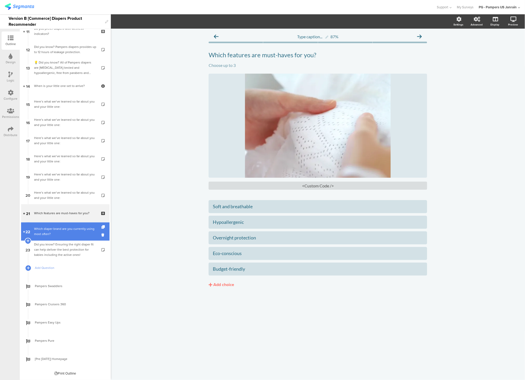
click at [46, 225] on link "22 Which diaper brand are you currently using most often?" at bounding box center [65, 231] width 88 height 18
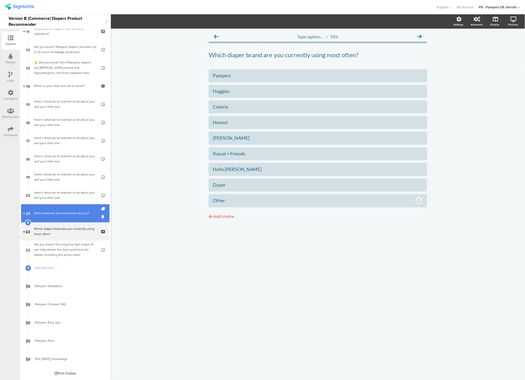
click at [52, 215] on div "Which features are must-haves for you?" at bounding box center [65, 213] width 62 height 5
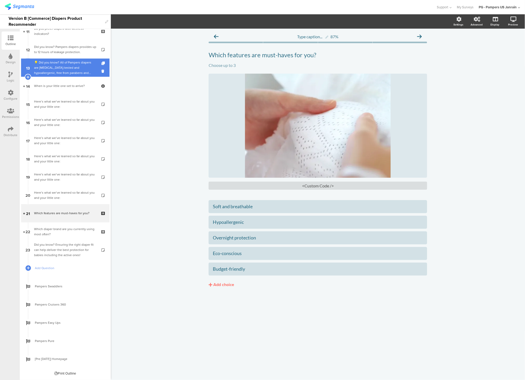
click at [56, 70] on div "💡 Did you know? All of Pampers diapers are [MEDICAL_DATA]-tested and hypoallerg…" at bounding box center [65, 68] width 62 height 16
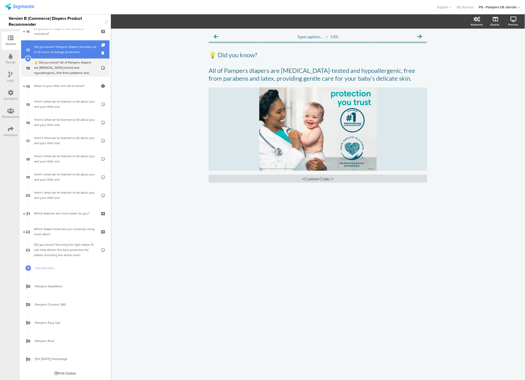
click at [56, 52] on div "Did you know? Pampers diapers provides up to 12 hours of leakage protection." at bounding box center [65, 49] width 62 height 10
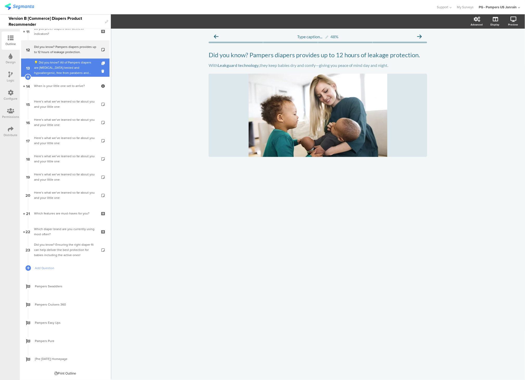
click at [55, 70] on div "💡 Did you know? All of Pampers diapers are [MEDICAL_DATA]-tested and hypoallerg…" at bounding box center [65, 68] width 62 height 16
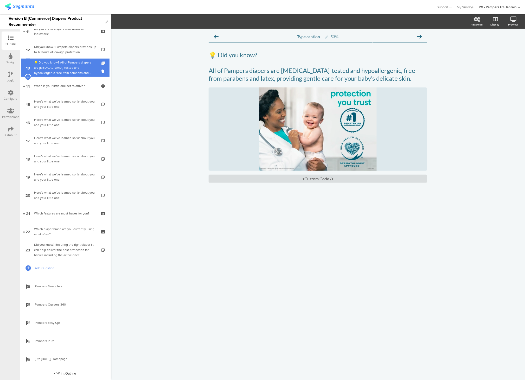
click at [105, 63] on icon at bounding box center [103, 63] width 4 height 3
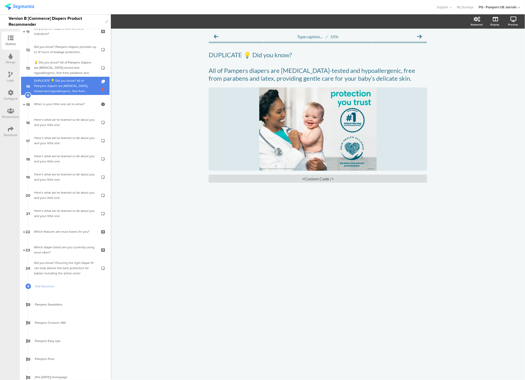
click at [102, 90] on icon at bounding box center [103, 89] width 4 height 5
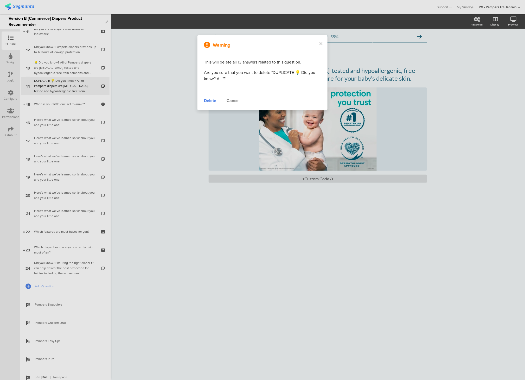
click at [209, 102] on div "Delete" at bounding box center [210, 101] width 12 height 6
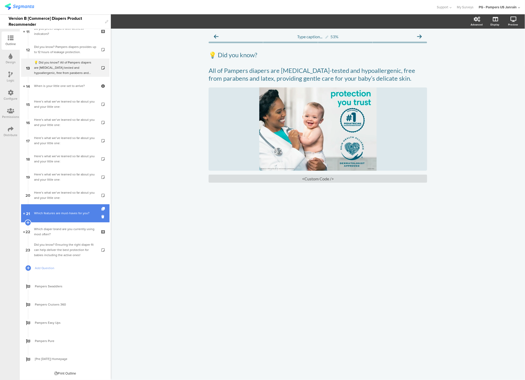
click at [63, 211] on div "Which features are must-haves for you?" at bounding box center [65, 213] width 62 height 5
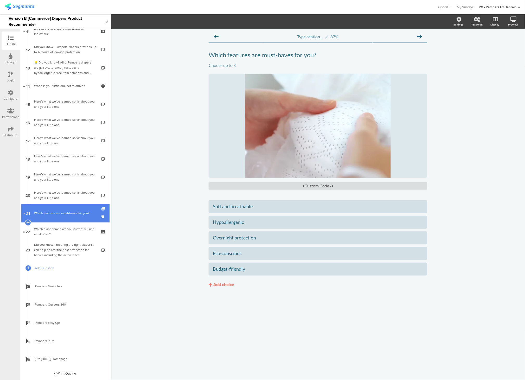
click at [104, 209] on icon at bounding box center [103, 208] width 4 height 3
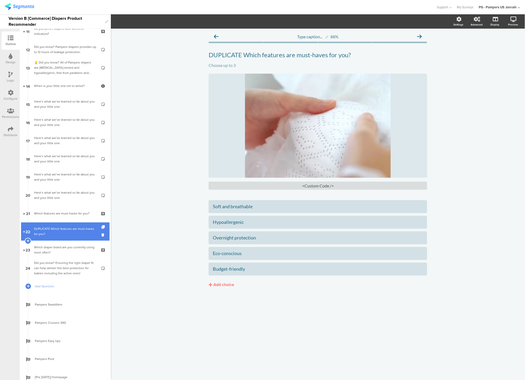
click at [73, 226] on div "DUPLICATE Which features are must-haves for you?" at bounding box center [65, 231] width 62 height 10
click at [272, 58] on div "DUPLICATE Which features are must-haves for you? DUPLICATE Which features are m…" at bounding box center [317, 55] width 221 height 10
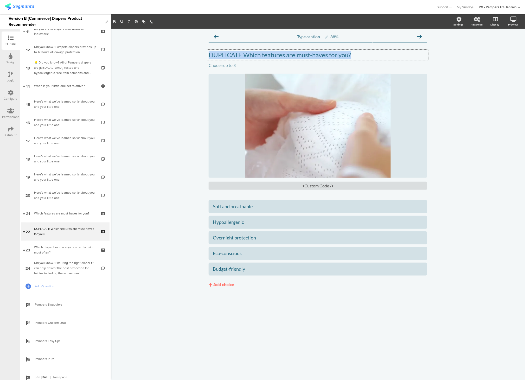
click at [272, 58] on p "DUPLICATE Which features are must-haves for you?" at bounding box center [318, 55] width 219 height 8
click at [239, 62] on div "Choose up to 3 Choose up to 3" at bounding box center [317, 65] width 221 height 8
click at [427, 61] on icon at bounding box center [428, 61] width 3 height 3
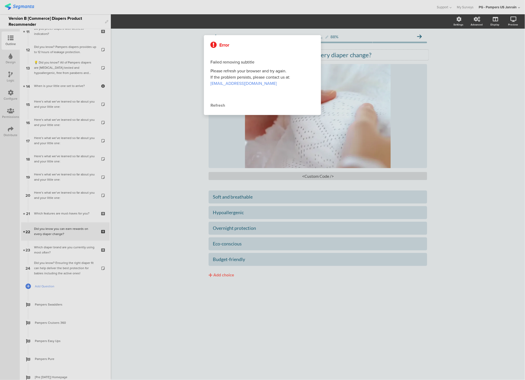
click at [214, 109] on div "Error Failed removing subtitle Please refresh your browser and try again. If th…" at bounding box center [262, 75] width 117 height 80
click at [216, 107] on div "Refresh" at bounding box center [263, 105] width 104 height 6
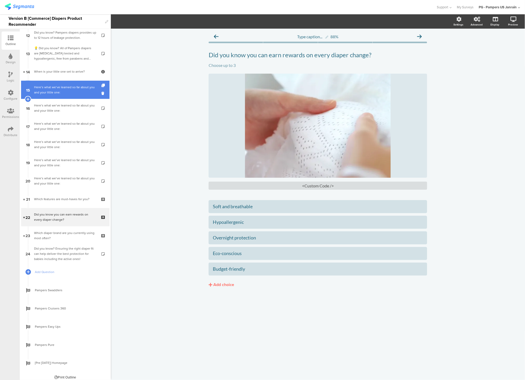
scroll to position [228, 0]
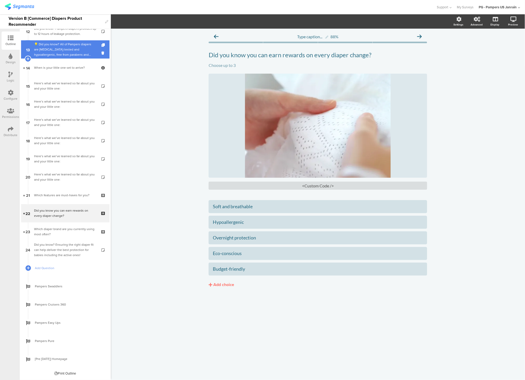
click at [61, 44] on div "💡 Did you know? All of Pampers diapers are [MEDICAL_DATA]-tested and hypoallerg…" at bounding box center [65, 50] width 62 height 16
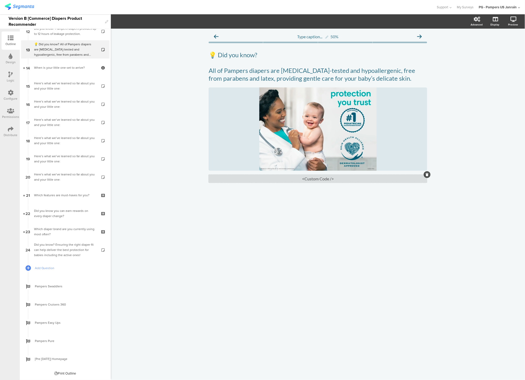
click at [318, 175] on div "<Custom Code />" at bounding box center [318, 179] width 219 height 8
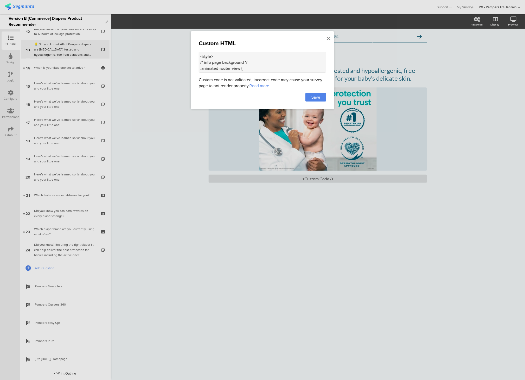
click at [243, 67] on textarea "<style> /* info page background */ .animated-router-view { background: #00A3A3 …" at bounding box center [263, 62] width 128 height 21
click at [53, 225] on div at bounding box center [262, 190] width 525 height 380
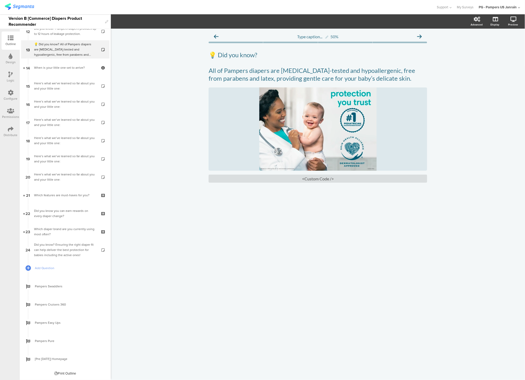
click at [50, 206] on link "22 Did you know you can earn rewards on every diaper change?" at bounding box center [65, 213] width 88 height 18
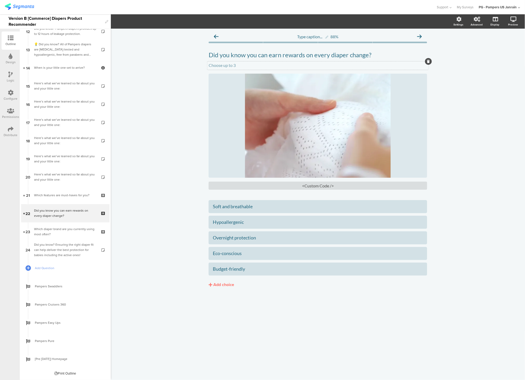
click at [245, 64] on p "Choose up to 3" at bounding box center [318, 65] width 219 height 5
click at [428, 61] on icon at bounding box center [428, 61] width 3 height 3
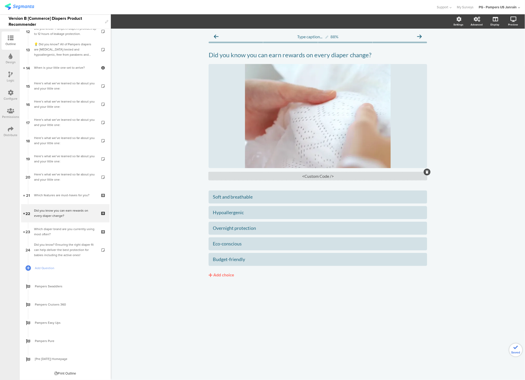
click at [308, 174] on div "<Custom Code />" at bounding box center [318, 176] width 219 height 8
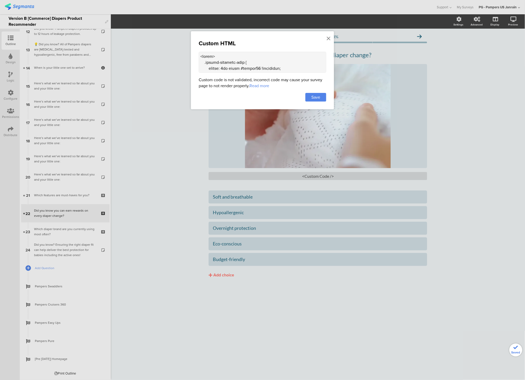
click at [243, 58] on textarea at bounding box center [263, 62] width 128 height 21
paste textarea "/* info page background */ .animated-router-view { background: #00A3A3 !importa…"
type textarea "<style> /* info page background */ .animated-router-view { background: #00A3A3 …"
click at [312, 98] on span "Save" at bounding box center [315, 97] width 9 height 6
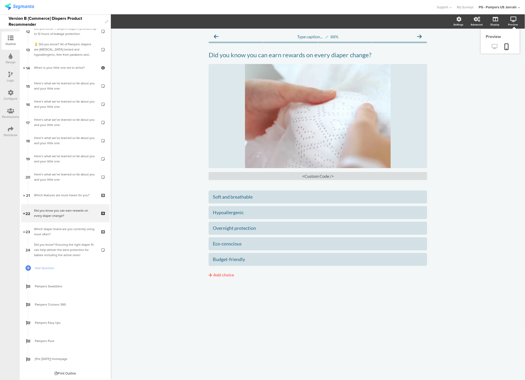
click at [493, 49] on icon at bounding box center [494, 46] width 5 height 5
click at [322, 91] on div "/" at bounding box center [318, 116] width 219 height 104
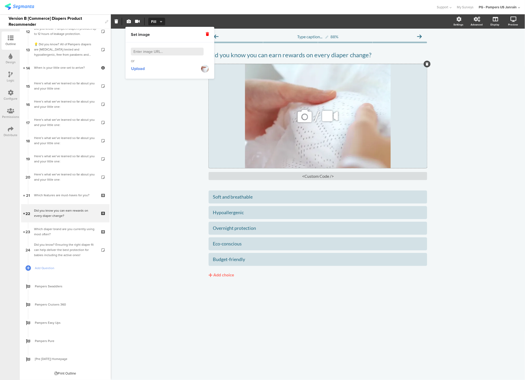
click at [306, 116] on icon at bounding box center [305, 116] width 18 height 18
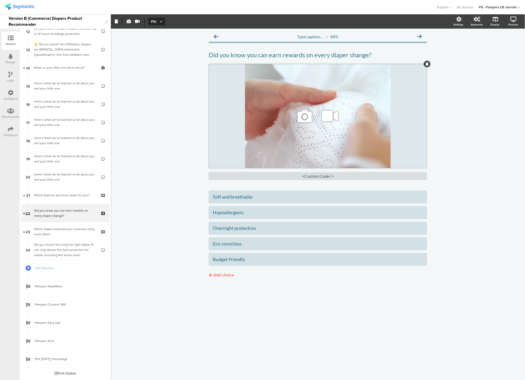
click at [303, 116] on icon at bounding box center [305, 116] width 18 height 18
click at [206, 99] on div "Type caption... 88% Did you know you can earn rewards on every diaper change? D…" at bounding box center [317, 166] width 229 height 274
click at [241, 100] on div "/" at bounding box center [318, 116] width 219 height 104
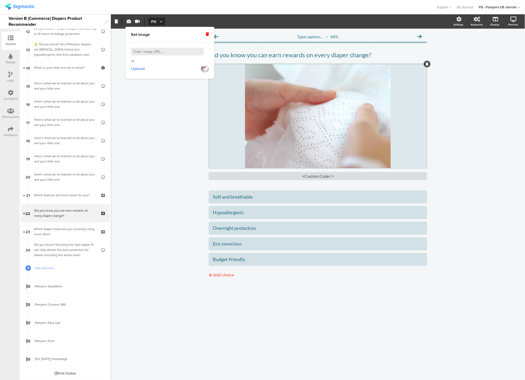
click at [133, 70] on span "Upload" at bounding box center [138, 69] width 14 height 6
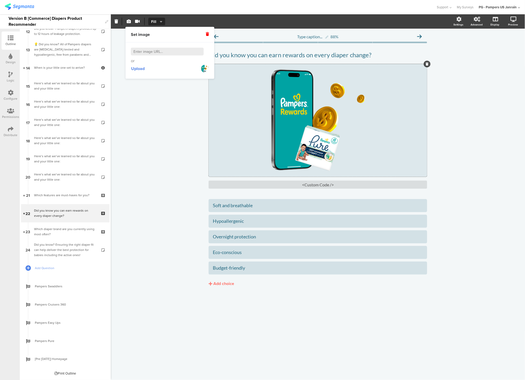
click at [484, 67] on div "Type caption... 88% Did you know you can earn rewards on every diaper change? D…" at bounding box center [318, 204] width 414 height 351
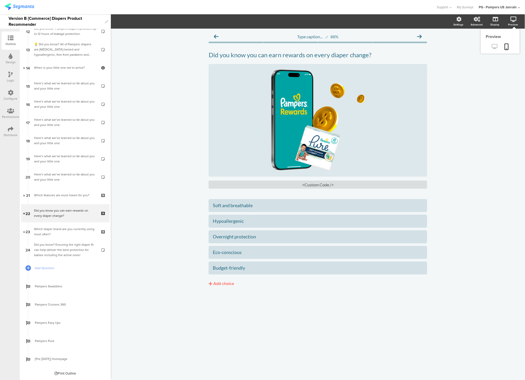
click at [495, 45] on icon at bounding box center [494, 46] width 5 height 5
click at [301, 185] on div "<Custom Code />" at bounding box center [318, 185] width 219 height 8
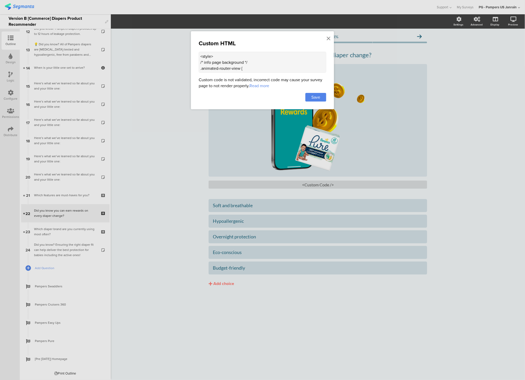
click at [256, 68] on textarea "<style> /* info page background */ .animated-router-view { background: #00A3A3 …" at bounding box center [263, 62] width 128 height 21
click at [192, 140] on div at bounding box center [262, 190] width 525 height 380
click at [244, 143] on div at bounding box center [262, 190] width 525 height 380
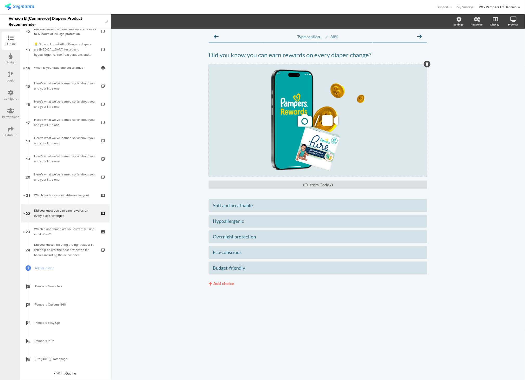
click at [284, 116] on div "/" at bounding box center [318, 120] width 219 height 113
click at [158, 25] on button "Fill" at bounding box center [156, 22] width 17 height 8
click at [154, 35] on div "Fit" at bounding box center [157, 33] width 26 height 13
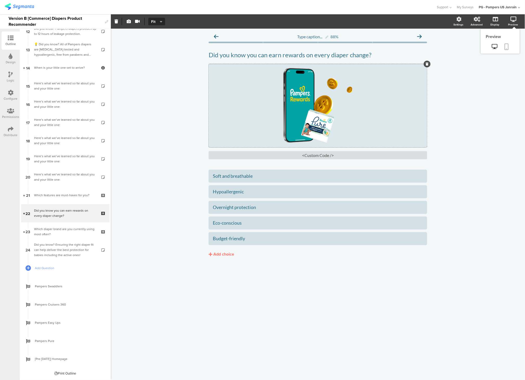
click at [506, 46] on icon at bounding box center [507, 46] width 4 height 7
click at [496, 46] on icon at bounding box center [494, 46] width 5 height 5
click at [256, 90] on div "/" at bounding box center [318, 105] width 219 height 83
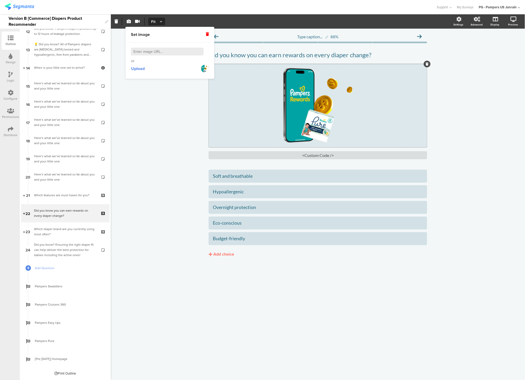
click at [155, 20] on span "Fit" at bounding box center [156, 21] width 10 height 5
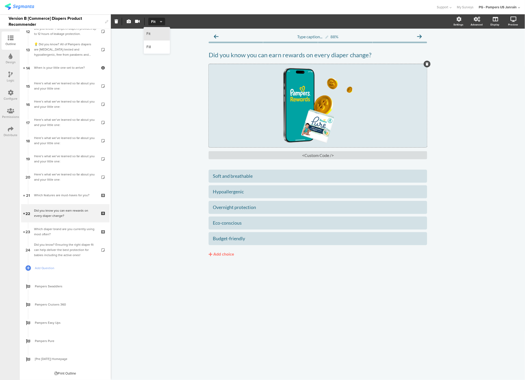
click at [152, 29] on div "Fit" at bounding box center [157, 33] width 26 height 13
click at [283, 129] on div "/" at bounding box center [318, 105] width 219 height 83
click at [307, 153] on div "<Custom Code />" at bounding box center [318, 155] width 219 height 8
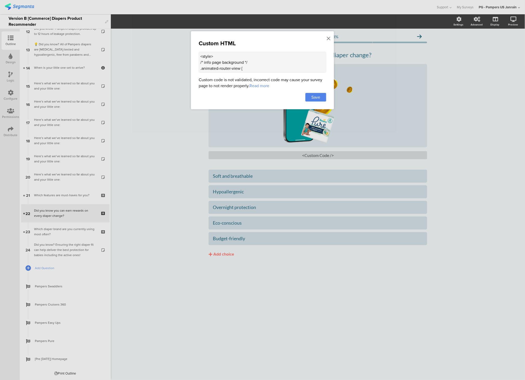
click at [207, 55] on textarea "<style> /* info page background */ .animated-router-view { background: #00A3A3 …" at bounding box center [263, 62] width 128 height 21
click at [229, 68] on textarea "<style> /* info page background */ .animated-router-view { background: #00A3A3 …" at bounding box center [263, 62] width 128 height 21
paste textarea "img { max-width: 70%;"
type textarea "<style> /* info page background */ .animated-router-view { background: #00A3A3 …"
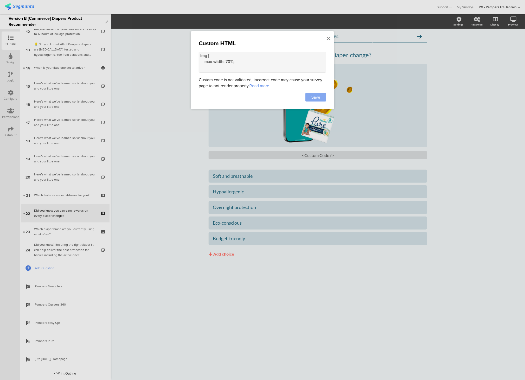
click at [311, 98] on span "Save" at bounding box center [315, 97] width 9 height 6
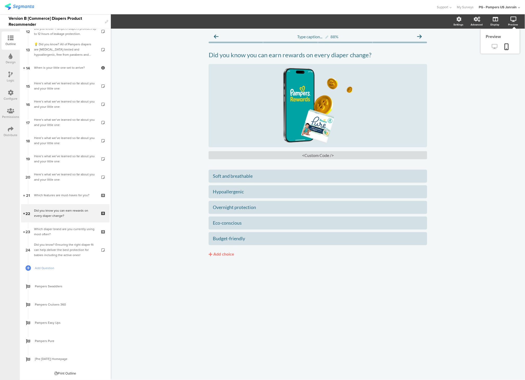
click at [494, 47] on icon at bounding box center [494, 46] width 5 height 5
click at [325, 96] on div "/" at bounding box center [318, 105] width 219 height 83
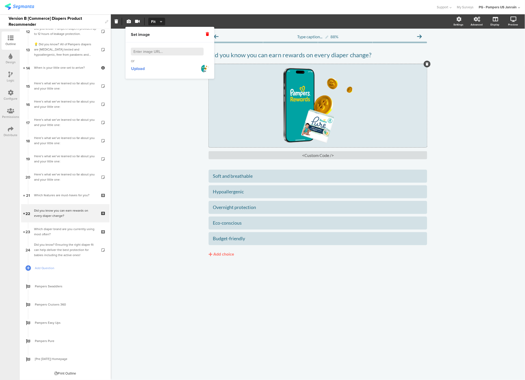
click at [489, 107] on div "Type caption... 88% Did you know you can earn rewards on every diaper change? D…" at bounding box center [318, 204] width 414 height 351
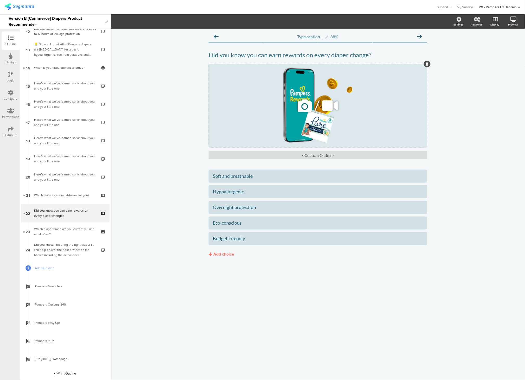
click at [294, 74] on div "/" at bounding box center [318, 105] width 219 height 83
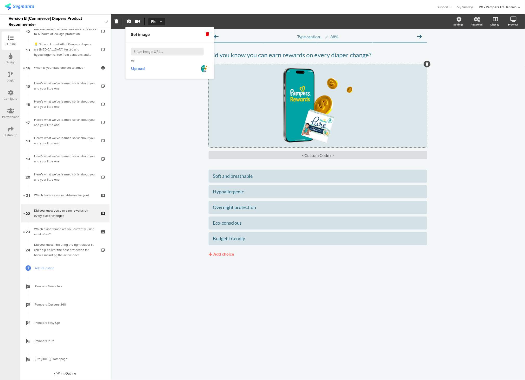
click at [157, 22] on span "Fit" at bounding box center [156, 21] width 10 height 5
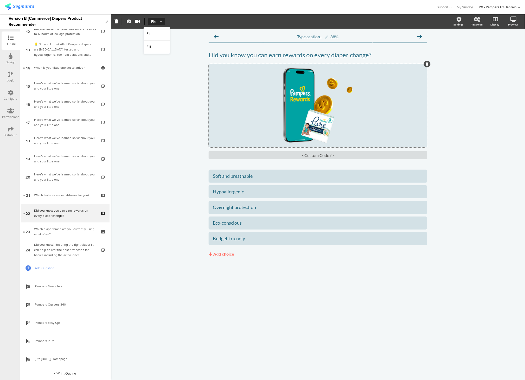
click at [127, 21] on icon "button" at bounding box center [129, 21] width 4 height 4
click at [161, 20] on icon "button" at bounding box center [161, 22] width 3 height 4
click at [153, 43] on div "Fill" at bounding box center [157, 47] width 26 height 13
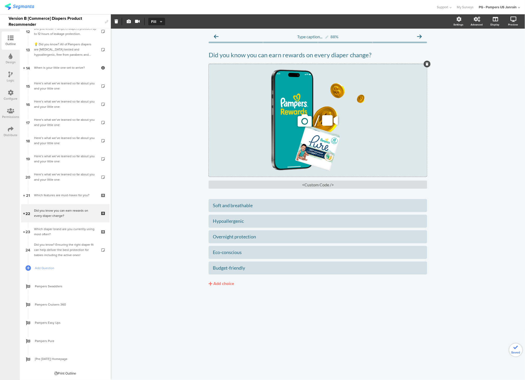
click at [317, 143] on div "/" at bounding box center [318, 120] width 219 height 113
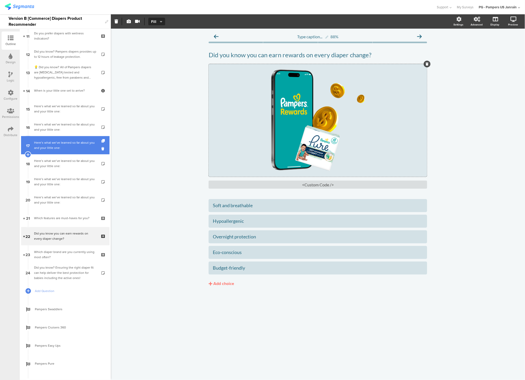
scroll to position [197, 0]
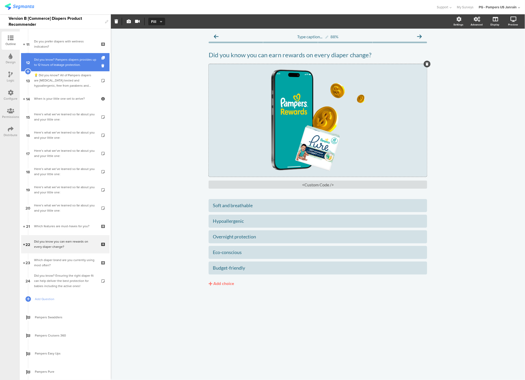
click at [71, 62] on div "Did you know? Pampers diapers provides up to 12 hours of leakage protection." at bounding box center [65, 62] width 62 height 10
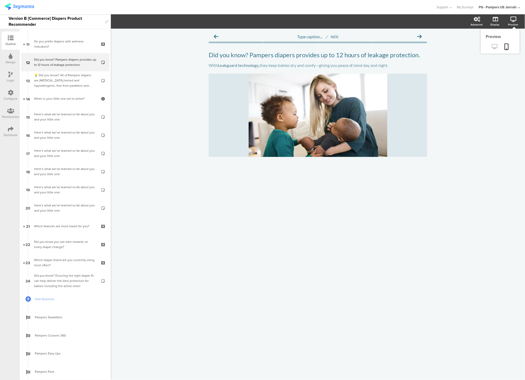
click at [495, 48] on icon at bounding box center [494, 46] width 5 height 5
click at [56, 242] on div "Did you know you can earn rewards on every diaper change?" at bounding box center [65, 244] width 62 height 10
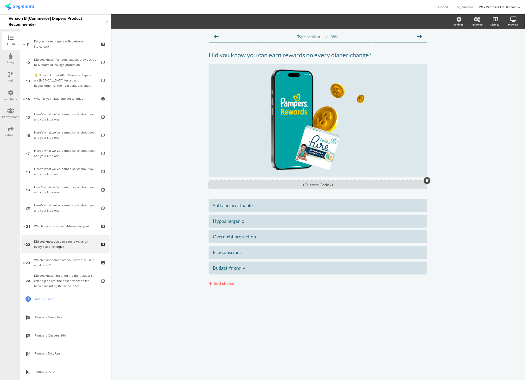
click at [311, 184] on div "<Custom Code />" at bounding box center [318, 185] width 219 height 8
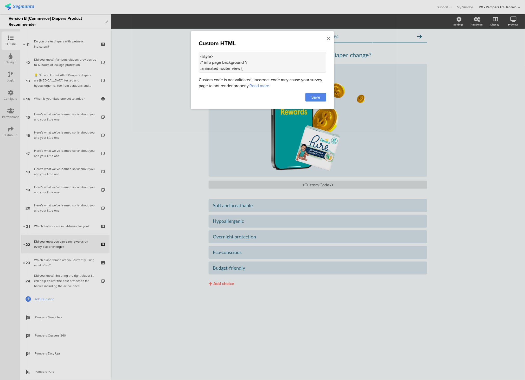
click at [331, 38] on div "Custom HTML <style> /* info page background */ .animated-router-view { backgrou…" at bounding box center [262, 70] width 143 height 78
click at [432, 178] on div at bounding box center [262, 190] width 525 height 380
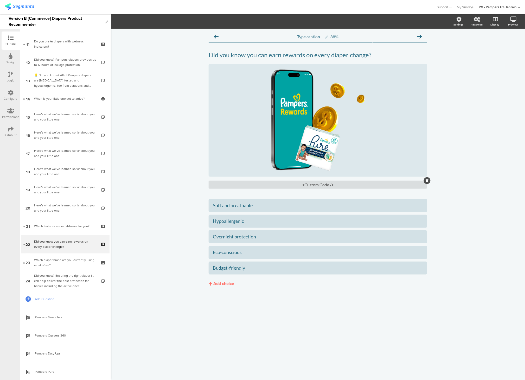
click at [427, 180] on icon at bounding box center [427, 180] width 3 height 3
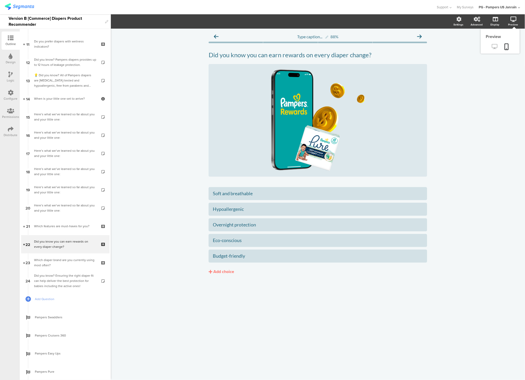
click at [493, 48] on icon at bounding box center [494, 46] width 5 height 5
click at [294, 100] on div "/" at bounding box center [318, 120] width 219 height 113
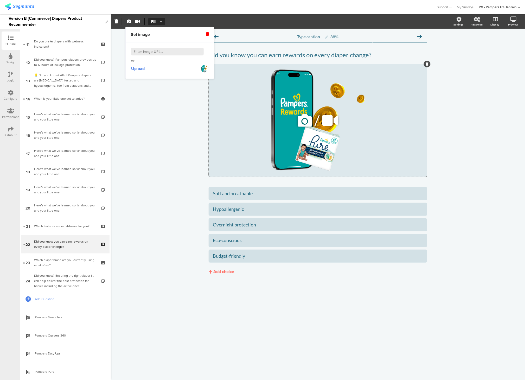
click at [302, 124] on icon at bounding box center [305, 121] width 18 height 18
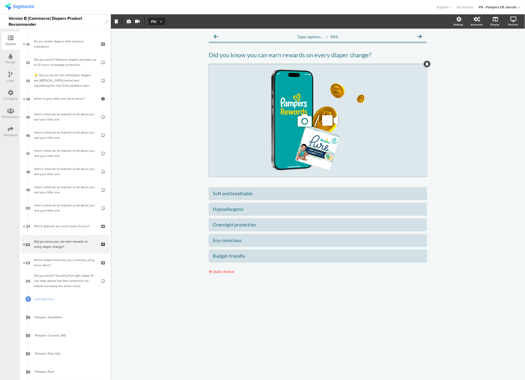
click at [288, 120] on div "/" at bounding box center [318, 120] width 219 height 113
click at [241, 85] on div "/" at bounding box center [318, 120] width 219 height 113
click at [258, 100] on div "/" at bounding box center [318, 120] width 219 height 113
click at [297, 109] on div "/" at bounding box center [318, 120] width 219 height 113
click at [305, 122] on icon at bounding box center [305, 121] width 18 height 18
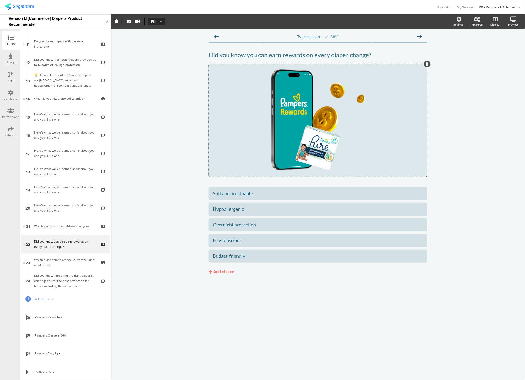
click at [157, 21] on span "Fill" at bounding box center [156, 21] width 10 height 5
click at [295, 128] on div "/" at bounding box center [318, 120] width 219 height 113
click at [220, 91] on div "/" at bounding box center [318, 120] width 219 height 113
click at [130, 22] on icon "button" at bounding box center [129, 21] width 4 height 4
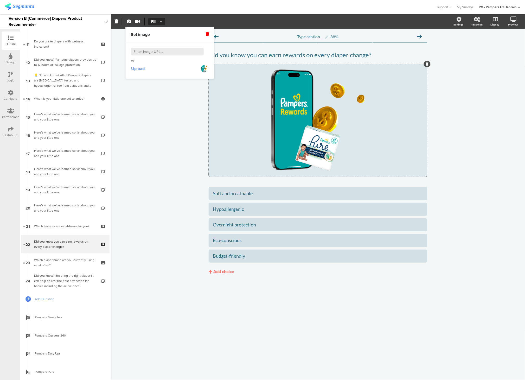
click at [143, 67] on span "Upload" at bounding box center [138, 69] width 14 height 6
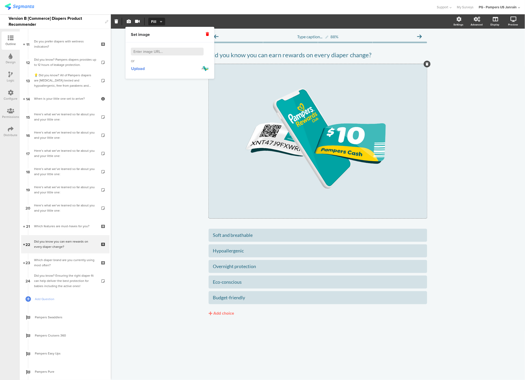
click at [169, 121] on div "Type caption... 88% Did you know you can earn rewards on every diaper change? D…" at bounding box center [318, 204] width 414 height 351
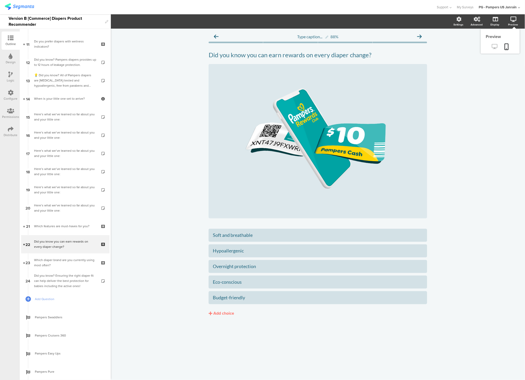
click at [494, 48] on icon at bounding box center [494, 46] width 5 height 5
click at [275, 111] on div "/" at bounding box center [318, 141] width 219 height 154
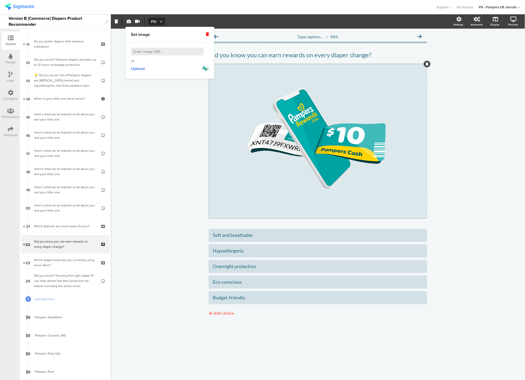
click at [157, 18] on button "Fill" at bounding box center [156, 22] width 17 height 8
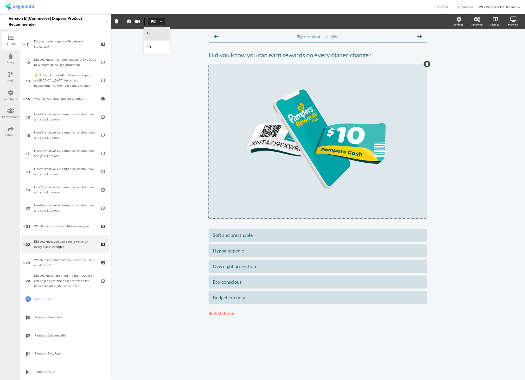
click at [158, 33] on div "Fit" at bounding box center [157, 33] width 26 height 13
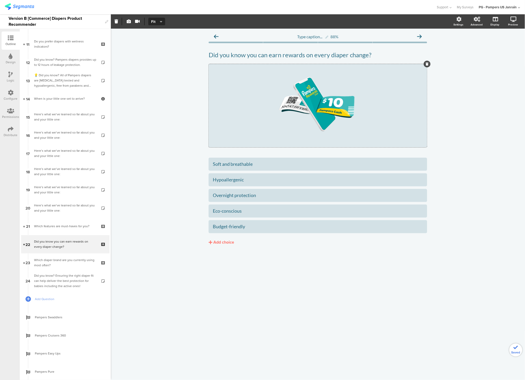
click at [166, 86] on div "Type caption... 88% Did you know you can earn rewards on every diaper change? D…" at bounding box center [318, 204] width 414 height 351
click at [493, 46] on icon at bounding box center [494, 46] width 5 height 5
click at [515, 22] on div "Preview" at bounding box center [516, 21] width 18 height 13
click at [506, 48] on icon at bounding box center [507, 46] width 4 height 7
click at [476, 54] on label at bounding box center [474, 54] width 7 height 4
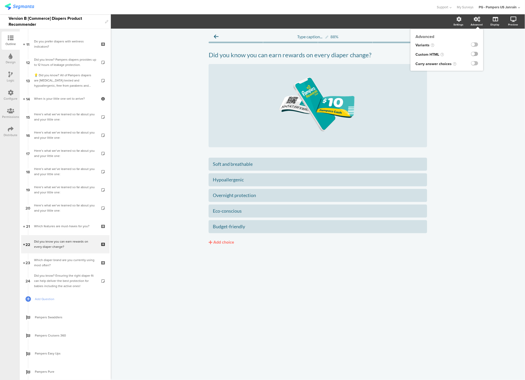
click at [0, 0] on input "checkbox" at bounding box center [0, 0] width 0 height 0
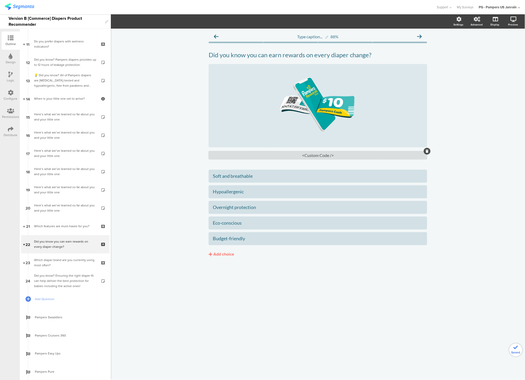
click at [297, 157] on div "<Custom Code />" at bounding box center [318, 155] width 219 height 8
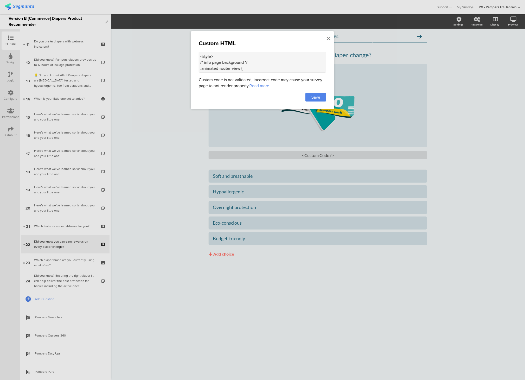
click at [236, 63] on textarea "<style> /* info page background */ .animated-router-view { background: #00A3A3 …" at bounding box center [263, 62] width 128 height 21
paste textarea "<style> .sr-only { position: absolute; width: 1px; height: 1px; padding: 0; mar…"
click at [213, 61] on textarea "<style> .sr-only { position: absolute; width: 1px; height: 1px; padding: 0; mar…" at bounding box center [263, 62] width 128 height 21
type textarea "<style> .question-header .header-media .cover-media-container { background-colo…"
click at [319, 96] on span "Save" at bounding box center [315, 97] width 9 height 6
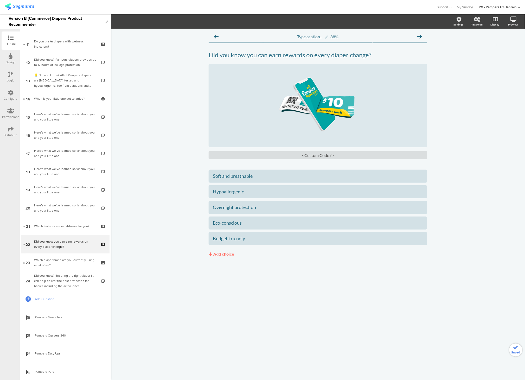
click at [454, 115] on div "Type caption... 88% Did you know you can earn rewards on every diaper change? D…" at bounding box center [318, 204] width 414 height 351
click at [491, 47] on link at bounding box center [494, 47] width 13 height 9
click at [429, 151] on icon at bounding box center [427, 151] width 3 height 3
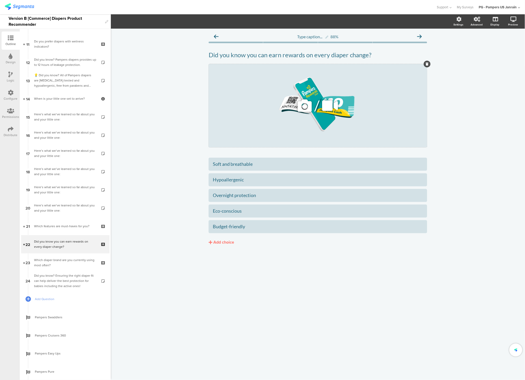
click at [307, 98] on icon at bounding box center [305, 106] width 18 height 18
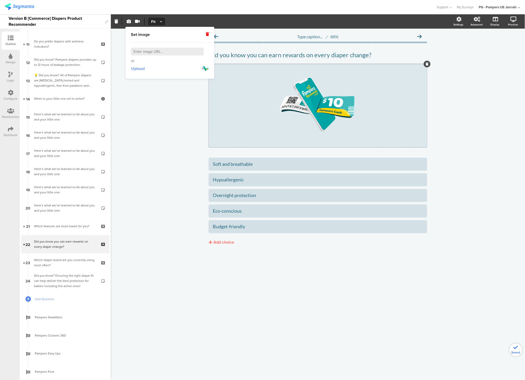
click at [136, 67] on span "Upload" at bounding box center [138, 69] width 14 height 6
click at [163, 125] on div "Type caption... 88% Did you know you can earn rewards on every diaper change? D…" at bounding box center [318, 204] width 414 height 351
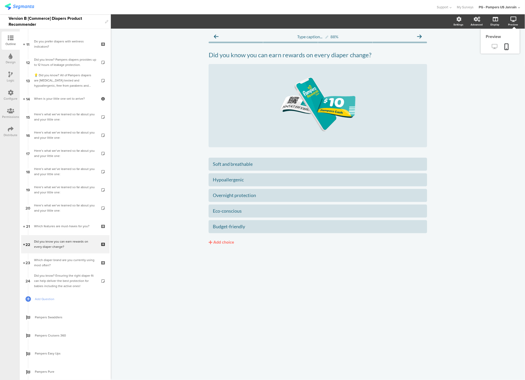
click at [495, 48] on icon at bounding box center [494, 46] width 5 height 5
click at [304, 104] on icon at bounding box center [305, 106] width 18 height 18
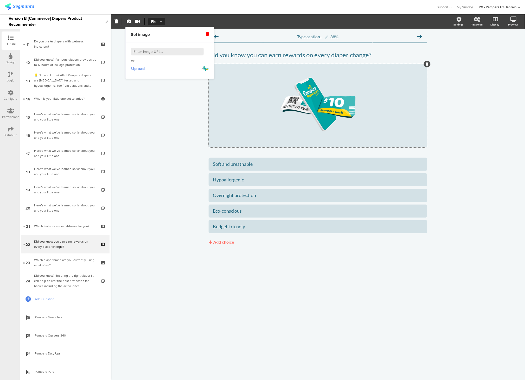
click at [132, 67] on span "Upload" at bounding box center [138, 69] width 14 height 6
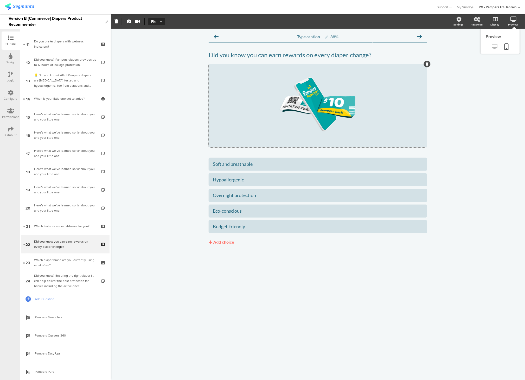
click at [495, 45] on icon at bounding box center [494, 46] width 5 height 5
click at [318, 104] on span "/" at bounding box center [317, 105] width 5 height 17
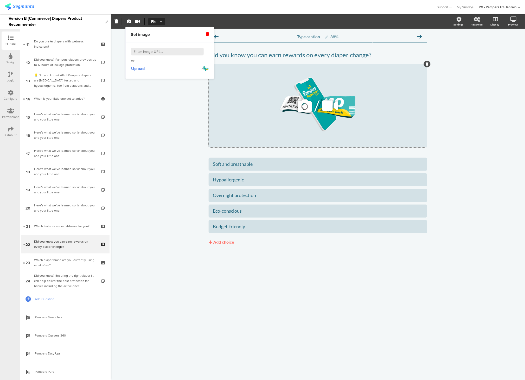
click at [306, 110] on icon at bounding box center [305, 106] width 18 height 18
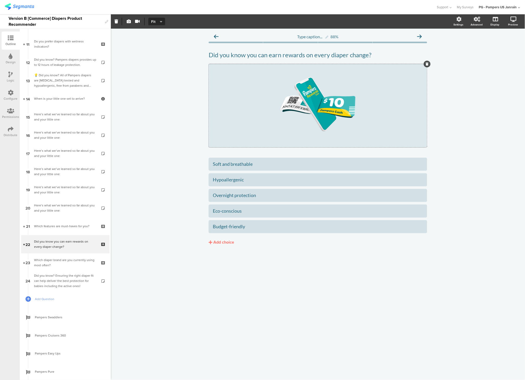
click at [158, 19] on span "Fit" at bounding box center [156, 21] width 10 height 5
click at [152, 45] on div "Fill" at bounding box center [157, 47] width 26 height 13
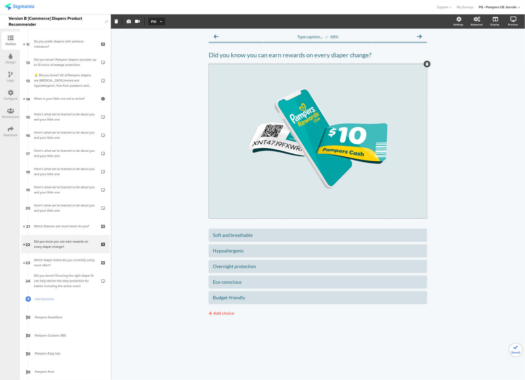
click at [478, 112] on div "Type caption... 88% Did you know you can earn rewards on every diaper change? D…" at bounding box center [318, 204] width 414 height 351
click at [512, 18] on icon at bounding box center [514, 19] width 6 height 5
click at [494, 47] on icon at bounding box center [494, 46] width 5 height 5
click at [251, 155] on div "/" at bounding box center [318, 141] width 219 height 154
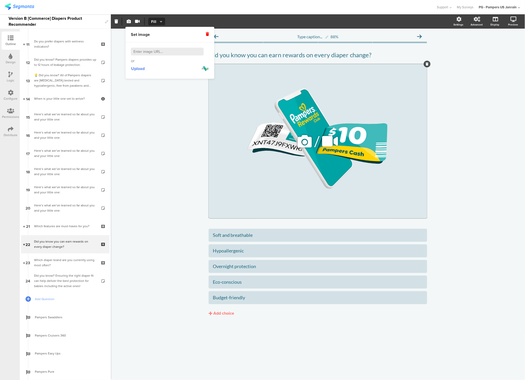
click at [305, 139] on icon at bounding box center [305, 141] width 18 height 18
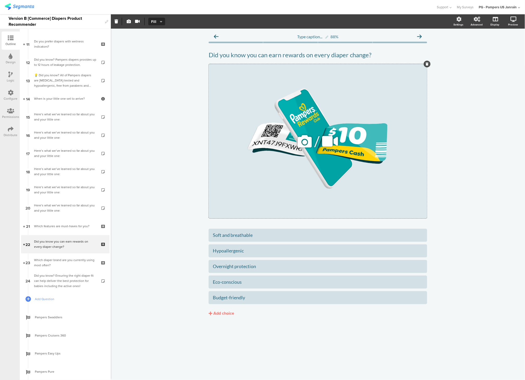
click at [296, 140] on icon at bounding box center [305, 141] width 18 height 18
click at [251, 140] on div "/" at bounding box center [318, 141] width 219 height 154
click at [298, 141] on icon at bounding box center [305, 141] width 18 height 18
click at [300, 143] on icon at bounding box center [305, 141] width 18 height 18
click at [304, 143] on icon at bounding box center [305, 141] width 18 height 18
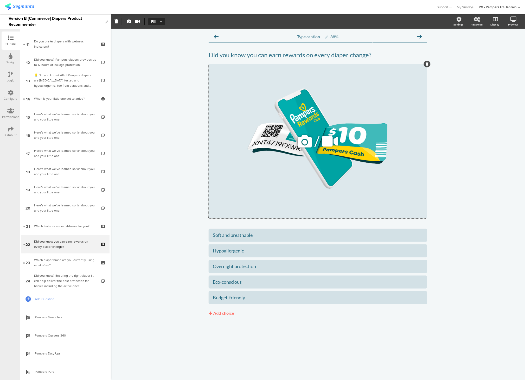
click at [304, 143] on icon at bounding box center [305, 141] width 18 height 18
click at [320, 94] on div "/" at bounding box center [318, 141] width 219 height 154
click at [519, 149] on div "Type caption... 88% Did you know you can earn rewards on every diaper change? D…" at bounding box center [318, 204] width 414 height 351
click at [328, 123] on div "/" at bounding box center [318, 141] width 219 height 154
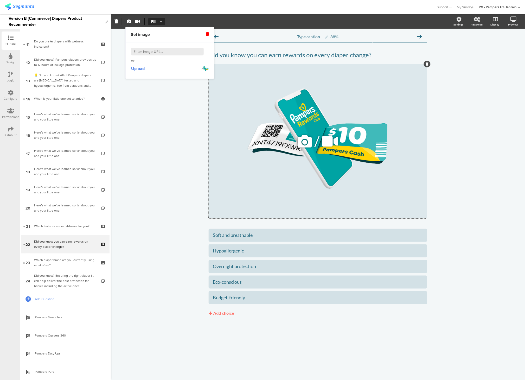
click at [302, 143] on icon at bounding box center [305, 141] width 18 height 18
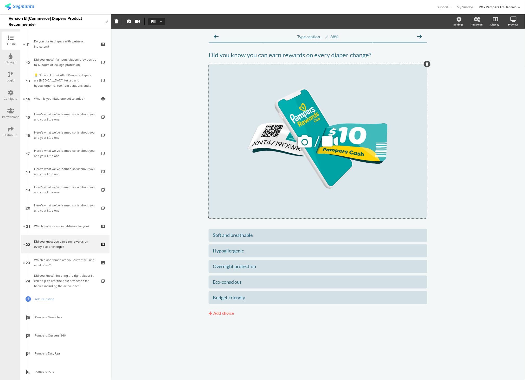
click at [306, 106] on div "/" at bounding box center [318, 141] width 219 height 154
click at [135, 98] on div "Type caption... 88% Did you know you can earn rewards on every diaper change? D…" at bounding box center [318, 204] width 414 height 351
click at [266, 117] on div "/" at bounding box center [318, 141] width 219 height 154
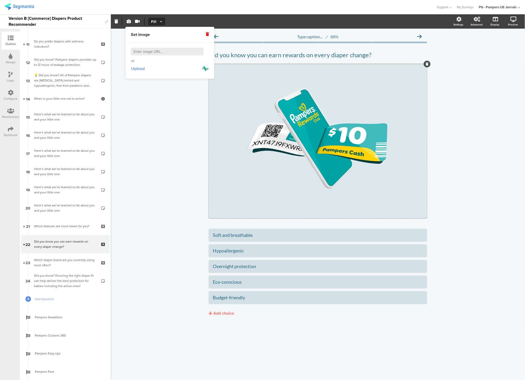
click at [133, 71] on span "Upload" at bounding box center [138, 69] width 14 height 6
click at [170, 105] on div "Type caption... 88% Did you know you can earn rewards on every diaper change? D…" at bounding box center [318, 204] width 414 height 351
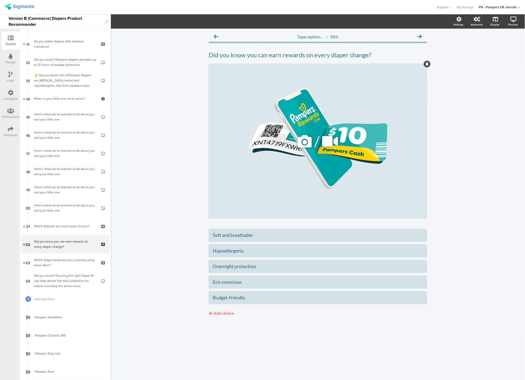
click at [245, 105] on div "/" at bounding box center [318, 141] width 219 height 154
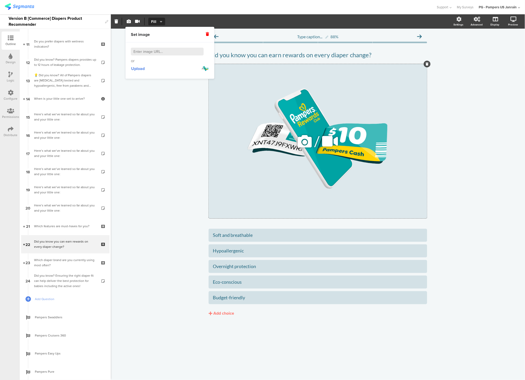
click at [309, 143] on icon at bounding box center [305, 141] width 18 height 18
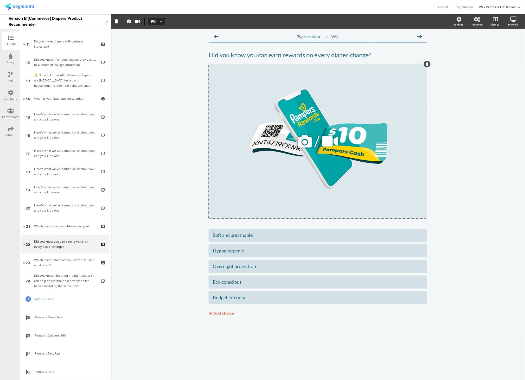
click at [310, 141] on icon at bounding box center [305, 141] width 18 height 18
click at [128, 91] on div "Type caption... 88% Did you know you can earn rewards on every diaper change? D…" at bounding box center [318, 204] width 414 height 351
click at [297, 119] on div "/" at bounding box center [318, 141] width 219 height 154
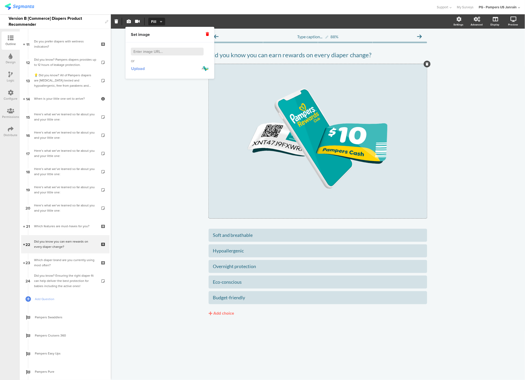
click at [143, 68] on span "Upload" at bounding box center [138, 69] width 14 height 6
click at [167, 104] on div "Type caption... 88% Did you know you can earn rewards on every diaper change? D…" at bounding box center [318, 204] width 414 height 351
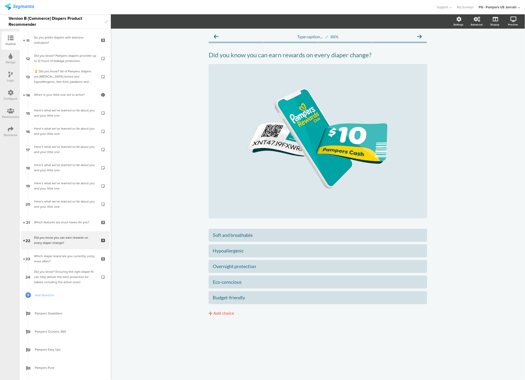
scroll to position [228, 0]
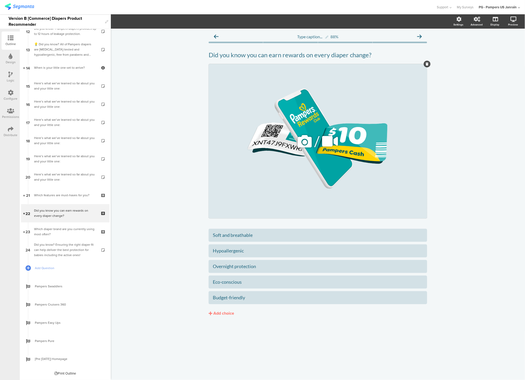
click at [291, 119] on div "/" at bounding box center [318, 141] width 219 height 154
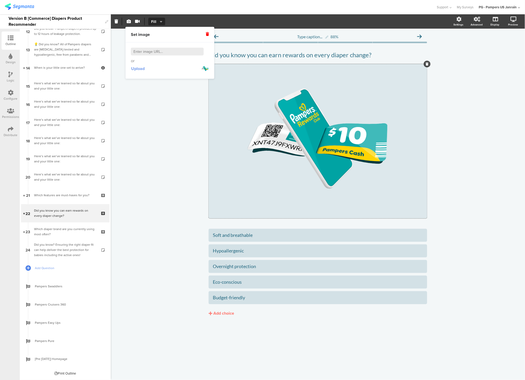
click at [137, 67] on span "Upload" at bounding box center [138, 69] width 14 height 6
click at [450, 129] on div "Type caption... 88% Did you know you can earn rewards on every diaper change? D…" at bounding box center [318, 204] width 414 height 351
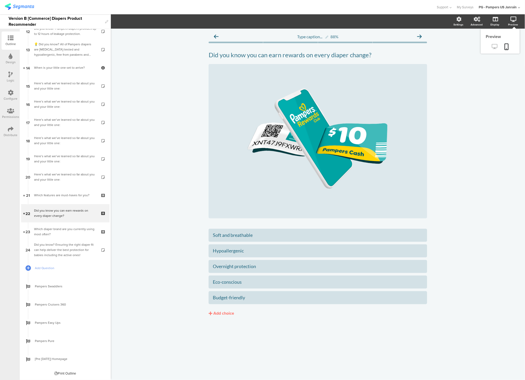
click at [495, 47] on icon at bounding box center [494, 46] width 5 height 5
click at [280, 126] on div "/" at bounding box center [318, 141] width 219 height 154
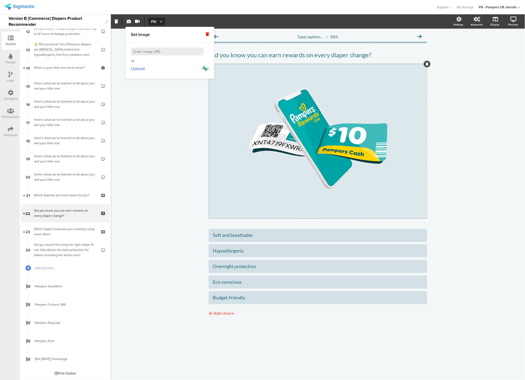
click at [138, 71] on span "Upload" at bounding box center [138, 69] width 14 height 6
click at [442, 114] on div "Type caption... 88% Did you know you can earn rewards on every diaper change? D…" at bounding box center [318, 204] width 414 height 351
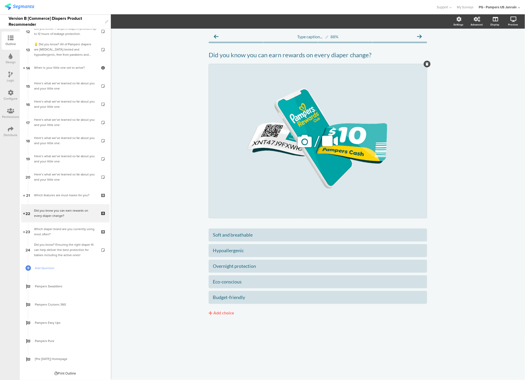
click at [305, 139] on icon at bounding box center [305, 141] width 18 height 18
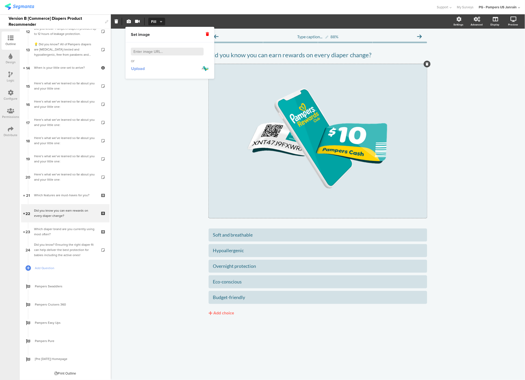
click at [138, 69] on span "Upload" at bounding box center [138, 69] width 14 height 6
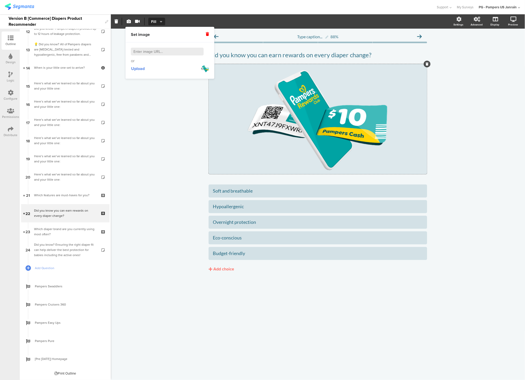
click at [161, 166] on div "Type caption... 88% Did you know you can earn rewards on every diaper change? D…" at bounding box center [318, 204] width 414 height 351
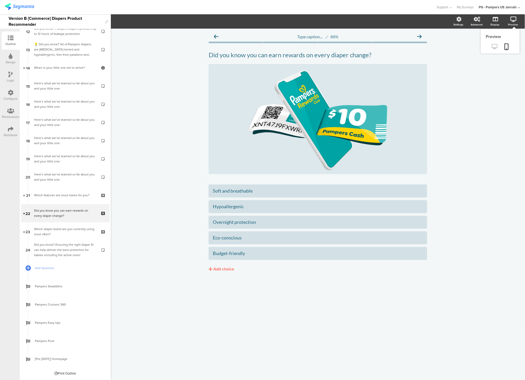
click at [494, 45] on icon at bounding box center [494, 46] width 5 height 5
click at [285, 81] on div "/" at bounding box center [318, 119] width 219 height 110
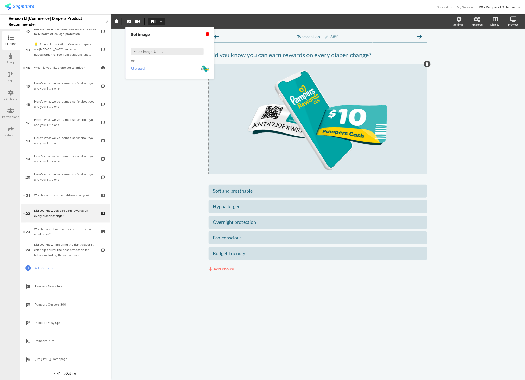
click at [137, 66] on span "Upload" at bounding box center [138, 69] width 14 height 6
click at [472, 120] on div "Type caption... 88% Did you know you can earn rewards on every diaper change? D…" at bounding box center [318, 204] width 414 height 351
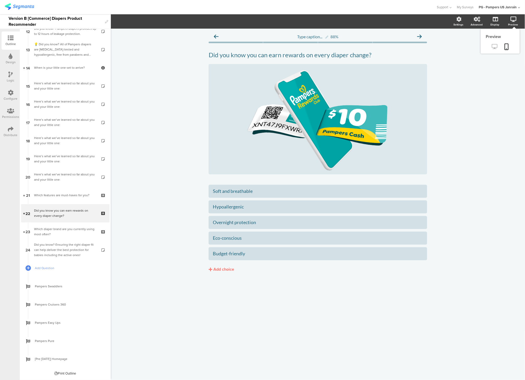
click at [493, 44] on icon at bounding box center [494, 46] width 5 height 5
click at [309, 118] on icon at bounding box center [305, 119] width 18 height 18
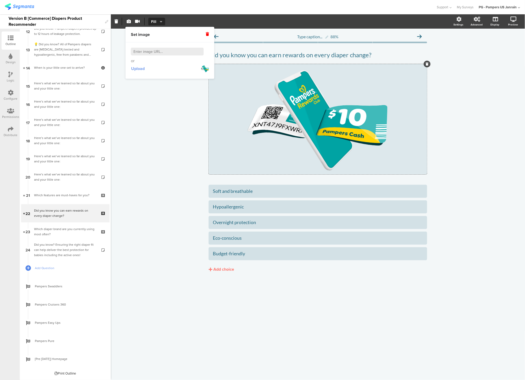
click at [143, 67] on span "Upload" at bounding box center [138, 69] width 14 height 6
click at [459, 146] on div "Type caption... 88% Did you know you can earn rewards on every diaper change? D…" at bounding box center [318, 204] width 414 height 351
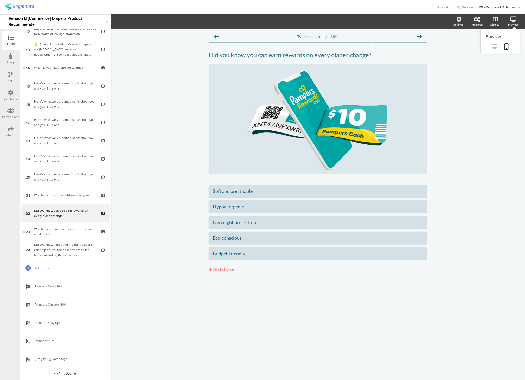
click at [495, 47] on icon at bounding box center [494, 46] width 5 height 5
click at [286, 105] on div "/" at bounding box center [318, 119] width 219 height 110
click at [155, 23] on span "Fill" at bounding box center [156, 21] width 10 height 5
click at [153, 36] on div "Fit" at bounding box center [157, 33] width 26 height 13
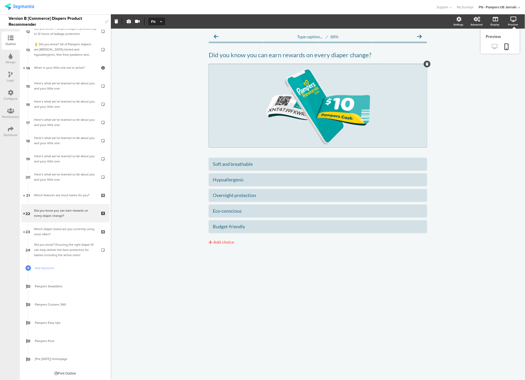
click at [493, 47] on icon at bounding box center [494, 46] width 5 height 5
click at [284, 92] on div "/" at bounding box center [318, 105] width 219 height 83
click at [304, 103] on icon at bounding box center [305, 106] width 18 height 18
click at [246, 98] on div "/" at bounding box center [318, 105] width 219 height 83
click at [297, 105] on icon at bounding box center [305, 106] width 18 height 18
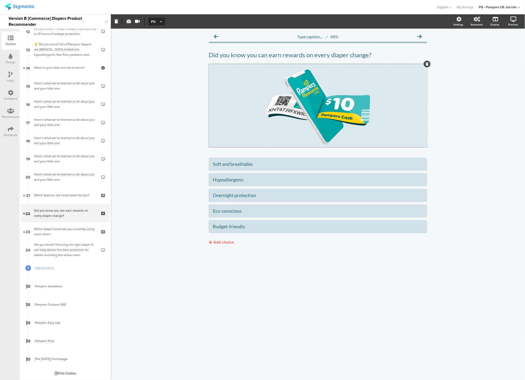
click at [131, 103] on div "Type caption... 88% Did you know you can earn rewards on every diaper change? D…" at bounding box center [318, 204] width 414 height 351
click at [296, 104] on icon at bounding box center [305, 106] width 18 height 18
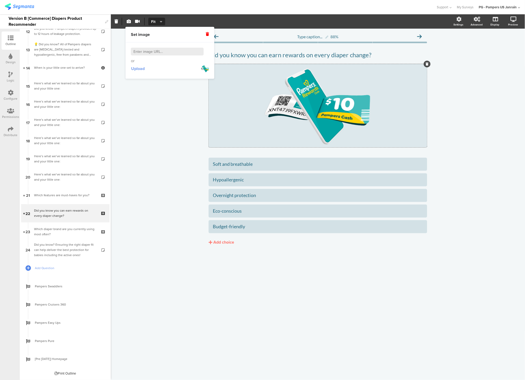
click at [139, 67] on span "Upload" at bounding box center [138, 69] width 14 height 6
click at [450, 123] on div "Type caption... 88% Did you know you can earn rewards on every diaper change? D…" at bounding box center [318, 204] width 414 height 351
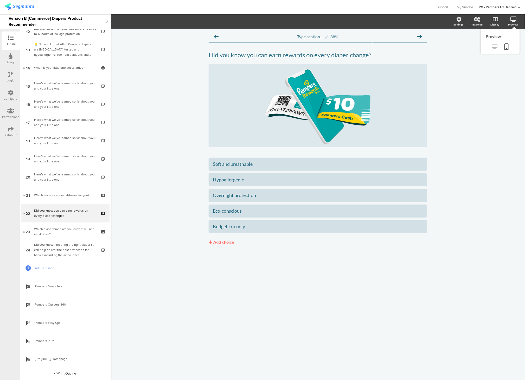
click at [496, 47] on icon at bounding box center [494, 46] width 5 height 5
click at [306, 100] on icon at bounding box center [305, 106] width 18 height 18
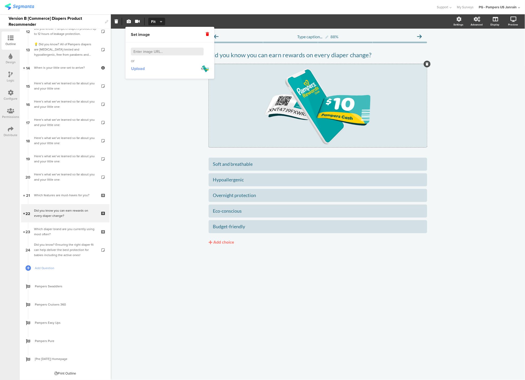
click at [135, 69] on span "Upload" at bounding box center [138, 69] width 14 height 6
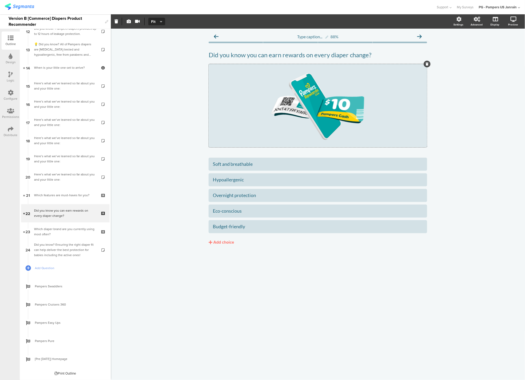
click at [478, 41] on div "Type caption... 88% Did you know you can earn rewards on every diaper change? D…" at bounding box center [318, 204] width 414 height 351
click at [492, 46] on icon at bounding box center [494, 46] width 5 height 5
click at [273, 107] on div "/" at bounding box center [318, 105] width 219 height 83
click at [156, 18] on button "Fit" at bounding box center [156, 22] width 17 height 8
click at [155, 45] on div "Fill" at bounding box center [157, 47] width 26 height 13
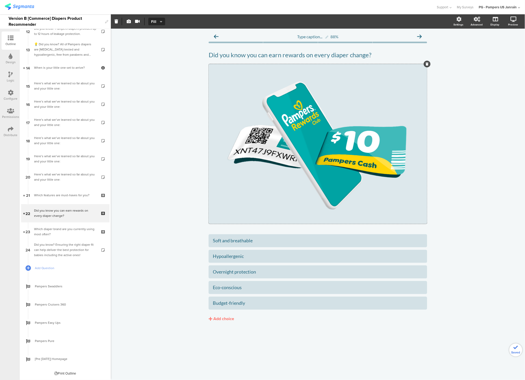
click at [158, 86] on div "Type caption... 88% Did you know you can earn rewards on every diaper change? D…" at bounding box center [318, 204] width 414 height 351
click at [464, 116] on div "Type caption... 88% Did you know you can earn rewards on every diaper change? D…" at bounding box center [318, 204] width 414 height 351
click at [495, 44] on icon at bounding box center [494, 46] width 5 height 5
click at [473, 53] on label at bounding box center [474, 54] width 7 height 4
click at [0, 0] on input "checkbox" at bounding box center [0, 0] width 0 height 0
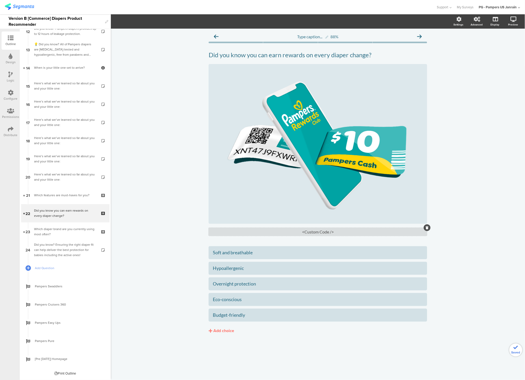
click at [317, 228] on div "<Custom Code />" at bounding box center [318, 232] width 219 height 8
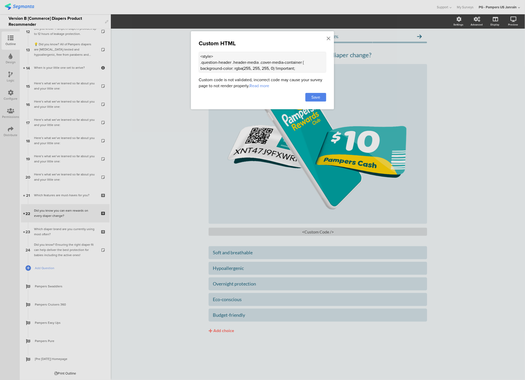
click at [220, 61] on textarea "<style> .question-header .header-media .cover-media-container { background-colo…" at bounding box center [263, 62] width 128 height 21
click at [203, 62] on textarea "<style> .question-header .header-media .cover-media-container { background-colo…" at bounding box center [263, 62] width 128 height 21
paste textarea "cover-media-container"
drag, startPoint x: 200, startPoint y: 69, endPoint x: 269, endPoint y: 58, distance: 69.1
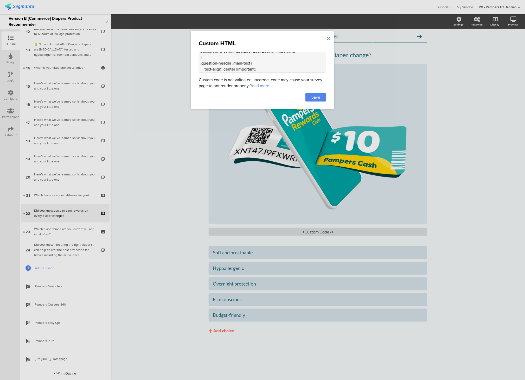
click at [269, 58] on textarea "<style> .cover-media-container { background-color: rgba(255, 255, 255, 0) !impo…" at bounding box center [263, 62] width 128 height 21
type textarea "<style> .cover-media-container { max-height: 400px } </style>"
click at [317, 97] on span "Save" at bounding box center [315, 97] width 9 height 6
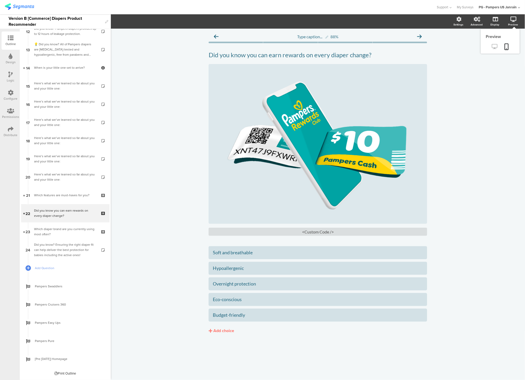
click at [493, 48] on icon at bounding box center [494, 46] width 5 height 5
click at [317, 233] on div "<Custom Code />" at bounding box center [318, 232] width 219 height 8
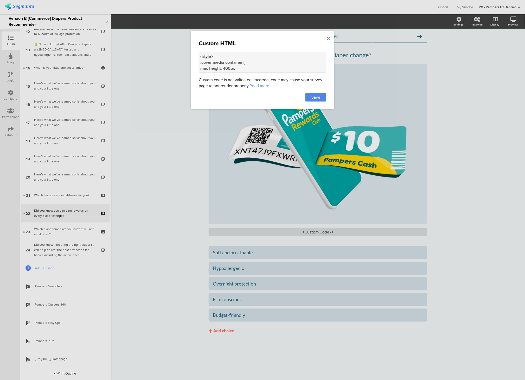
click at [254, 62] on textarea "<style> .cover-media-container { max-height: 400px } </style>" at bounding box center [263, 62] width 128 height 21
click at [215, 63] on textarea "<style> .cover-media-container { max-height: 400px } </style>" at bounding box center [263, 62] width 128 height 21
paste textarea "max-height: 400px; }"
type textarea "<style> .cover-media-container { max-height: 400px; } </style>"
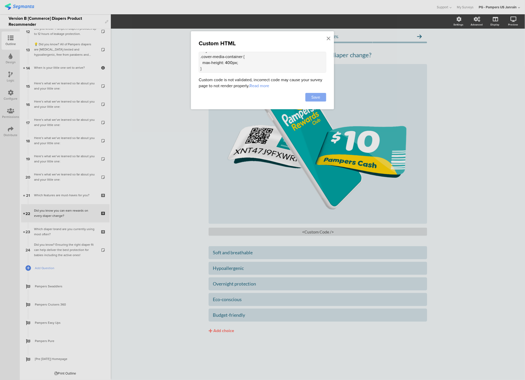
click at [315, 97] on span "Save" at bounding box center [315, 97] width 9 height 6
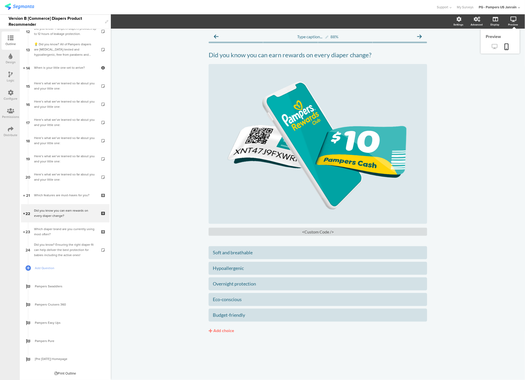
click at [496, 48] on icon at bounding box center [494, 46] width 5 height 5
click at [319, 235] on div "<Custom Code />" at bounding box center [318, 232] width 219 height 8
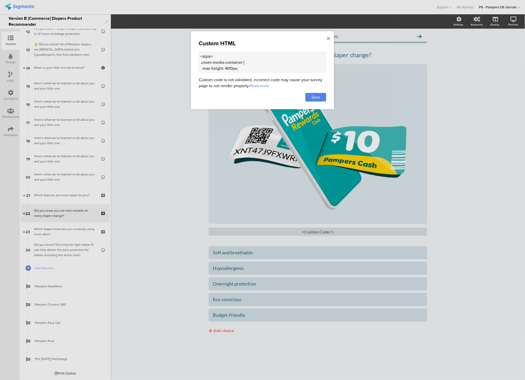
click at [228, 64] on textarea "<style> .cover-media-container { max-height: 400px; } </style>" at bounding box center [263, 62] width 128 height 21
paste textarea ".cover-media-container img { max-height: 400px; width: auto; height: auto;"
type textarea "<style> .cover-media-container img { max-height: 400px; width: auto; height: au…"
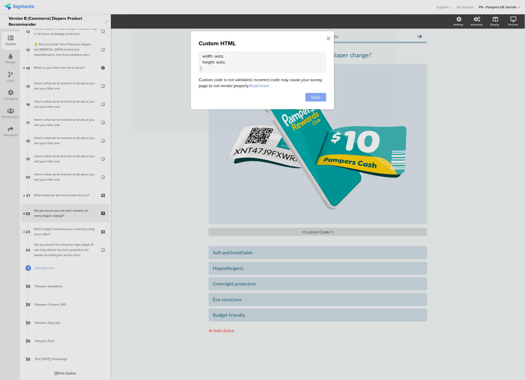
click at [317, 97] on span "Save" at bounding box center [315, 97] width 9 height 6
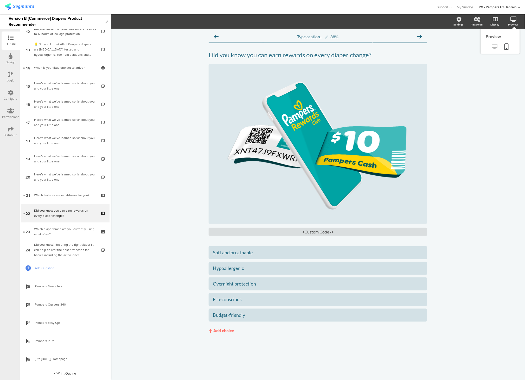
click at [494, 47] on icon at bounding box center [494, 46] width 5 height 5
click at [312, 230] on div "<Custom Code />" at bounding box center [318, 232] width 219 height 8
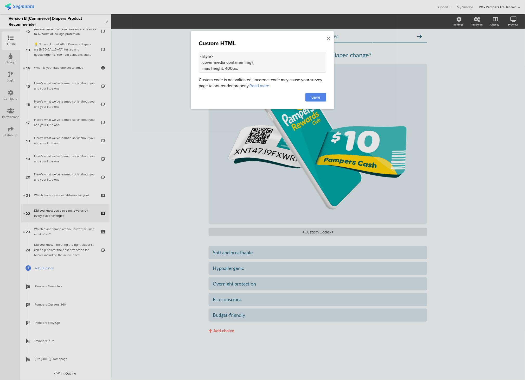
click at [201, 63] on textarea "<style> .cover-media-container img { max-height: 400px; width: auto; height: au…" at bounding box center [263, 62] width 128 height 21
paste textarea "{ max-height: 400px !important;"
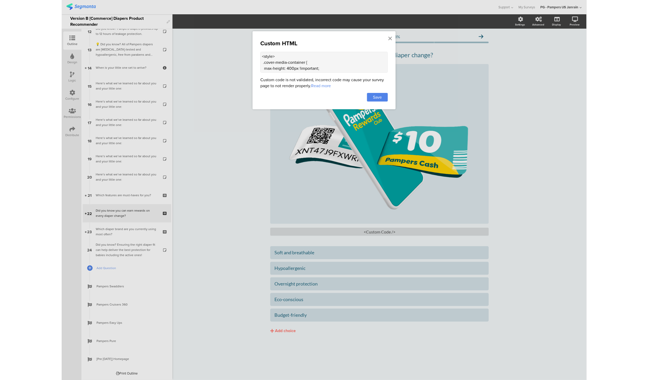
scroll to position [6, 0]
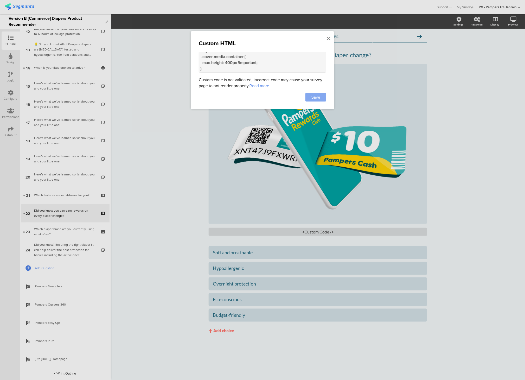
type textarea "<style> .cover-media-container { max-height: 400px !important; } </style>"
click at [319, 96] on span "Save" at bounding box center [315, 97] width 9 height 6
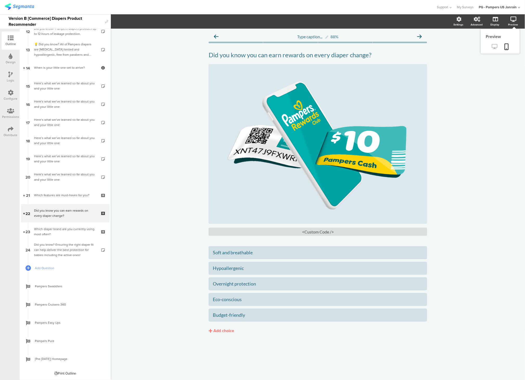
click at [494, 47] on icon at bounding box center [494, 46] width 5 height 5
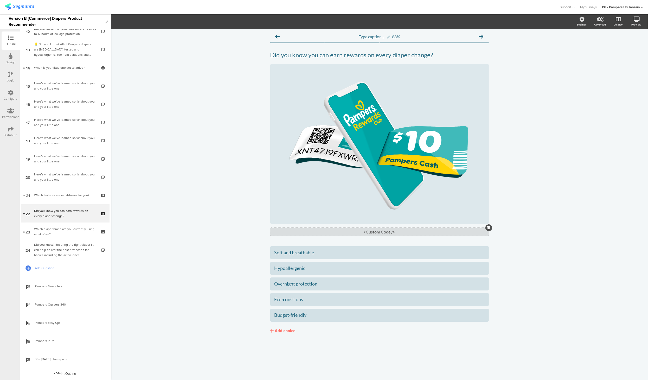
click at [311, 234] on div "<Custom Code />" at bounding box center [379, 232] width 219 height 8
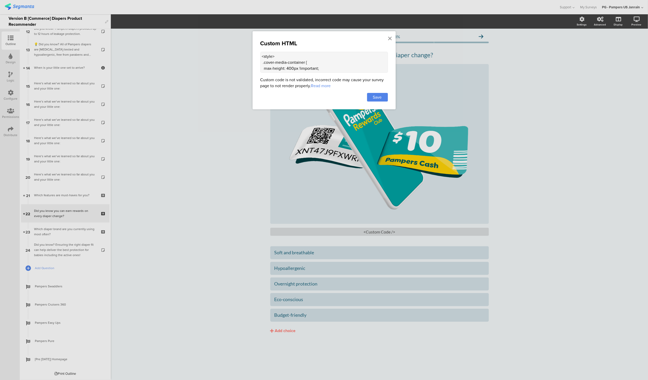
click at [315, 65] on textarea "<style> .cover-media-container { max-height: 400px !important; } </style>" at bounding box center [324, 62] width 128 height 21
paste textarea ".cover-media-container { overflow: hidden;"
type textarea "<style> .cover-media-container { overflow: hidden; } </style>"
click at [382, 99] on div "Save" at bounding box center [377, 97] width 21 height 9
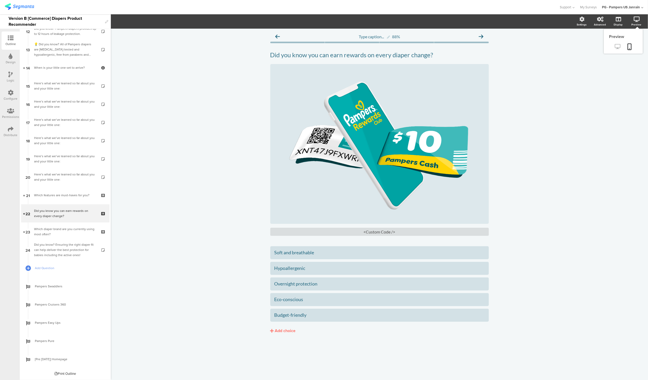
click at [525, 45] on icon at bounding box center [617, 46] width 5 height 5
click at [351, 235] on div "<Custom Code />" at bounding box center [379, 232] width 219 height 8
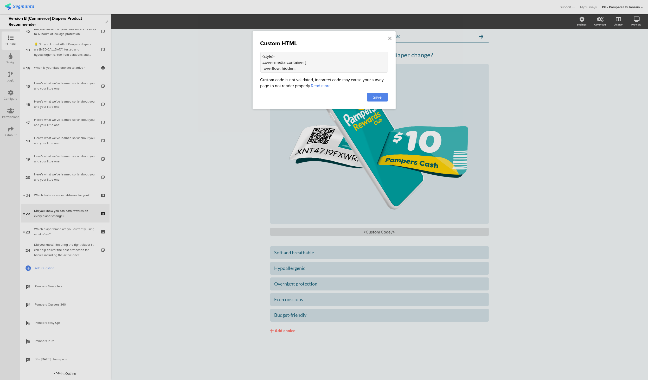
drag, startPoint x: 304, startPoint y: 62, endPoint x: 263, endPoint y: 63, distance: 41.1
click at [263, 63] on textarea "<style> .cover-media-container { overflow: hidden; } </style>" at bounding box center [324, 62] width 128 height 21
paste textarea "image portrait"
type textarea "<style> .cover-image portrait { overflow: hidden; } </style>"
click at [384, 100] on div "Save" at bounding box center [377, 97] width 21 height 9
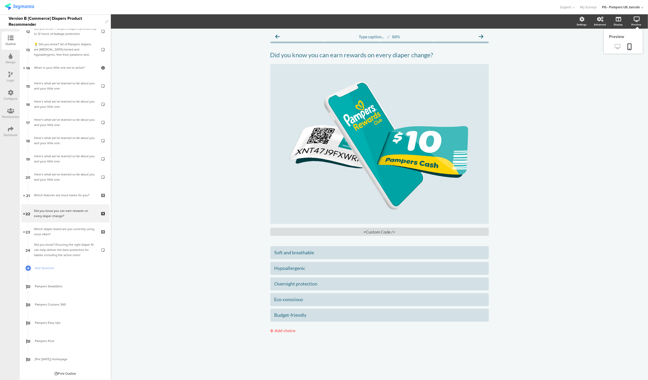
click at [525, 48] on icon at bounding box center [617, 46] width 5 height 5
click at [379, 230] on div "<Custom Code />" at bounding box center [379, 232] width 219 height 8
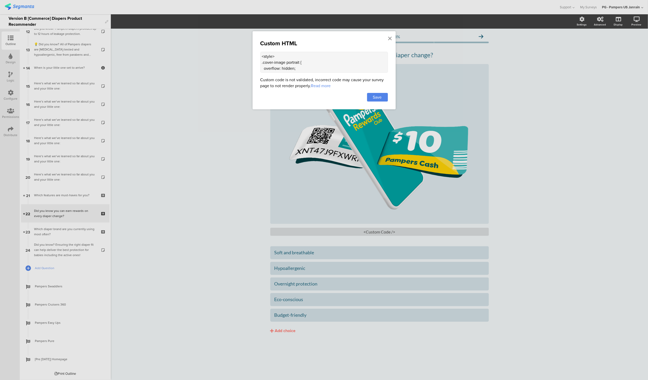
click at [283, 62] on textarea "<style> .cover-image portrait { overflow: hidden; } </style>" at bounding box center [324, 62] width 128 height 21
paste textarea "div class="sr-only alt-text"> Four women smiling together </div> <style> .sr-on…"
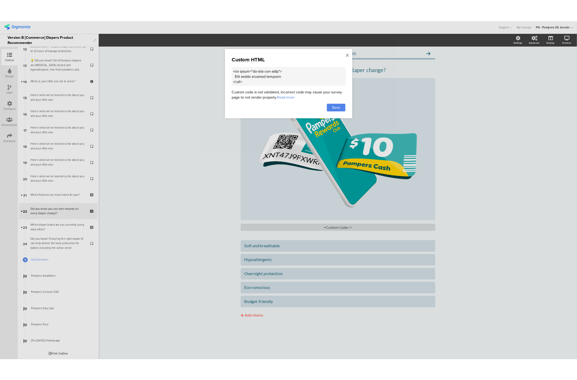
scroll to position [284, 0]
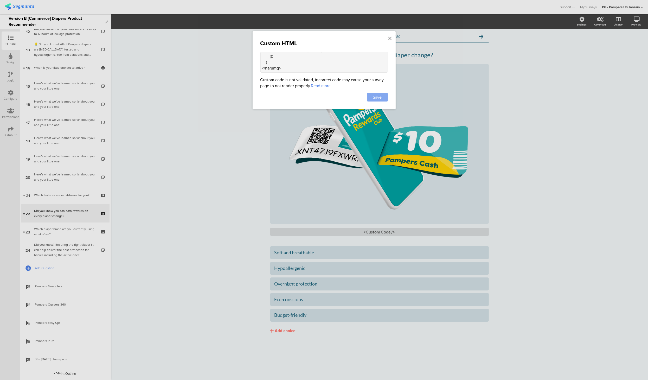
type textarea "<div class="sr-only alt-text"> Four women smiling together </div> <style> .sr-o…"
click at [374, 96] on span "Save" at bounding box center [377, 97] width 9 height 6
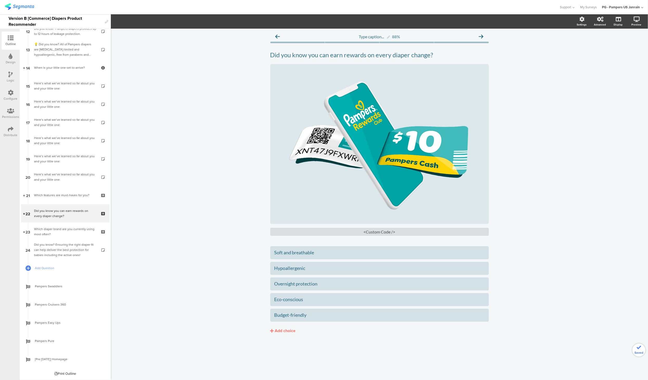
click at [525, 154] on div "Type caption... 88% Did you know you can earn rewards on every diaper change? D…" at bounding box center [379, 204] width 537 height 351
click at [525, 46] on icon at bounding box center [617, 46] width 5 height 5
click at [525, 220] on div "Type caption... 88% Did you know you can earn rewards on every diaper change? D…" at bounding box center [379, 204] width 537 height 351
click at [525, 168] on div "Type caption... 88% Did you know you can earn rewards on every diaper change? D…" at bounding box center [379, 204] width 537 height 351
click at [384, 96] on div "/" at bounding box center [379, 144] width 219 height 160
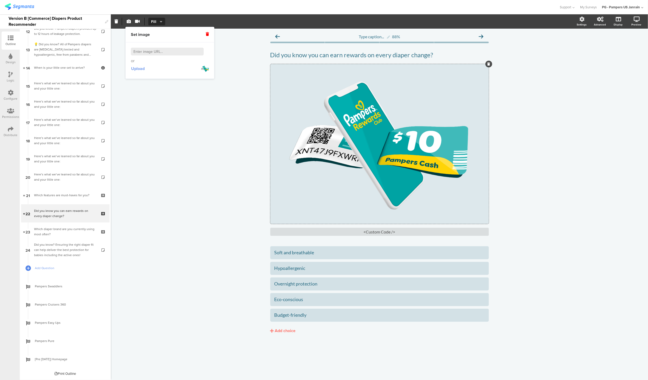
click at [138, 66] on span "Upload" at bounding box center [138, 69] width 14 height 6
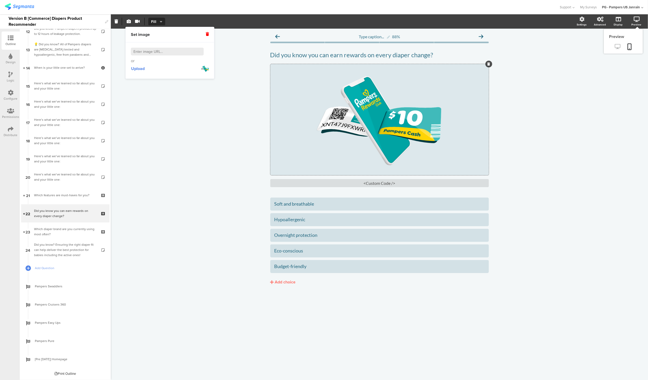
click at [525, 46] on icon at bounding box center [617, 46] width 5 height 5
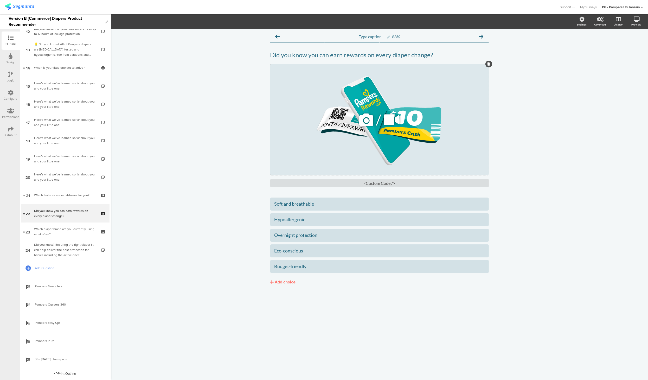
click at [310, 120] on div "/" at bounding box center [379, 119] width 219 height 111
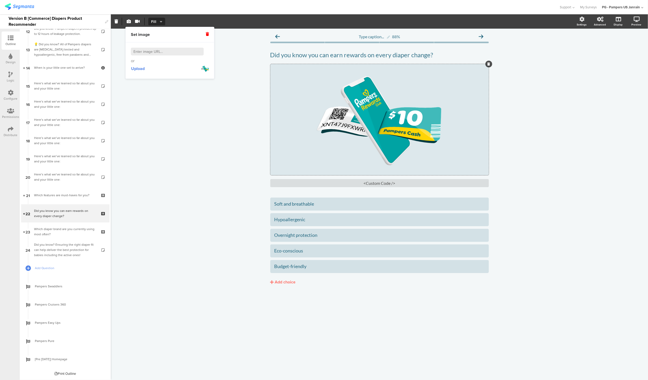
click at [154, 22] on span "Fill" at bounding box center [156, 21] width 10 height 5
click at [152, 37] on div "Fit" at bounding box center [157, 33] width 26 height 13
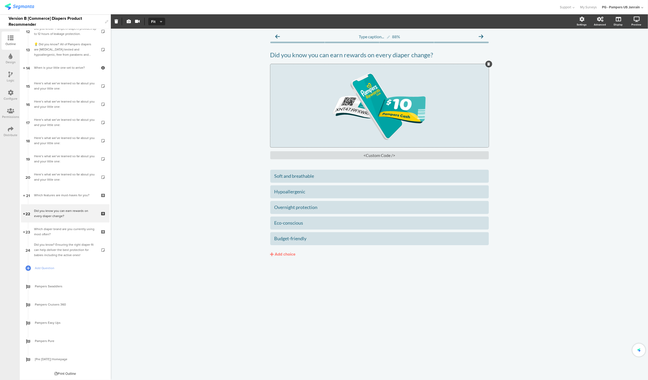
click at [525, 133] on div "Type caption... 88% Did you know you can earn rewards on every diaper change? D…" at bounding box center [379, 204] width 537 height 351
click at [525, 47] on icon at bounding box center [617, 46] width 5 height 5
click at [293, 176] on div "Soft and breathable" at bounding box center [380, 176] width 210 height 6
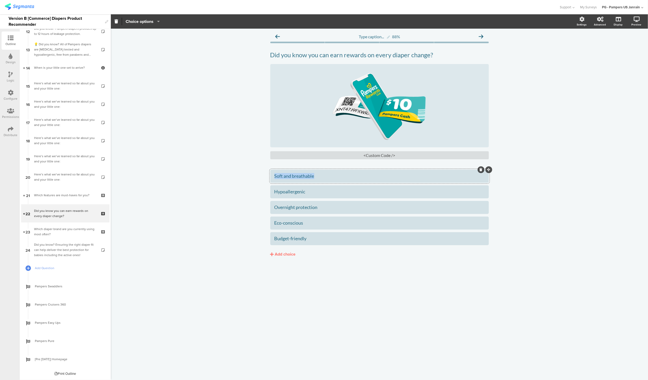
paste div
click at [299, 190] on div "Hypoallergenic" at bounding box center [380, 192] width 210 height 6
paste div
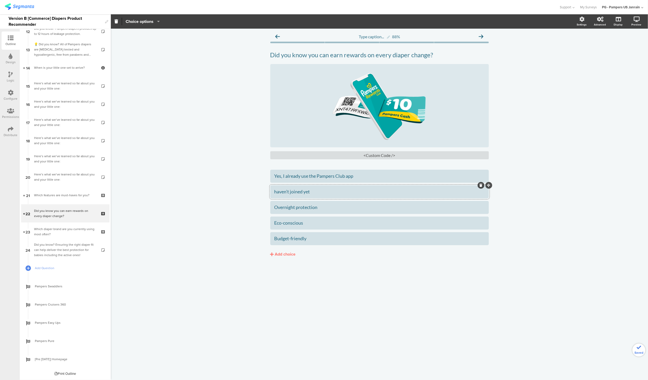
click at [279, 193] on div "haven’t joined yet" at bounding box center [380, 192] width 210 height 6
click at [284, 205] on div "Overnight protection" at bounding box center [380, 207] width 210 height 6
click at [482, 218] on icon at bounding box center [481, 216] width 3 height 3
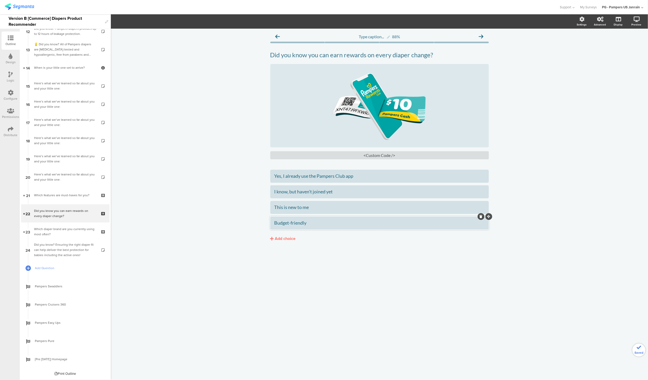
click at [480, 218] on icon at bounding box center [481, 216] width 3 height 3
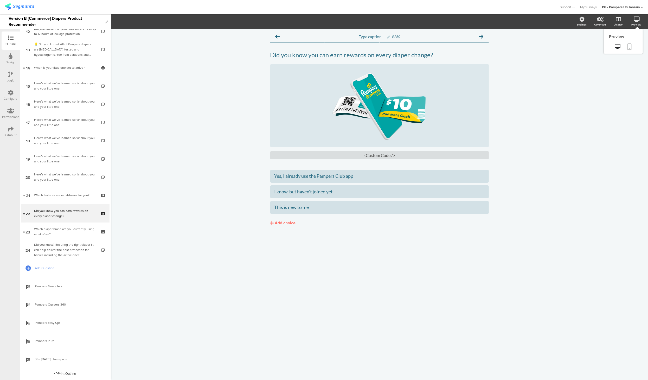
click at [525, 46] on link at bounding box center [629, 47] width 11 height 10
click at [367, 104] on icon at bounding box center [367, 106] width 18 height 18
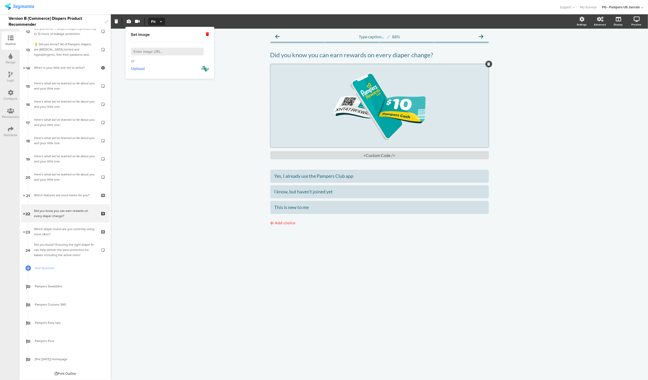
click at [141, 69] on span "Upload" at bounding box center [138, 69] width 14 height 6
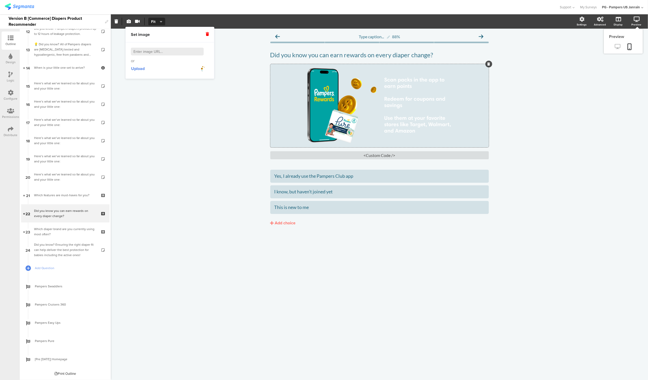
click at [525, 46] on icon at bounding box center [617, 46] width 5 height 5
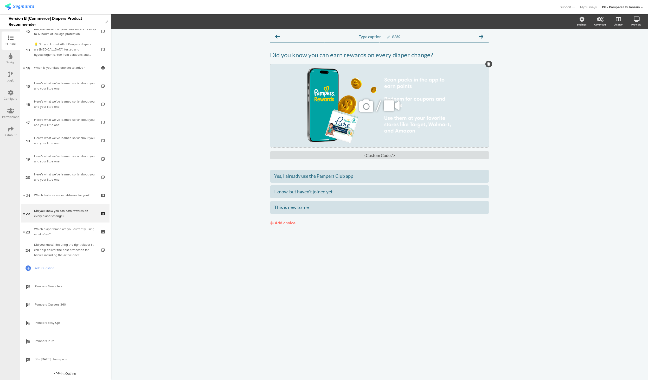
click at [336, 99] on div "/" at bounding box center [379, 105] width 219 height 83
click at [138, 67] on span "Upload" at bounding box center [138, 69] width 14 height 6
click at [521, 127] on div "Type caption... 88% Did you know you can earn rewards on every diaper change? D…" at bounding box center [379, 204] width 537 height 351
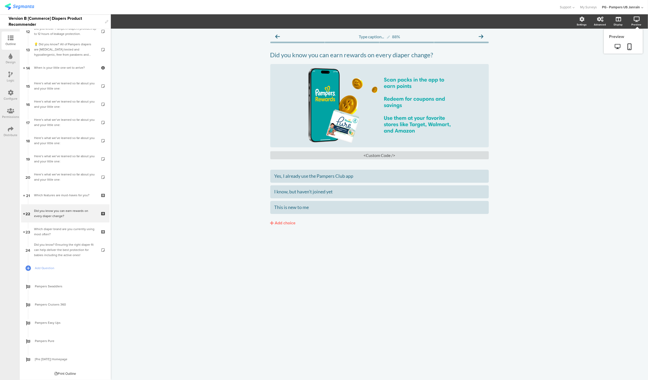
click at [525, 19] on icon at bounding box center [637, 19] width 6 height 5
click at [525, 47] on icon at bounding box center [617, 46] width 5 height 5
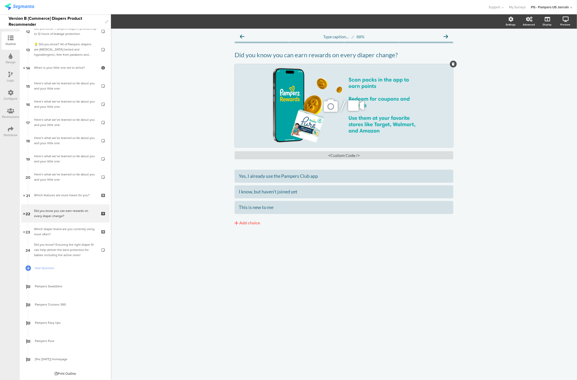
click at [301, 92] on div "/" at bounding box center [343, 105] width 219 height 83
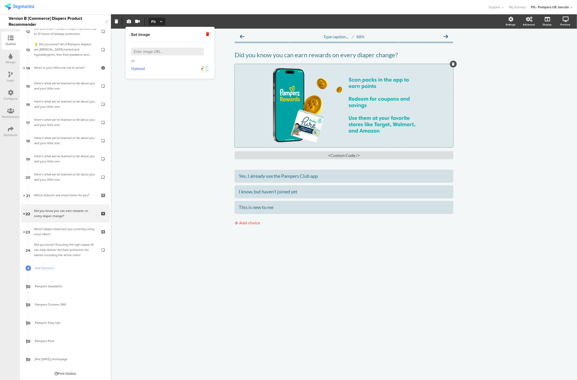
click at [145, 70] on span "Upload" at bounding box center [138, 69] width 14 height 6
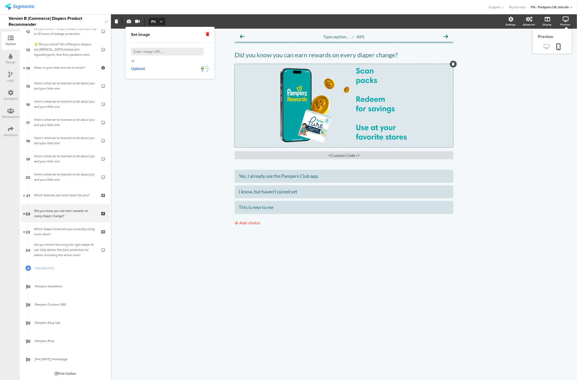
click at [525, 46] on icon at bounding box center [546, 46] width 5 height 5
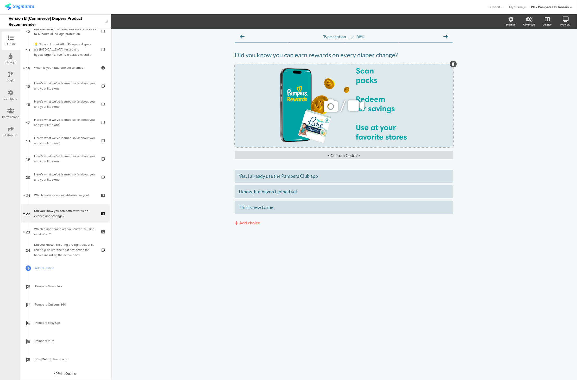
click at [330, 108] on icon at bounding box center [331, 106] width 18 height 18
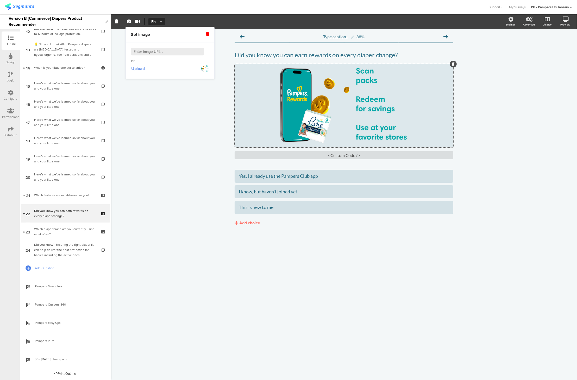
click at [138, 67] on span "Upload" at bounding box center [138, 69] width 14 height 6
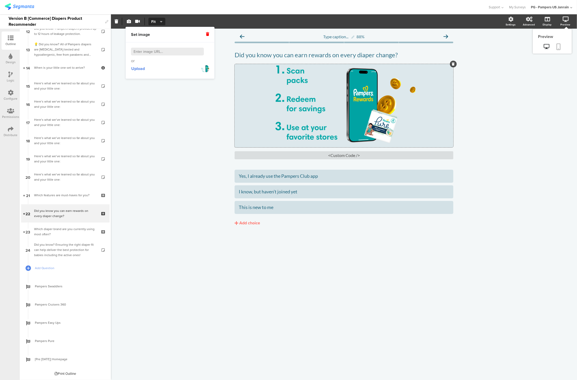
click at [525, 47] on icon at bounding box center [558, 46] width 4 height 7
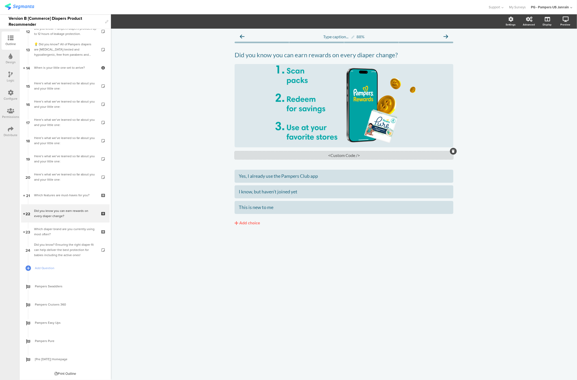
click at [328, 158] on div "<Custom Code />" at bounding box center [343, 155] width 219 height 8
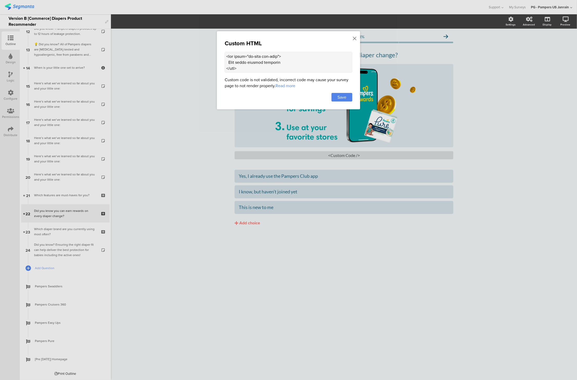
click at [249, 62] on textarea at bounding box center [289, 62] width 128 height 21
drag, startPoint x: 239, startPoint y: 69, endPoint x: 219, endPoint y: 52, distance: 26.0
click at [219, 53] on div "Custom HTML Custom code is not validated, incorrect code may cause your survey …" at bounding box center [288, 70] width 143 height 78
drag, startPoint x: 226, startPoint y: 64, endPoint x: 278, endPoint y: 99, distance: 62.3
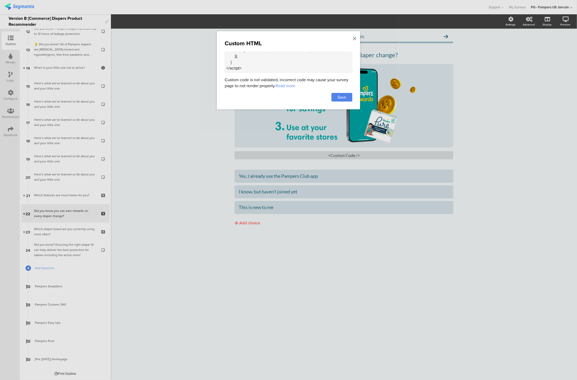
click at [278, 99] on div "Custom HTML Custom code is not validated, incorrect code may cause your survey …" at bounding box center [288, 70] width 143 height 78
paste textarea ".question-header .header-media .cover-media-container"
paste textarea "; } Do you want me to help you make the image always scale responsively (e.g., …"
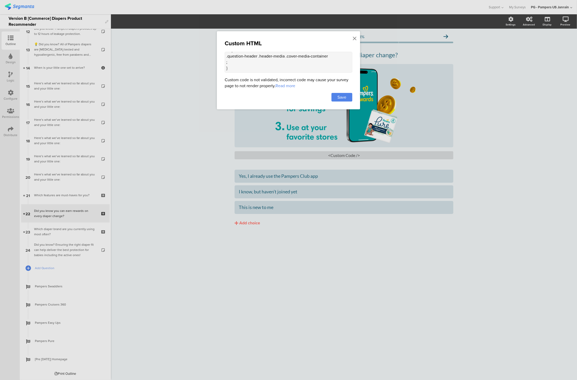
click at [332, 57] on textarea "<style> .question-header .header-media .cover-media-container ; }" at bounding box center [289, 62] width 128 height 21
click at [337, 56] on textarea "<style> .question-header .header-media .cover-media-container ; }" at bounding box center [289, 62] width 128 height 21
paste textarea "{"
click at [238, 65] on textarea "<style> .question-header .header-media .cover-media-container { ; }" at bounding box center [289, 62] width 128 height 21
click at [235, 68] on textarea "<style> .question-header .header-media .cover-media-container { max-height: 400…" at bounding box center [289, 62] width 128 height 21
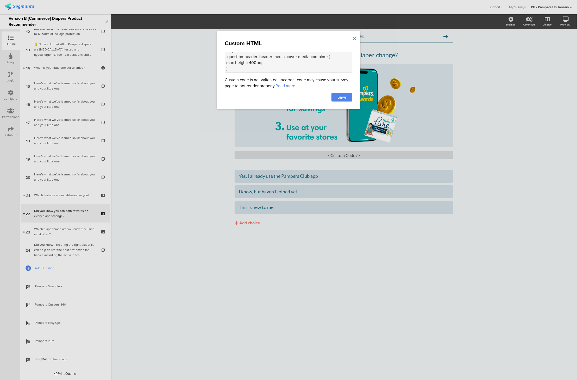
scroll to position [12, 0]
paste textarea "<style>"
type textarea "<style> .question-header .header-media .cover-media-container { max-height: 400…"
click at [343, 95] on span "Save" at bounding box center [341, 97] width 9 height 6
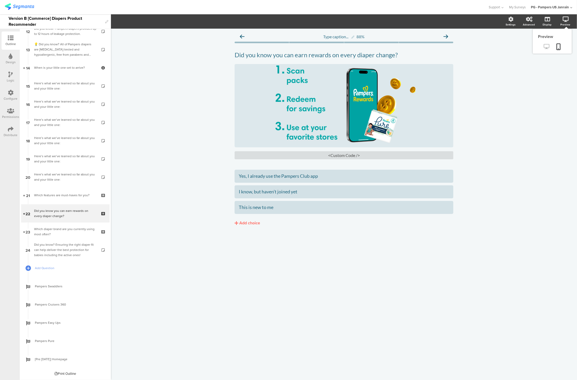
click at [525, 46] on icon at bounding box center [546, 46] width 5 height 5
click at [339, 154] on div "<Custom Code />" at bounding box center [343, 155] width 219 height 8
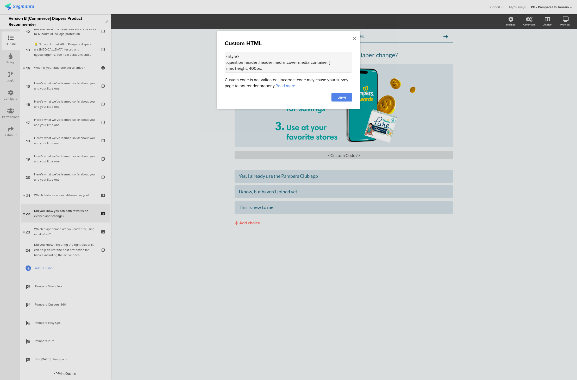
click at [262, 59] on textarea "<style> .question-header .header-media .cover-media-container { max-height: 400…" at bounding box center [289, 62] width 128 height 21
click at [285, 63] on textarea "<style> .question-header .header-media .cover-media-container { max-height: 400…" at bounding box center [289, 62] width 128 height 21
click at [227, 70] on textarea "<style> .cover-media-container { max-height: 400px; } </style>" at bounding box center [289, 62] width 128 height 21
click at [226, 70] on textarea "<style> .cover-media-container {max-height: 400px; } </style>" at bounding box center [289, 62] width 128 height 21
click at [318, 59] on textarea "<style> .cover-media-container {max-height: 400px;} </style>" at bounding box center [289, 62] width 128 height 21
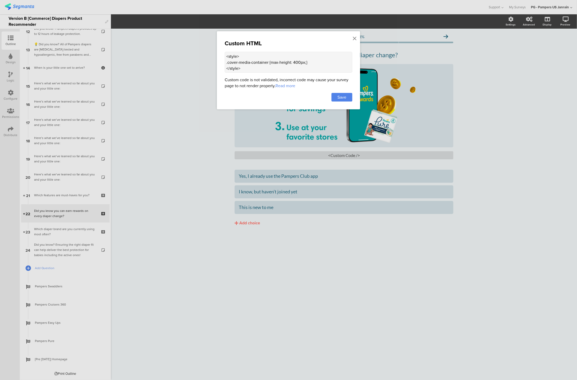
click at [318, 62] on textarea "<style> .cover-media-container {max-height: 400px;} </style>" at bounding box center [289, 62] width 128 height 21
type textarea "<style> .cover-media-container {max-height: 400px;} </style>"
click at [341, 94] on span "Save" at bounding box center [341, 97] width 9 height 6
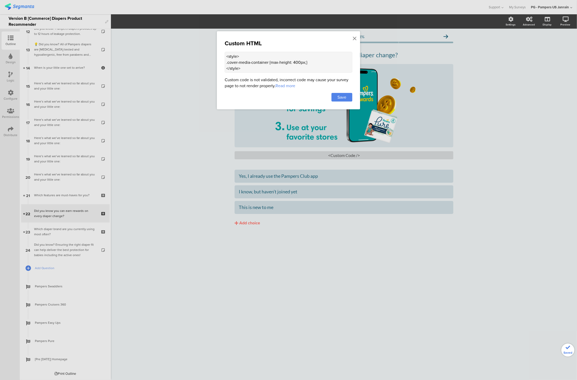
click at [499, 201] on div at bounding box center [288, 190] width 577 height 380
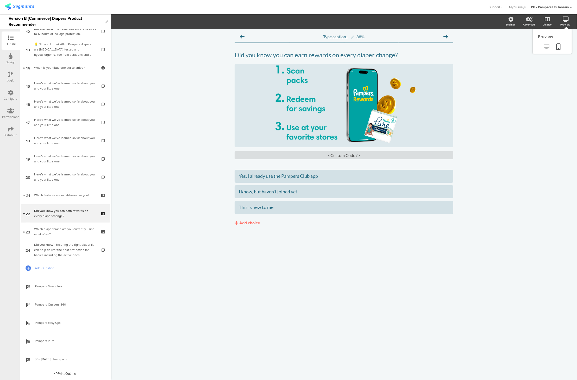
click at [525, 46] on icon at bounding box center [546, 46] width 5 height 5
click at [334, 156] on div "<Custom Code />" at bounding box center [343, 155] width 219 height 8
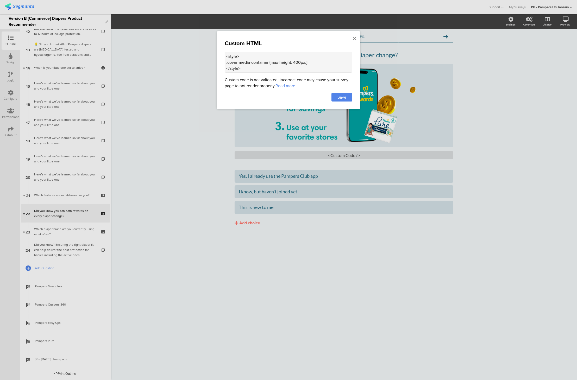
click at [235, 61] on textarea "<style> .cover-media-container {max-height: 400px;} </style>" at bounding box center [289, 62] width 128 height 21
paste textarea "img { max-height: 400px; width: auto; height: auto; object-fit: contain; /* kee…"
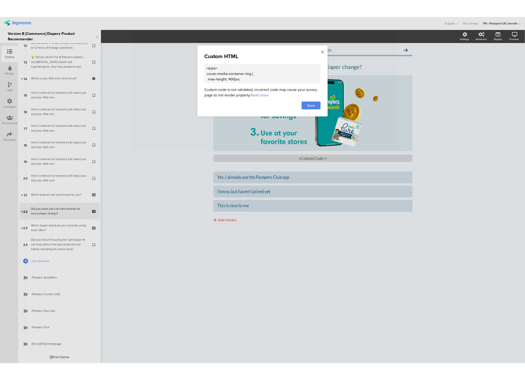
scroll to position [37, 0]
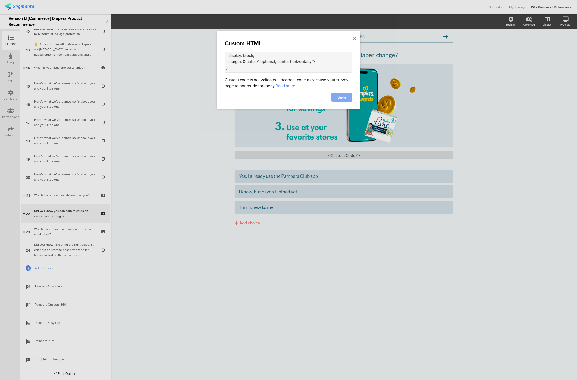
type textarea "<style> .cover-media-container img { max-height: 400px; width: auto; height: au…"
click at [344, 99] on span "Save" at bounding box center [341, 97] width 9 height 6
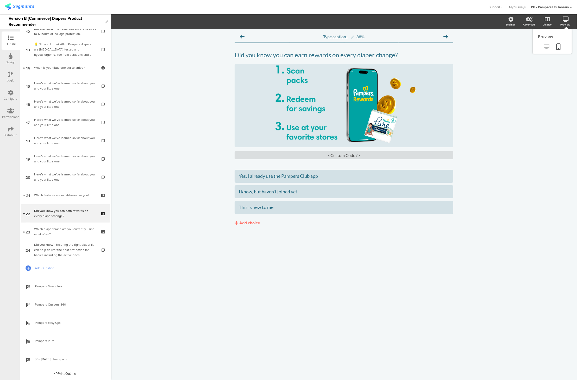
click at [525, 47] on icon at bounding box center [546, 46] width 5 height 5
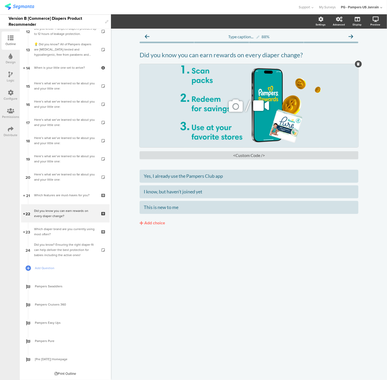
click at [233, 109] on icon at bounding box center [236, 106] width 18 height 18
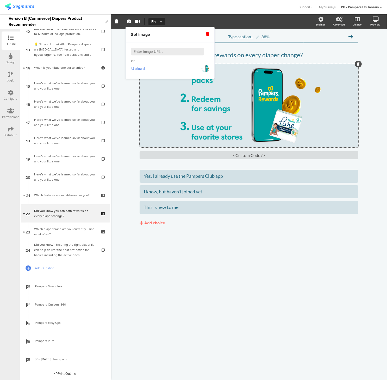
click at [137, 68] on span "Upload" at bounding box center [138, 69] width 14 height 6
click at [326, 234] on div "Yes, I already use the Pampers Club app I know, but haven’t joined yet This is …" at bounding box center [248, 209] width 219 height 78
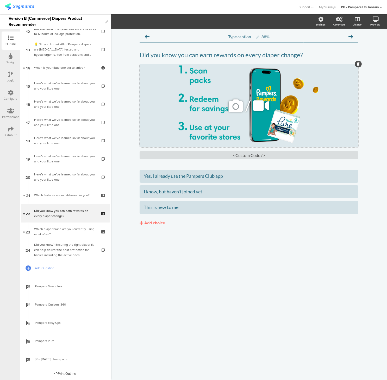
click at [179, 95] on div "/" at bounding box center [248, 105] width 219 height 83
click at [155, 19] on span "Fit" at bounding box center [156, 21] width 10 height 5
click at [354, 46] on icon at bounding box center [356, 46] width 5 height 5
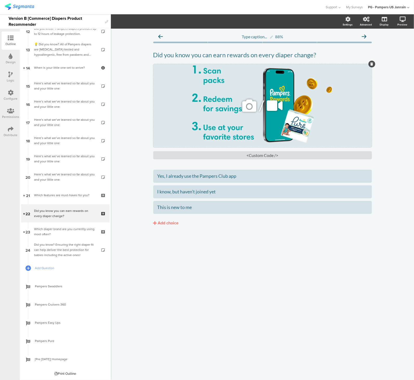
click at [222, 75] on div "/" at bounding box center [262, 105] width 219 height 83
click at [156, 23] on span "Fit" at bounding box center [156, 21] width 10 height 5
click at [152, 47] on div "Fill" at bounding box center [157, 47] width 26 height 13
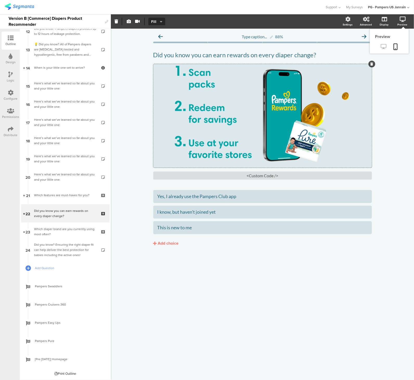
click at [385, 47] on icon at bounding box center [383, 46] width 5 height 5
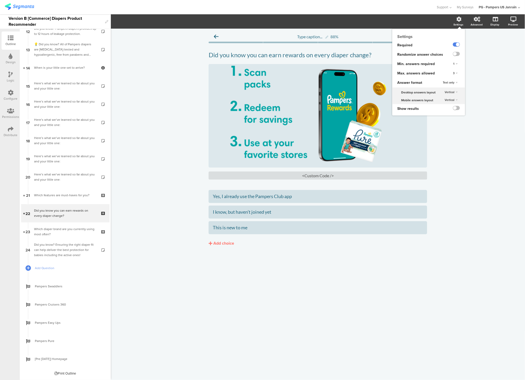
click at [455, 65] on div "1" at bounding box center [455, 64] width 9 height 6
click at [455, 65] on div "1" at bounding box center [456, 63] width 7 height 3
click at [454, 75] on div "3" at bounding box center [455, 73] width 9 height 6
click at [445, 82] on div "1" at bounding box center [448, 83] width 31 height 5
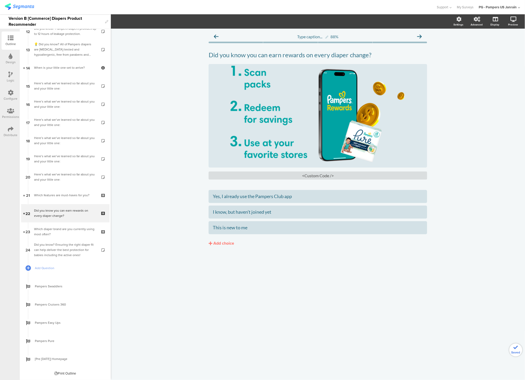
click at [459, 98] on div "Type caption... 88% Did you know you can earn rewards on every diaper change? D…" at bounding box center [318, 204] width 414 height 351
